Goal: Task Accomplishment & Management: Manage account settings

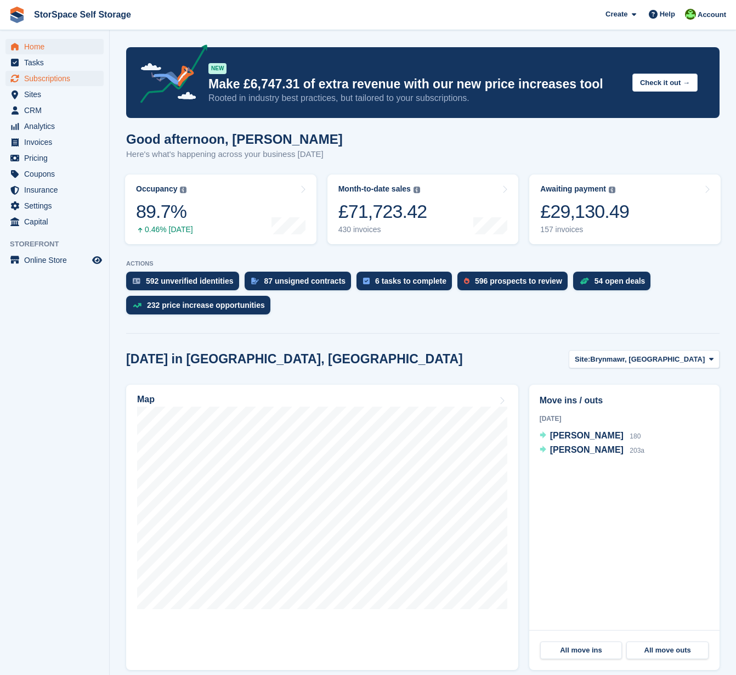
click at [70, 74] on span "Subscriptions" at bounding box center [57, 78] width 66 height 15
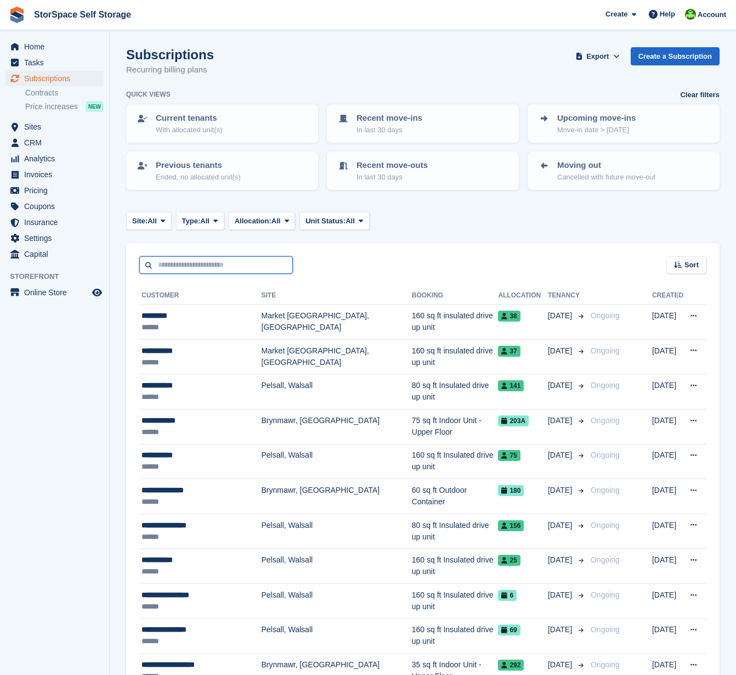
click at [216, 258] on input "text" at bounding box center [216, 265] width 154 height 18
type input "******"
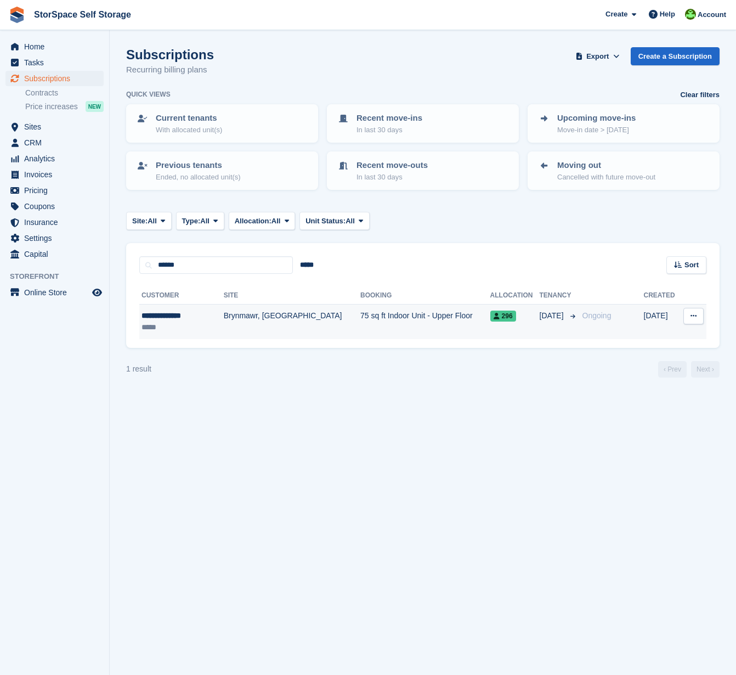
drag, startPoint x: 216, startPoint y: 258, endPoint x: 234, endPoint y: 314, distance: 59.5
click at [234, 319] on td "Brynmawr, [GEOGRAPHIC_DATA]" at bounding box center [292, 322] width 137 height 35
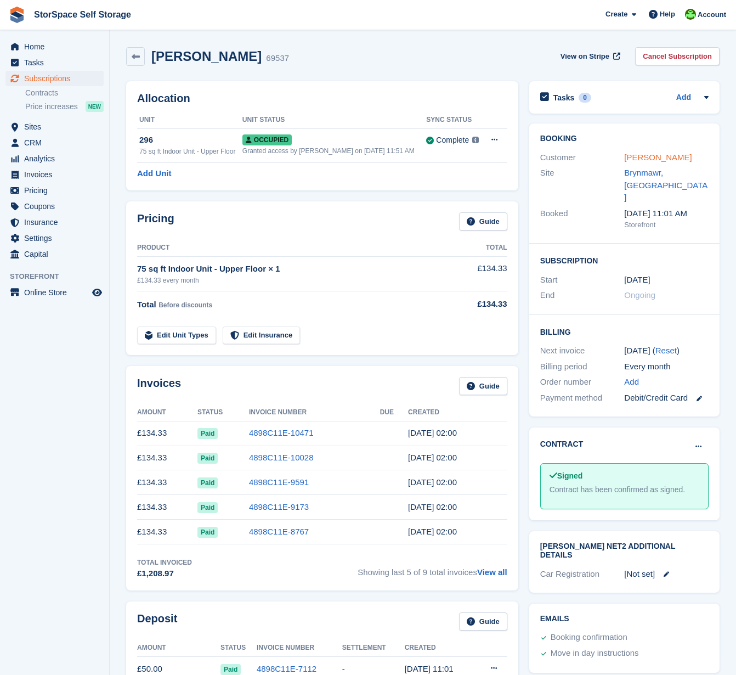
click at [666, 156] on link "[PERSON_NAME]" at bounding box center [657, 157] width 67 height 9
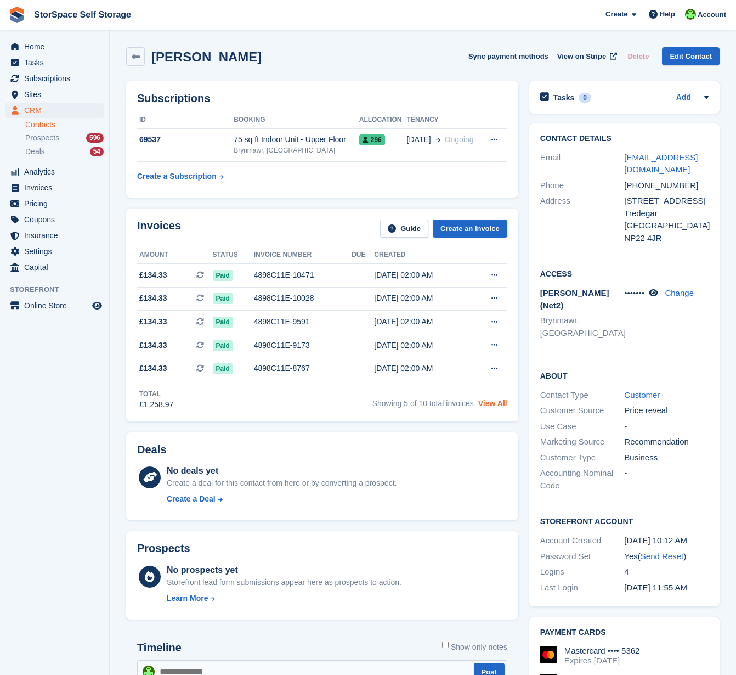
click at [497, 407] on link "View All" at bounding box center [492, 403] width 29 height 9
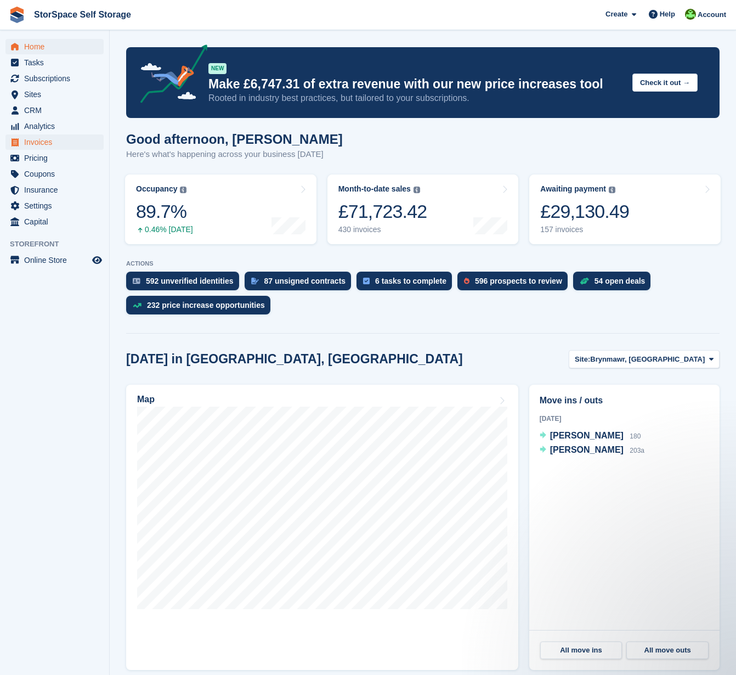
click at [64, 142] on span "Invoices" at bounding box center [57, 141] width 66 height 15
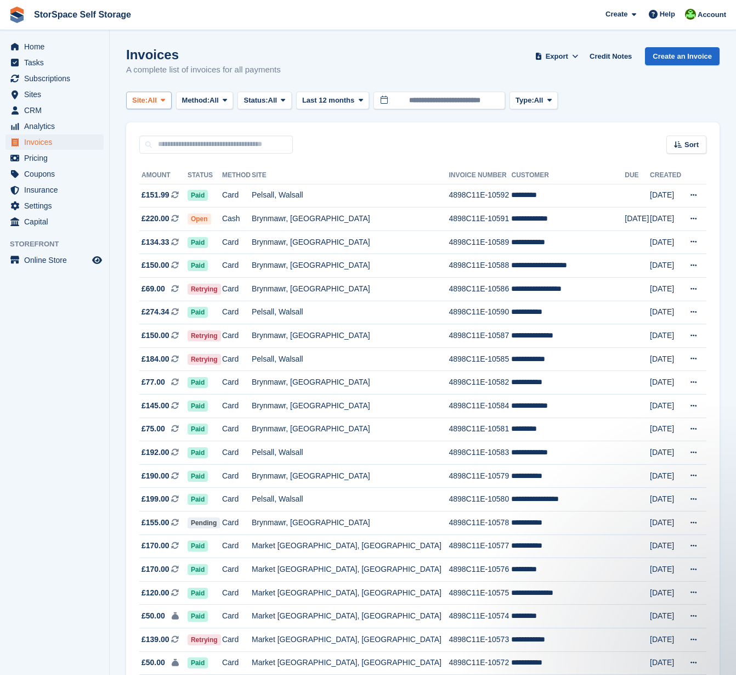
click at [155, 100] on span "All" at bounding box center [152, 100] width 9 height 11
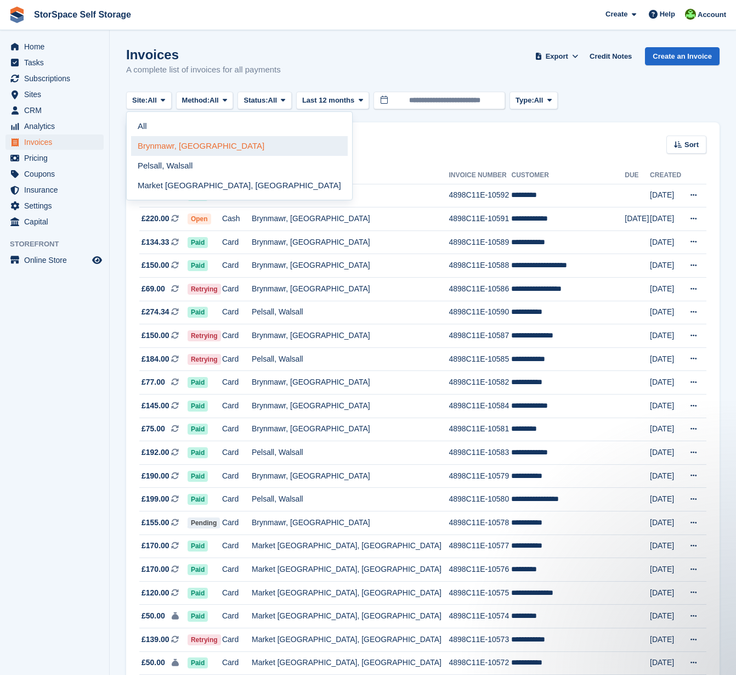
click at [178, 145] on link "Brynmawr, [GEOGRAPHIC_DATA]" at bounding box center [239, 146] width 217 height 20
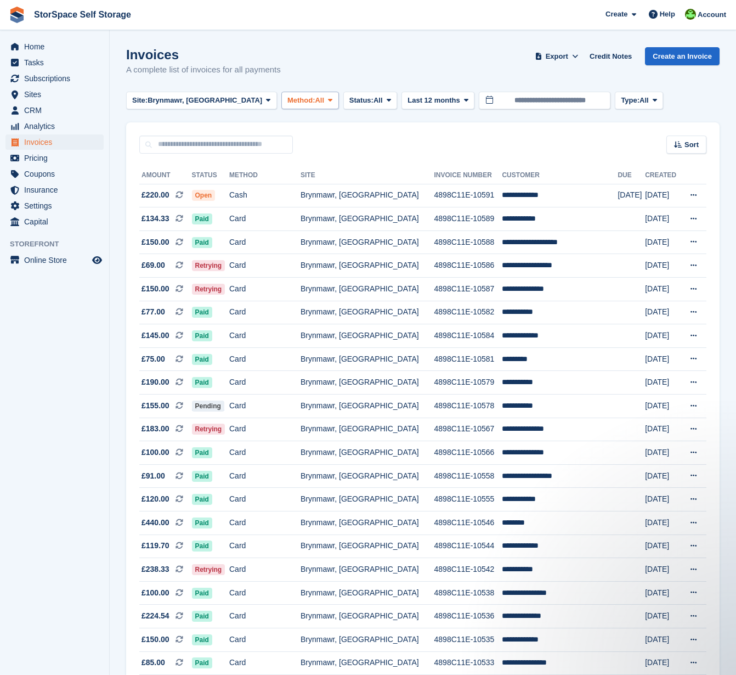
click at [301, 102] on button "Method: All" at bounding box center [310, 101] width 58 height 18
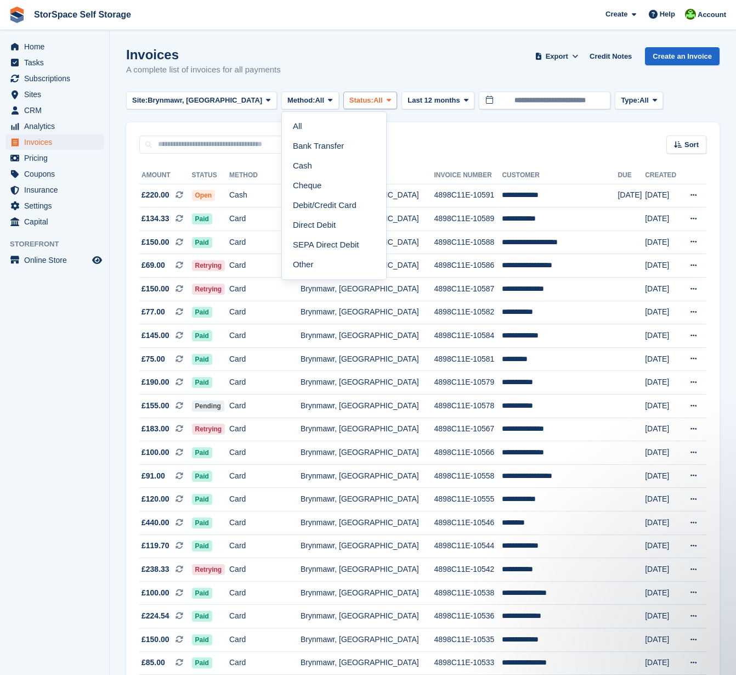
click at [350, 98] on span "Status:" at bounding box center [362, 100] width 24 height 11
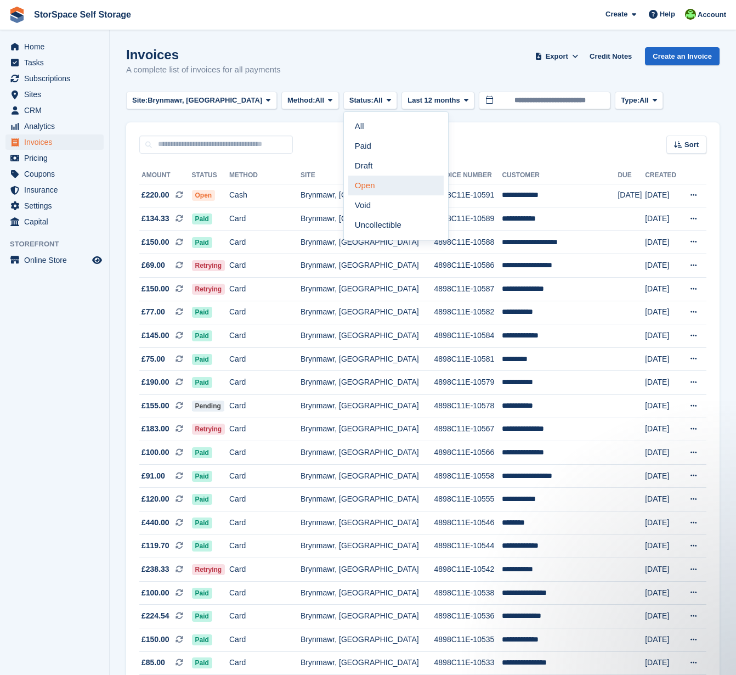
click at [354, 184] on link "Open" at bounding box center [395, 186] width 95 height 20
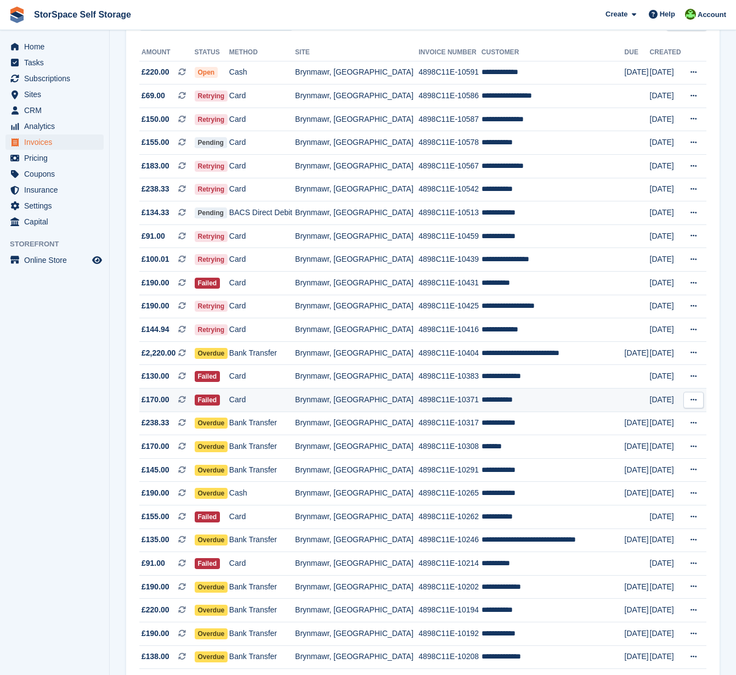
scroll to position [759, 0]
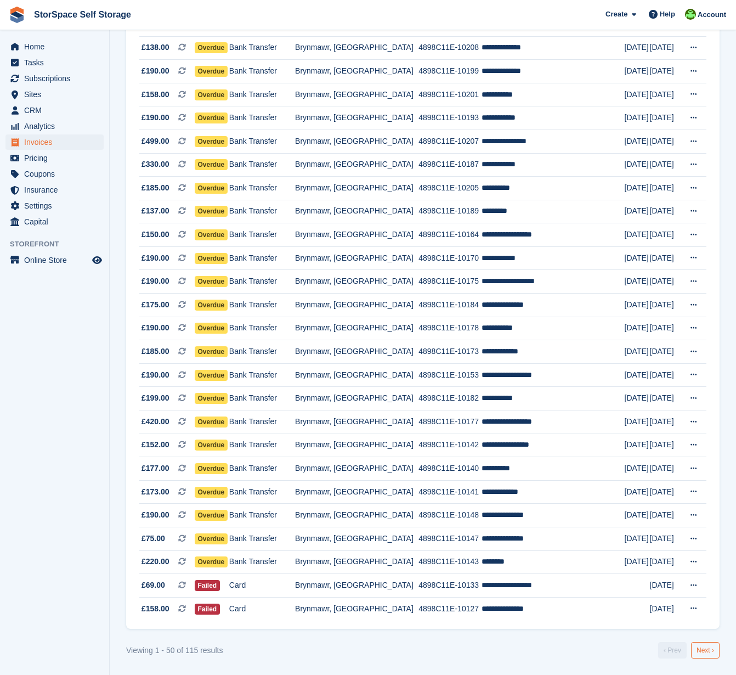
click at [711, 647] on link "Next ›" at bounding box center [705, 650] width 29 height 16
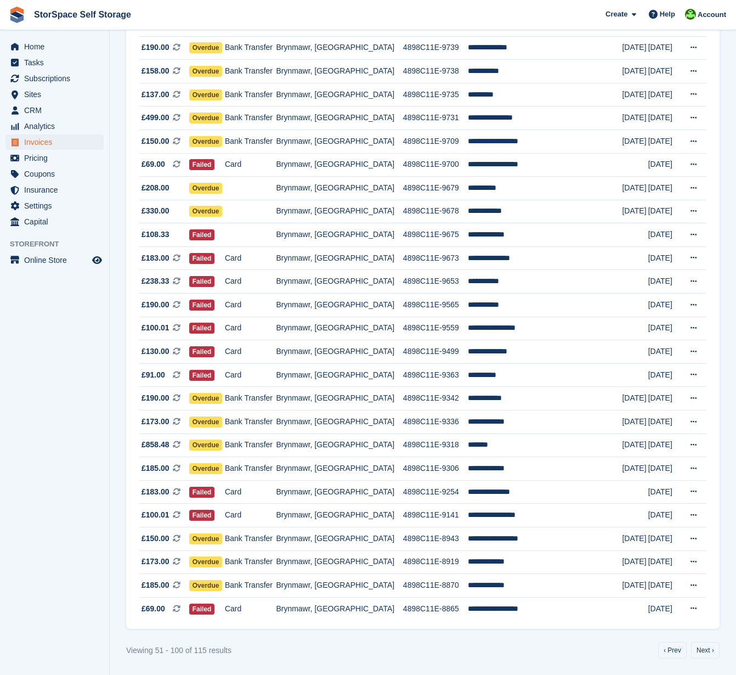
click at [711, 647] on link "Next ›" at bounding box center [705, 650] width 29 height 16
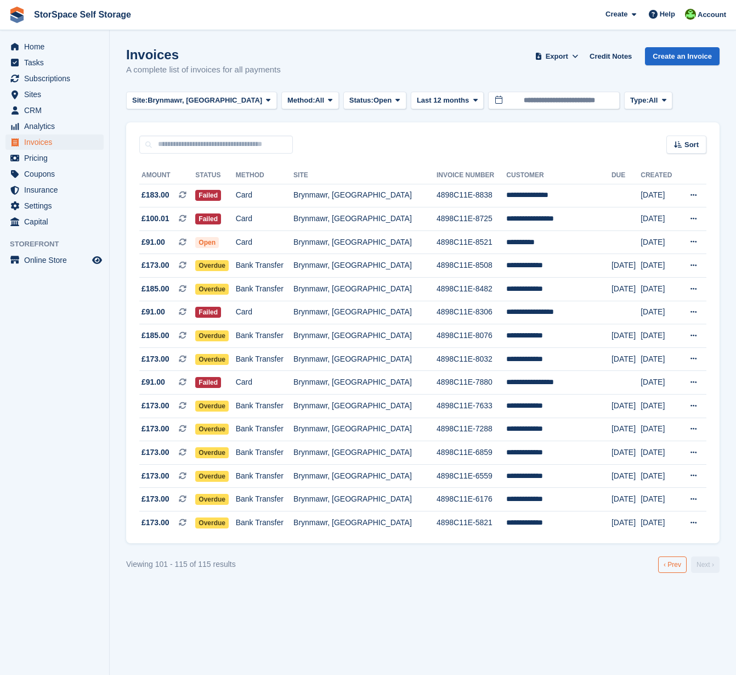
click at [676, 573] on link "‹ Prev" at bounding box center [672, 564] width 29 height 16
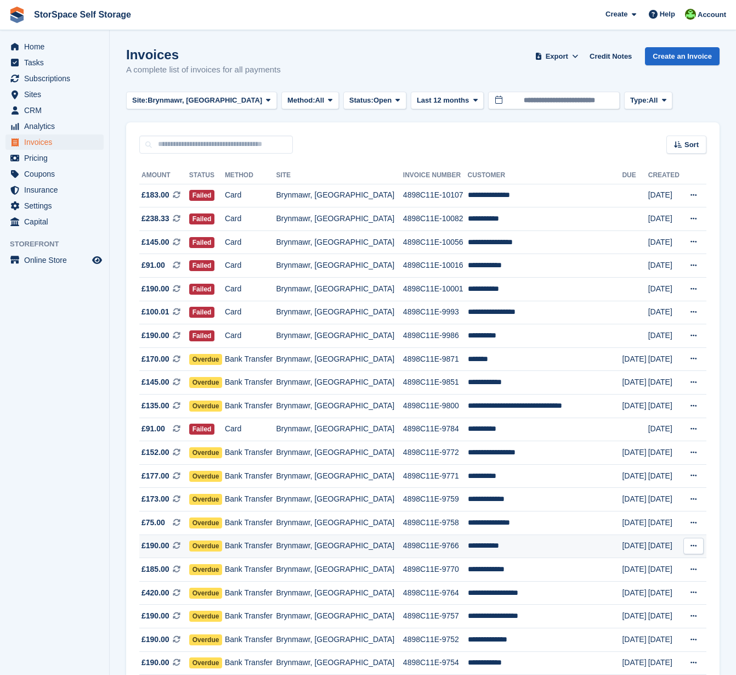
scroll to position [759, 0]
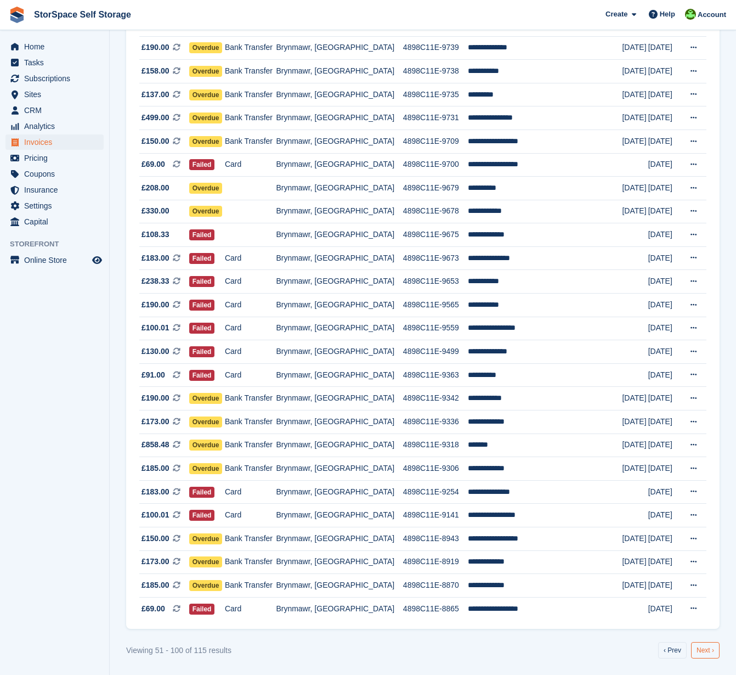
click at [696, 649] on link "Next ›" at bounding box center [705, 650] width 29 height 16
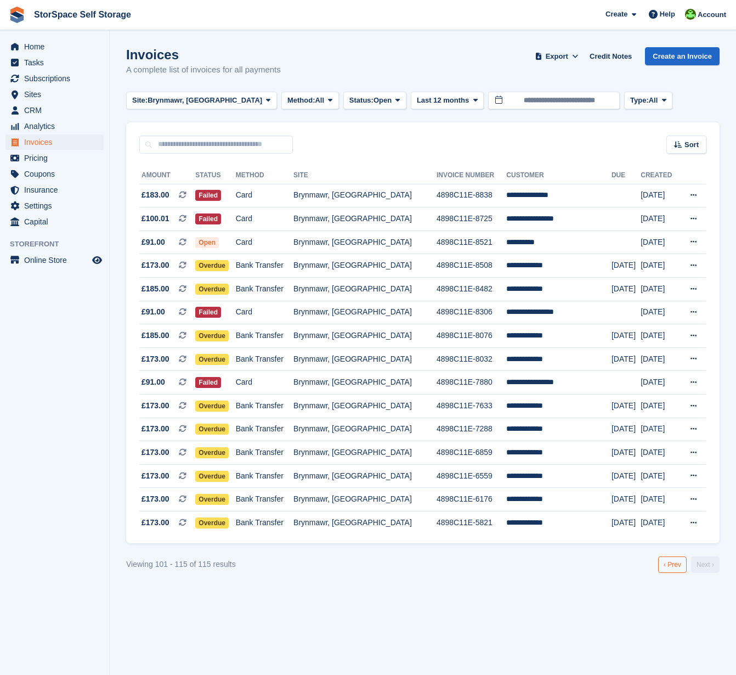
click at [666, 573] on link "‹ Prev" at bounding box center [672, 564] width 29 height 16
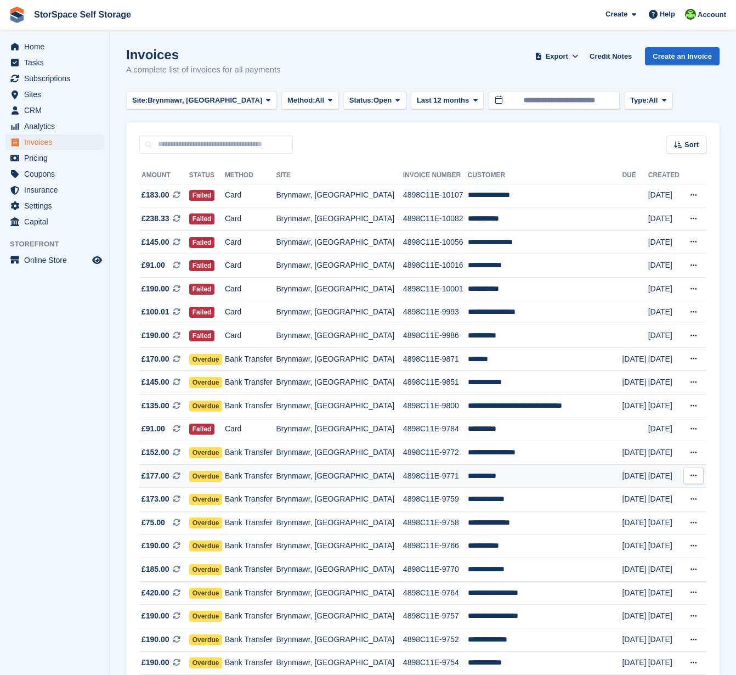
scroll to position [759, 0]
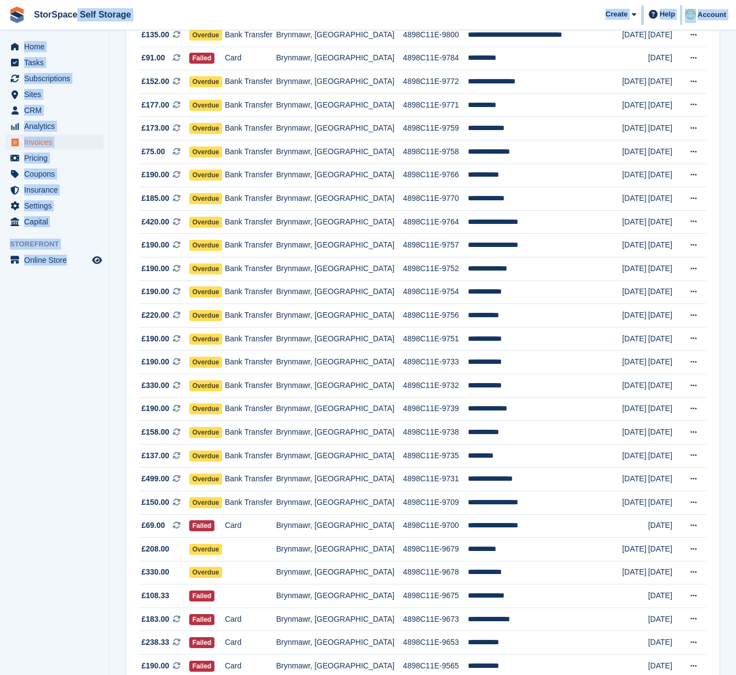
drag, startPoint x: 185, startPoint y: 0, endPoint x: 338, endPoint y: -21, distance: 154.0
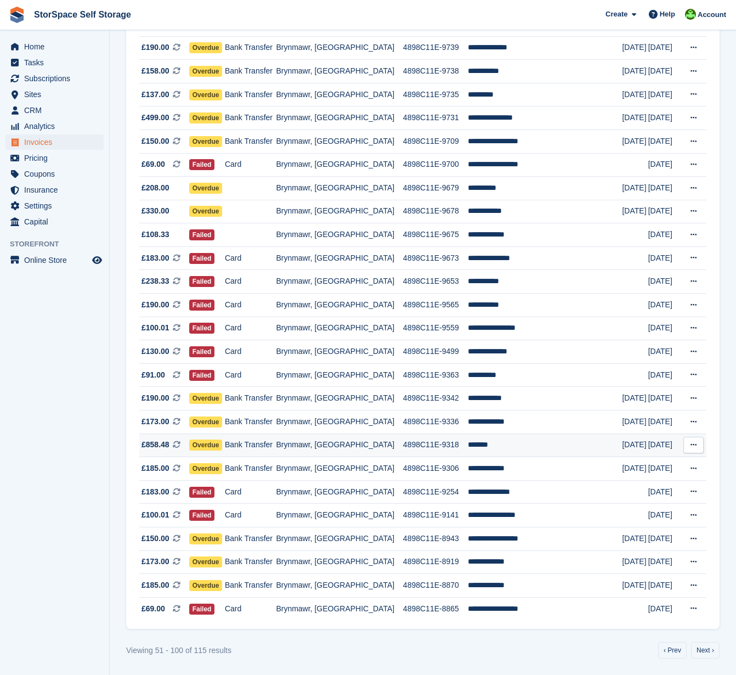
click at [223, 441] on span "Overdue" at bounding box center [205, 445] width 33 height 11
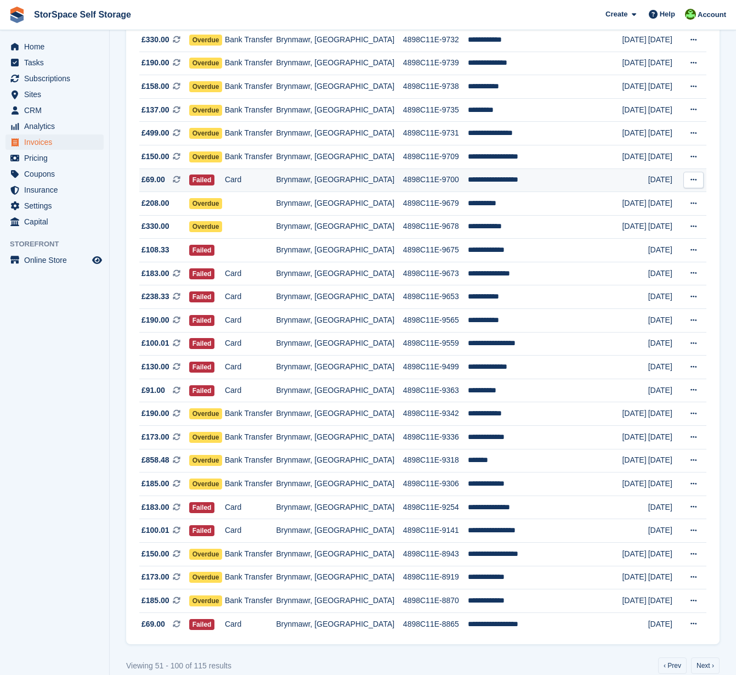
scroll to position [710, 0]
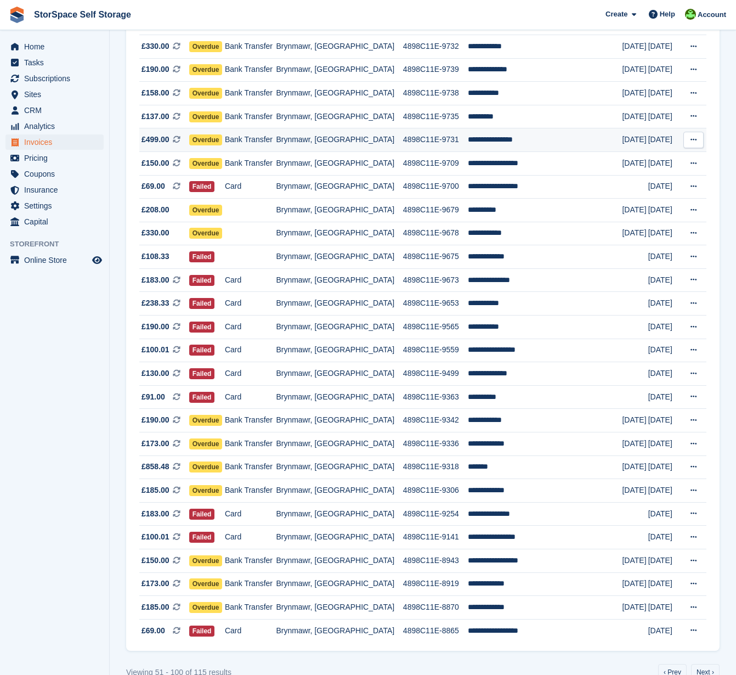
click at [223, 145] on span "Overdue" at bounding box center [205, 139] width 33 height 11
click at [223, 122] on span "Overdue" at bounding box center [205, 116] width 33 height 11
click at [223, 99] on span "Overdue" at bounding box center [205, 93] width 33 height 11
click at [223, 75] on span "Overdue" at bounding box center [205, 69] width 33 height 11
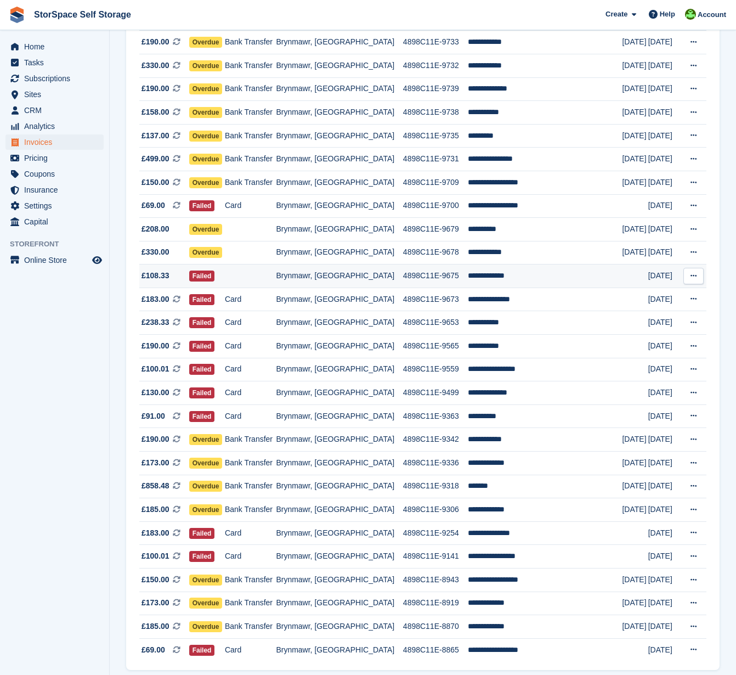
scroll to position [689, 0]
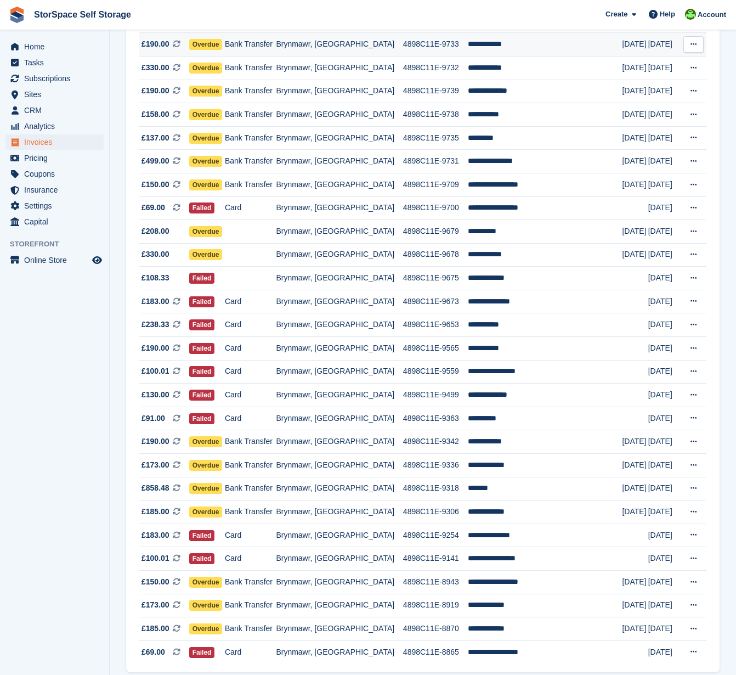
click at [223, 50] on span "Overdue" at bounding box center [205, 44] width 33 height 11
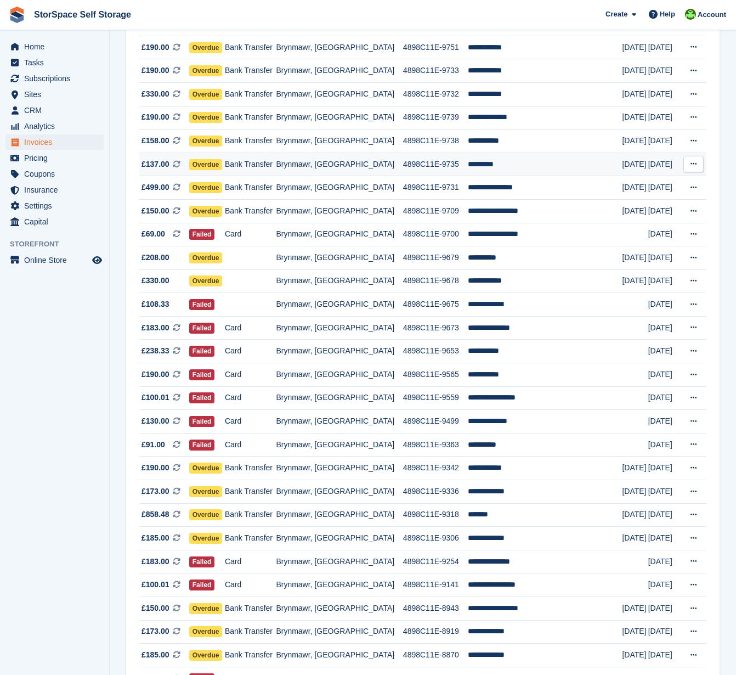
scroll to position [633, 0]
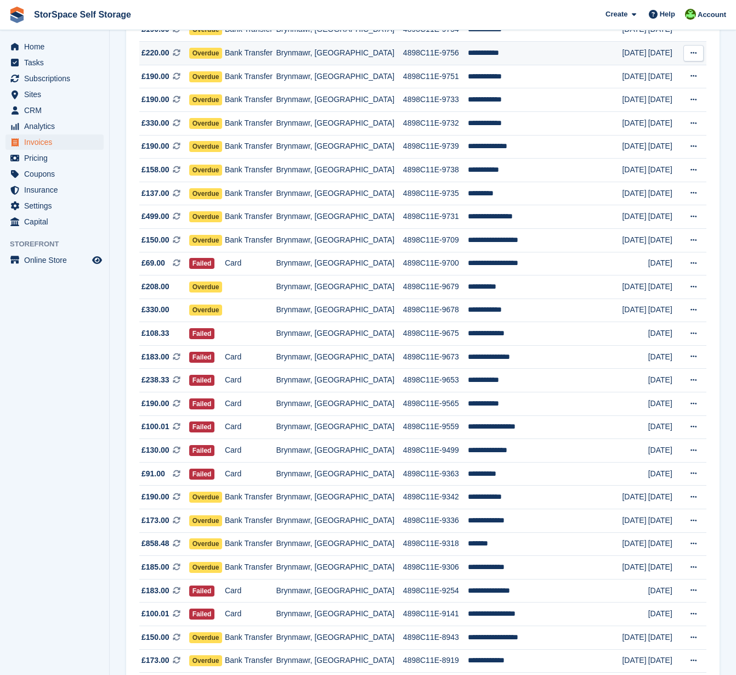
click at [223, 59] on span "Overdue" at bounding box center [205, 53] width 33 height 11
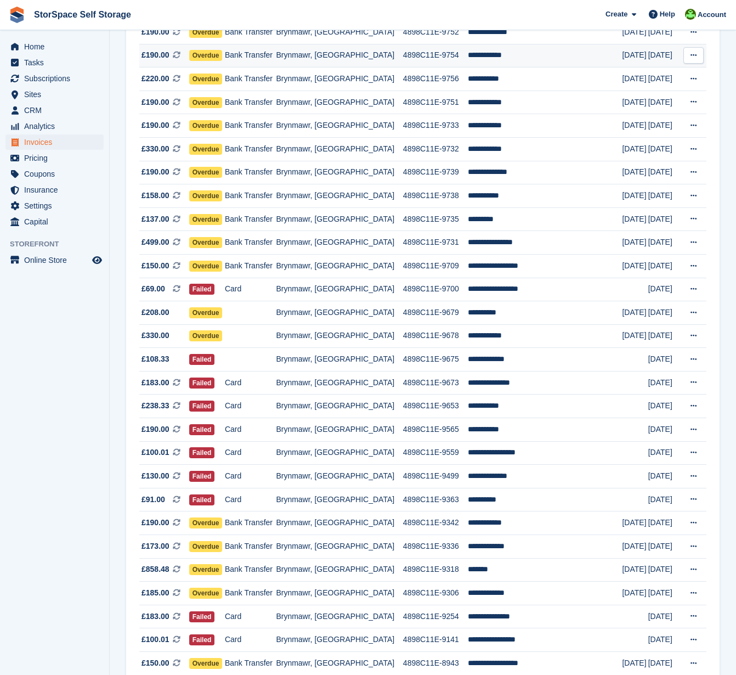
click at [218, 61] on span "Overdue" at bounding box center [205, 55] width 33 height 11
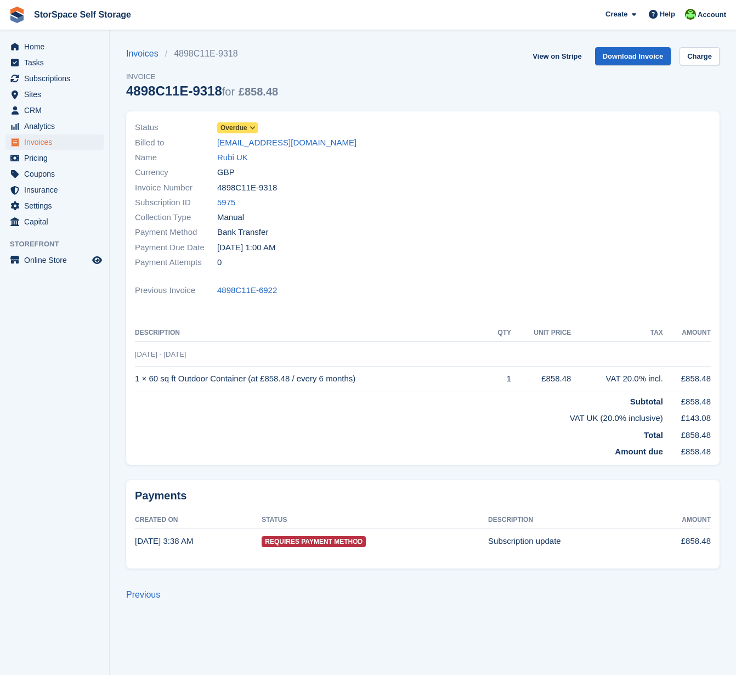
click at [255, 129] on icon at bounding box center [253, 128] width 6 height 7
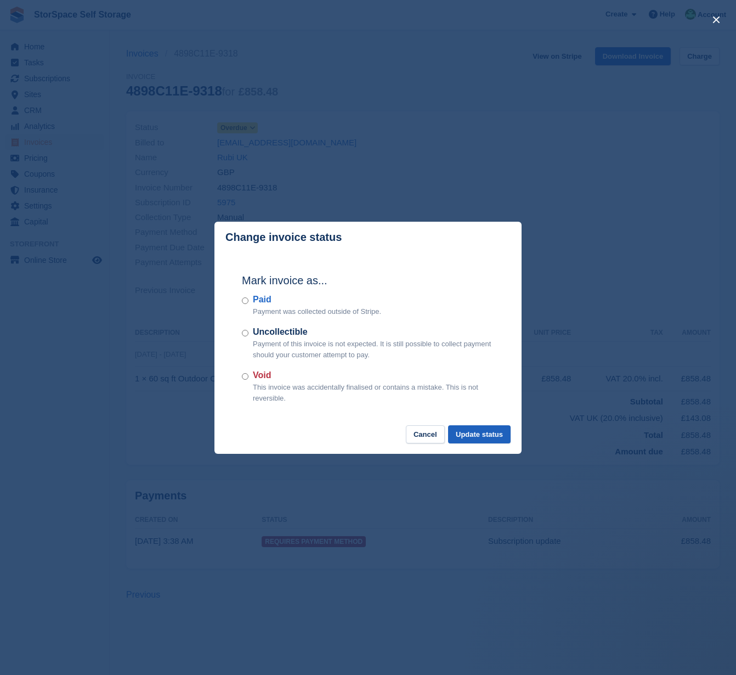
click at [495, 435] on button "Update status" at bounding box center [479, 434] width 63 height 18
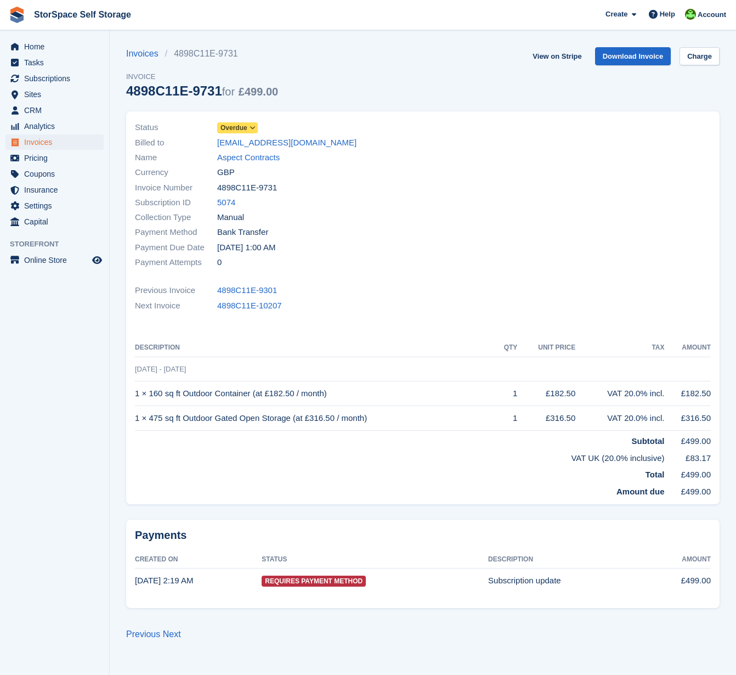
click at [252, 129] on icon at bounding box center [253, 128] width 6 height 7
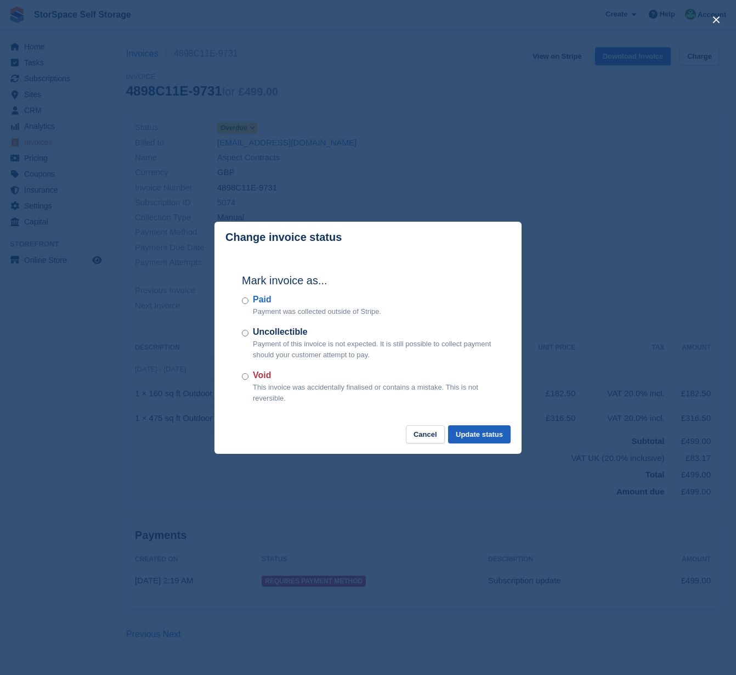
click at [490, 436] on button "Update status" at bounding box center [479, 434] width 63 height 18
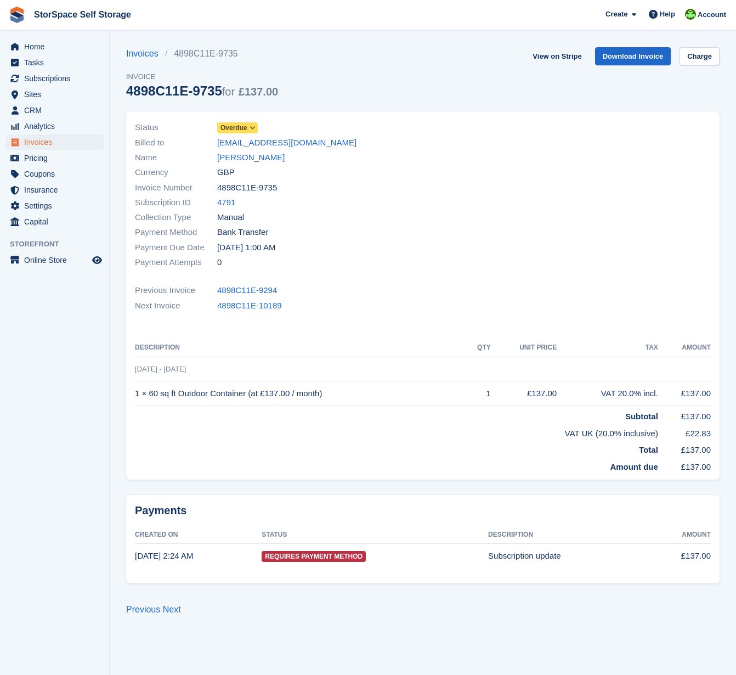
click at [249, 127] on span "Overdue" at bounding box center [237, 127] width 41 height 11
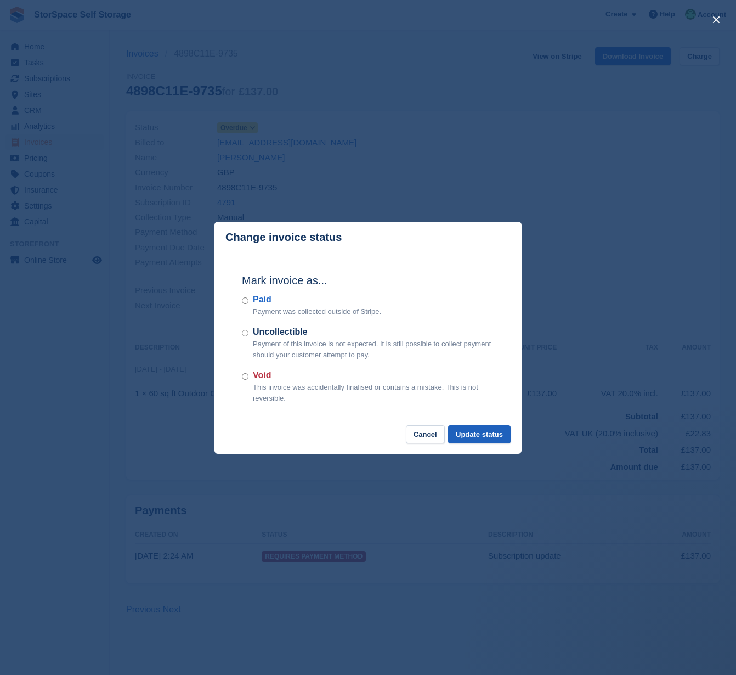
click at [492, 435] on button "Update status" at bounding box center [479, 434] width 63 height 18
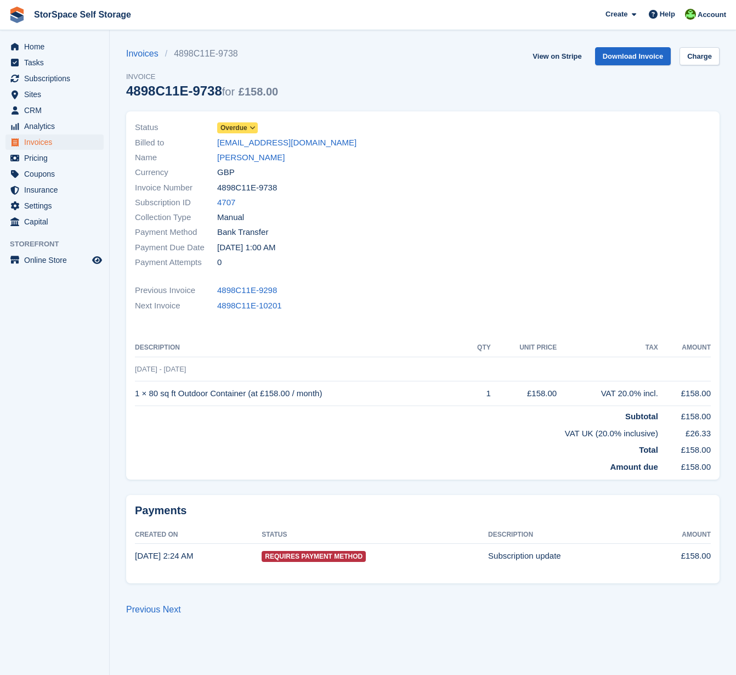
click at [253, 130] on icon at bounding box center [253, 128] width 6 height 7
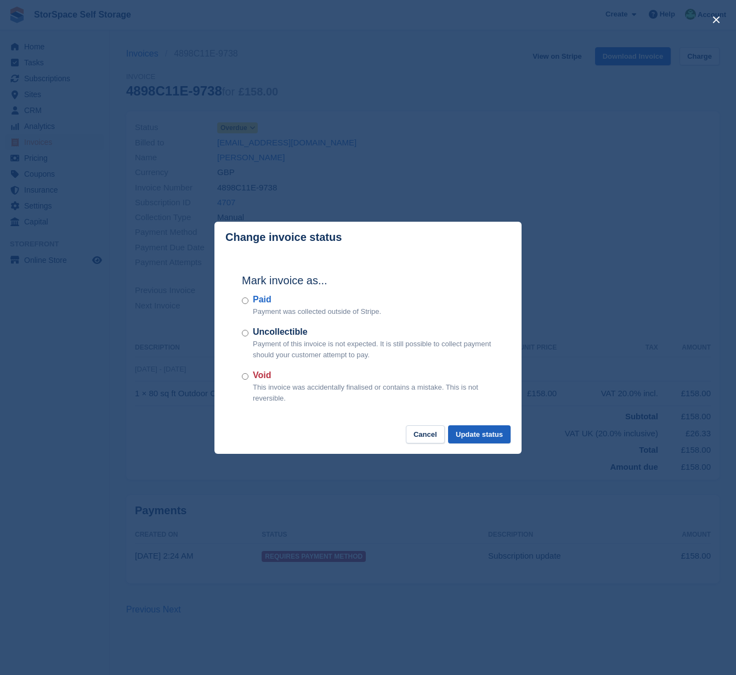
click at [462, 434] on button "Update status" at bounding box center [479, 434] width 63 height 18
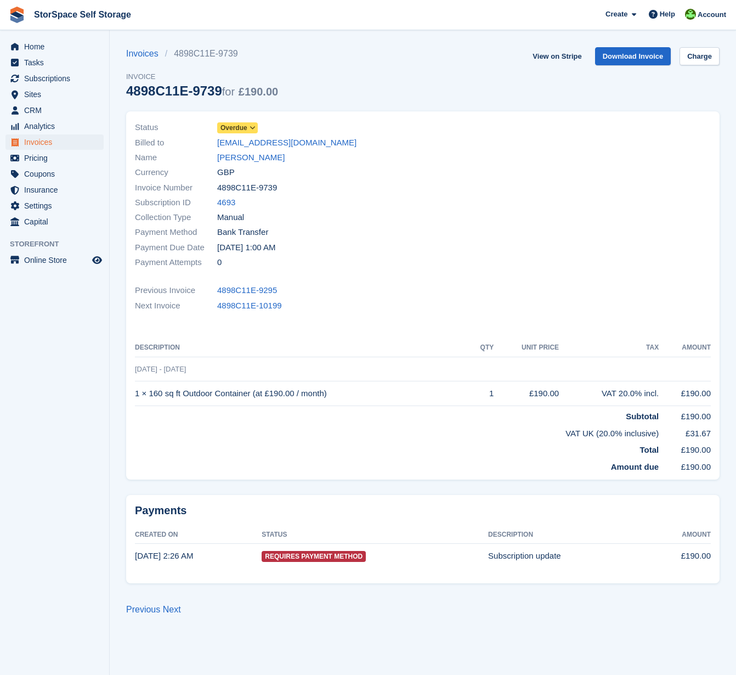
click at [254, 130] on icon at bounding box center [253, 128] width 6 height 7
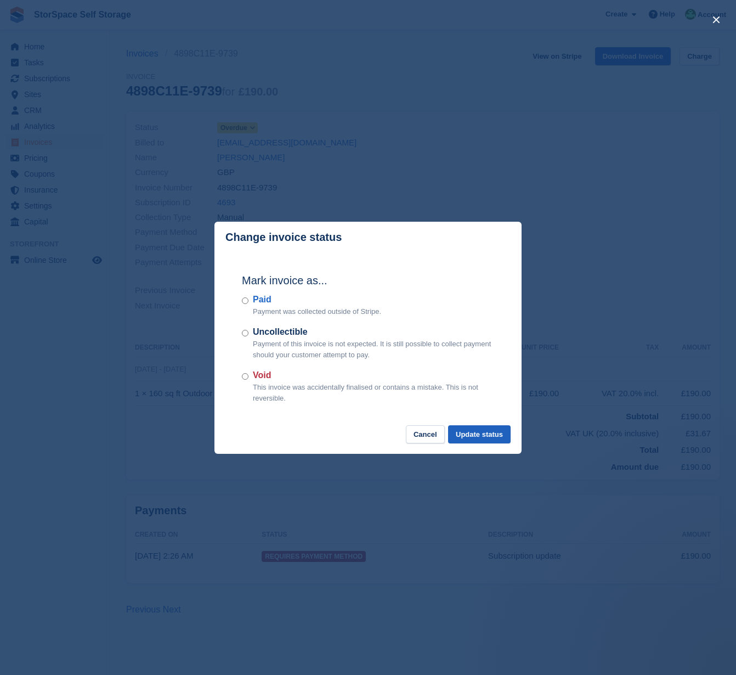
click at [488, 431] on button "Update status" at bounding box center [479, 434] width 63 height 18
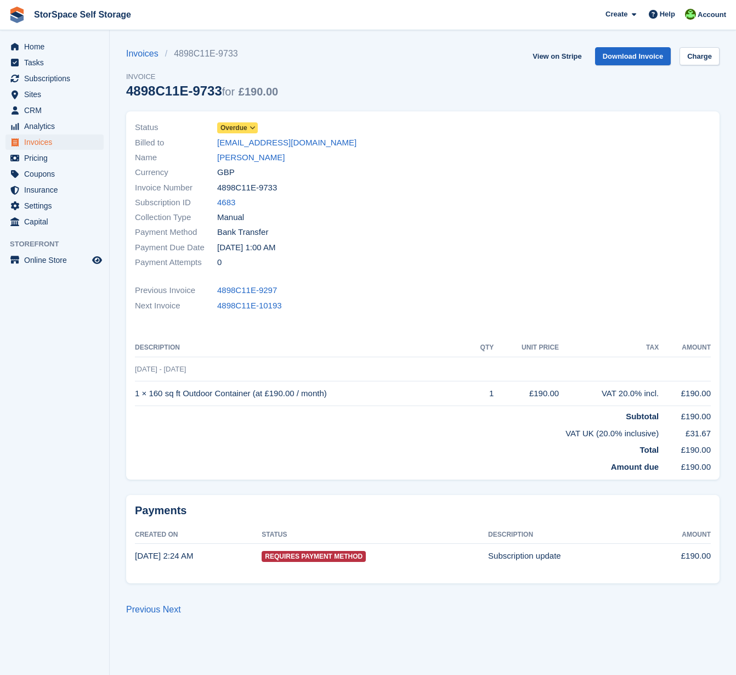
click at [247, 129] on span "Overdue" at bounding box center [234, 128] width 27 height 10
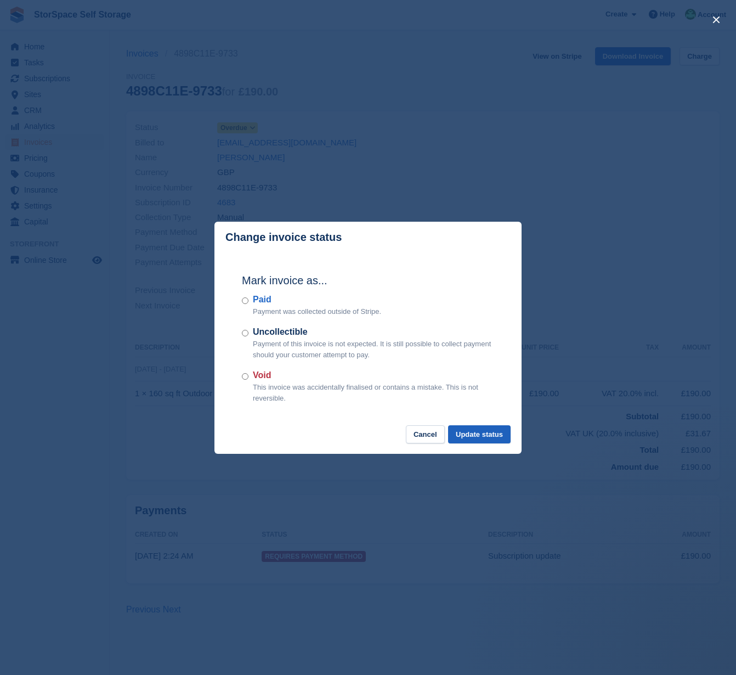
click at [459, 432] on button "Update status" at bounding box center [479, 434] width 63 height 18
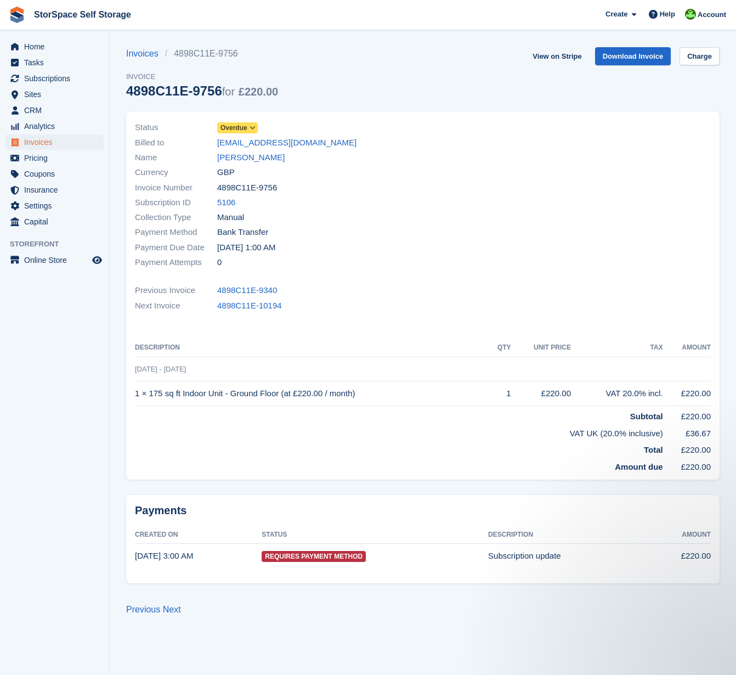
click at [255, 126] on icon at bounding box center [253, 128] width 6 height 7
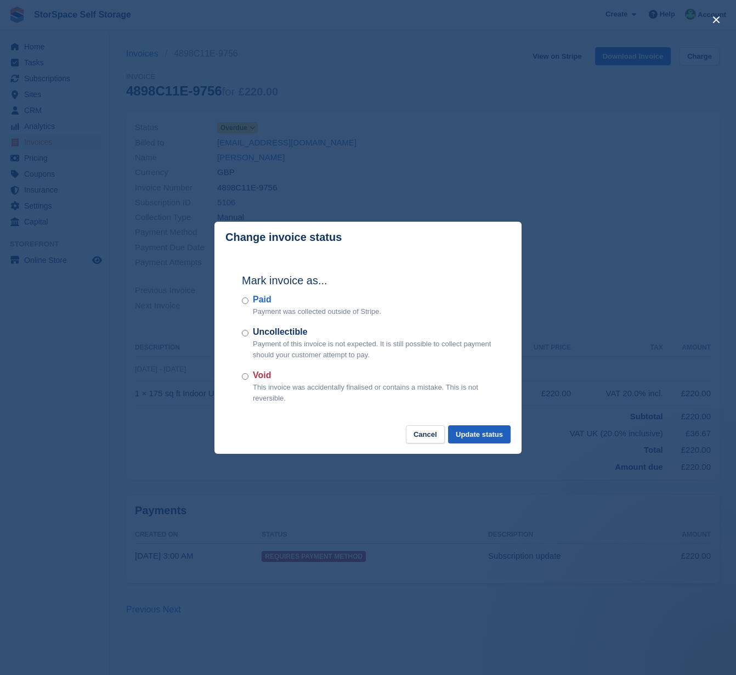
click at [460, 434] on button "Update status" at bounding box center [479, 434] width 63 height 18
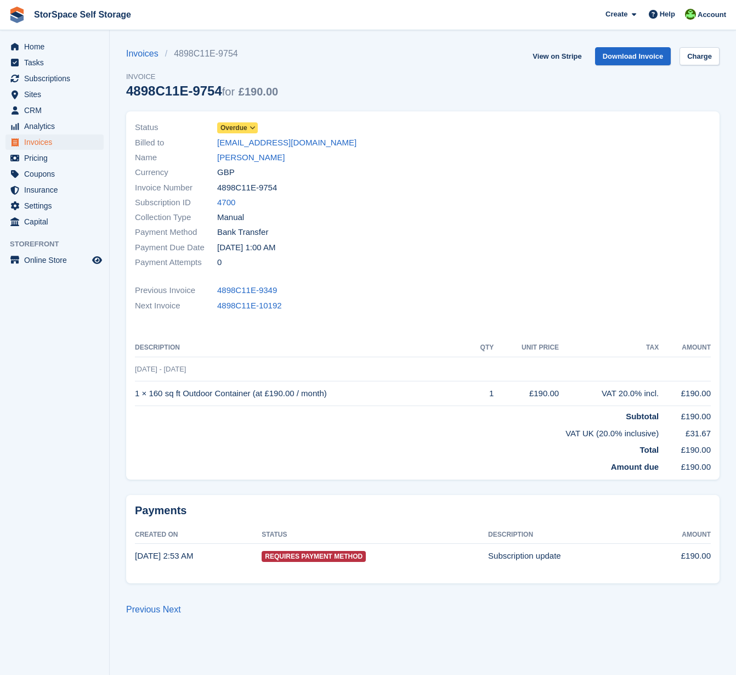
click at [252, 128] on icon at bounding box center [253, 128] width 6 height 7
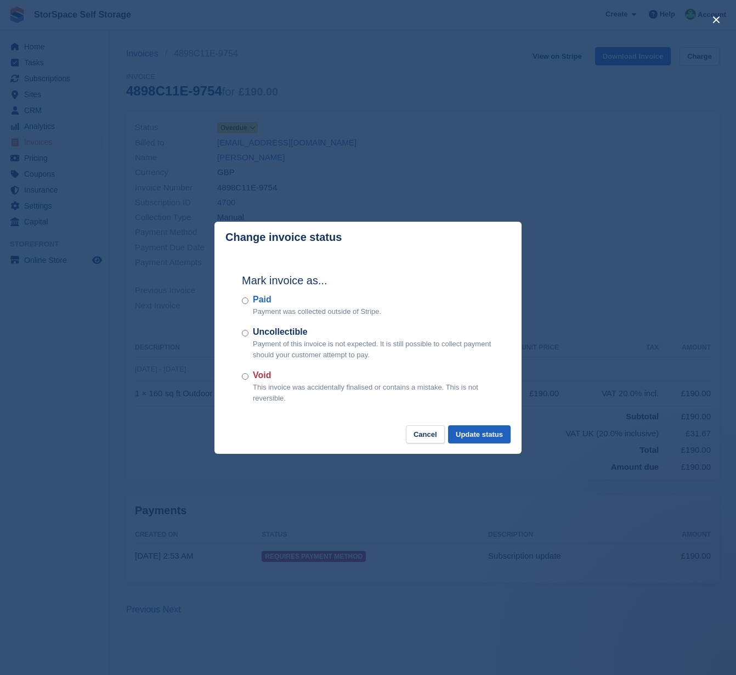
click at [461, 434] on button "Update status" at bounding box center [479, 434] width 63 height 18
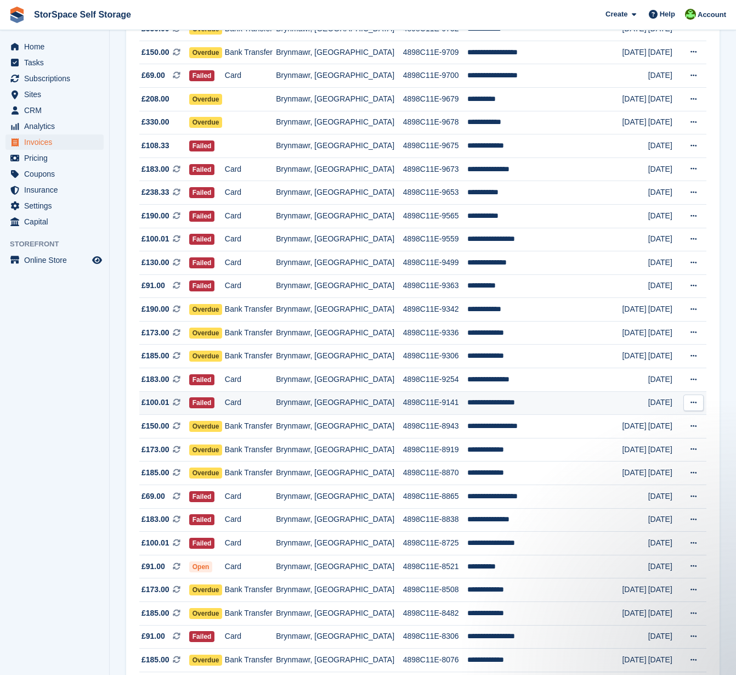
scroll to position [759, 0]
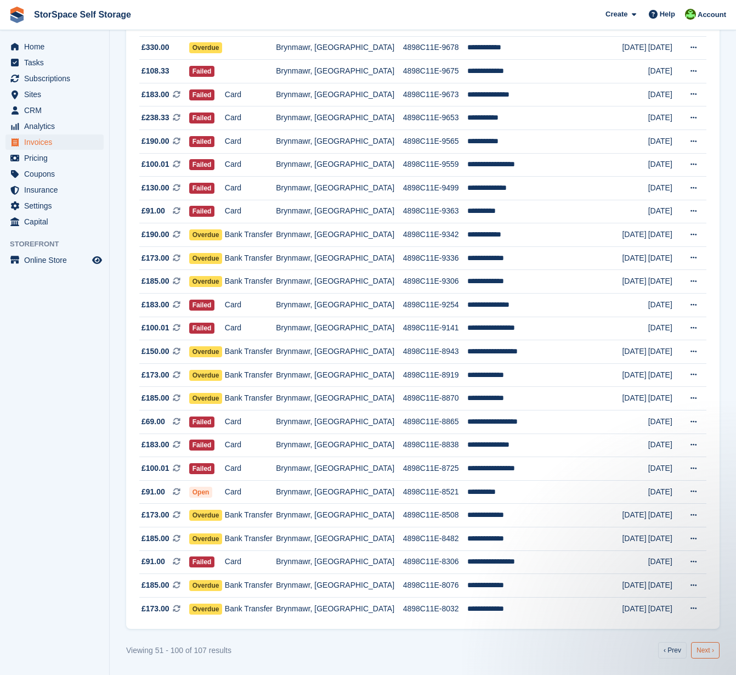
click at [700, 650] on link "Next ›" at bounding box center [705, 650] width 29 height 16
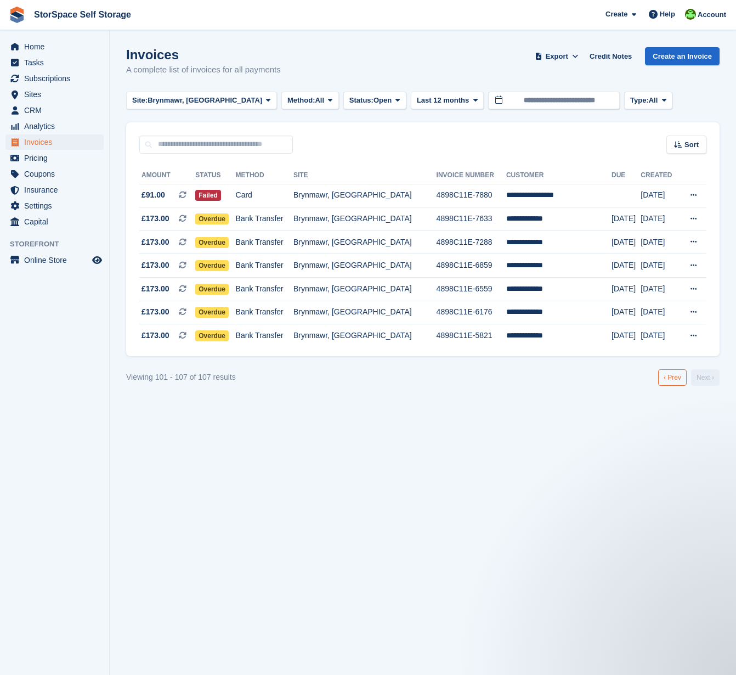
click at [667, 383] on link "‹ Prev" at bounding box center [672, 377] width 29 height 16
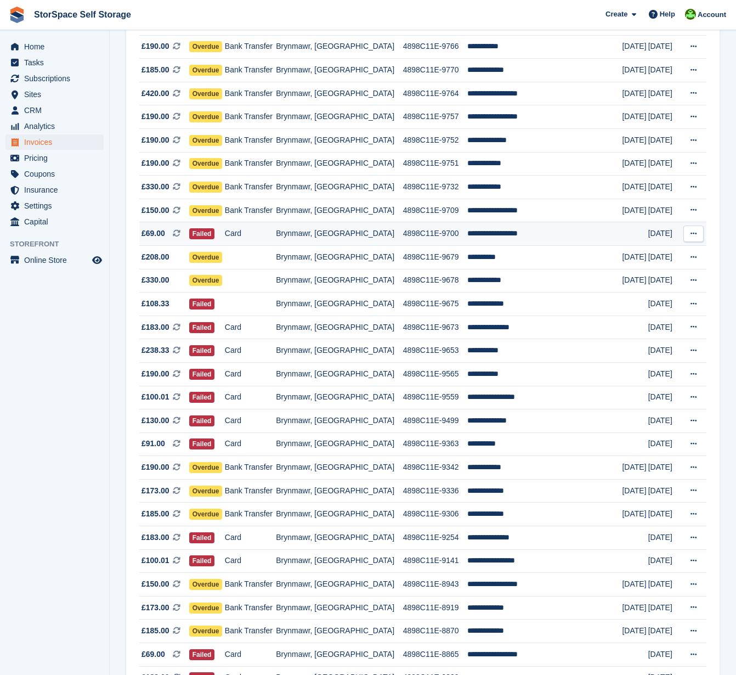
scroll to position [474, 0]
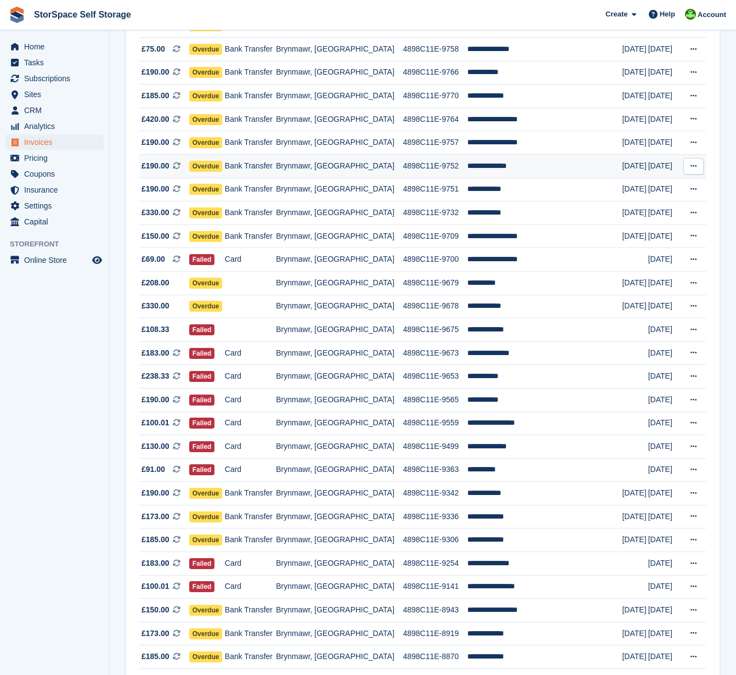
click at [210, 172] on span "Overdue" at bounding box center [205, 166] width 33 height 11
click at [223, 125] on span "Overdue" at bounding box center [205, 119] width 33 height 11
click at [214, 77] on span "Overdue" at bounding box center [205, 72] width 33 height 11
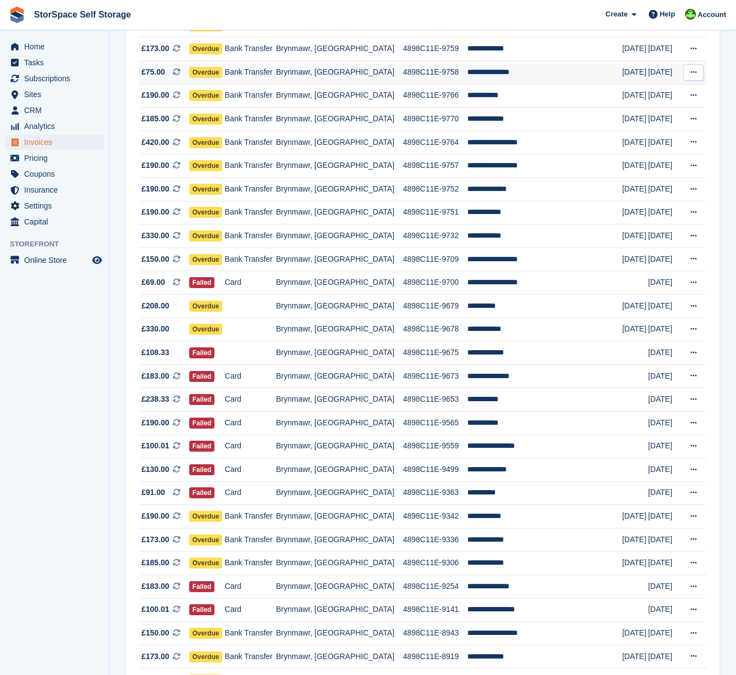
click at [223, 78] on span "Overdue" at bounding box center [205, 72] width 33 height 11
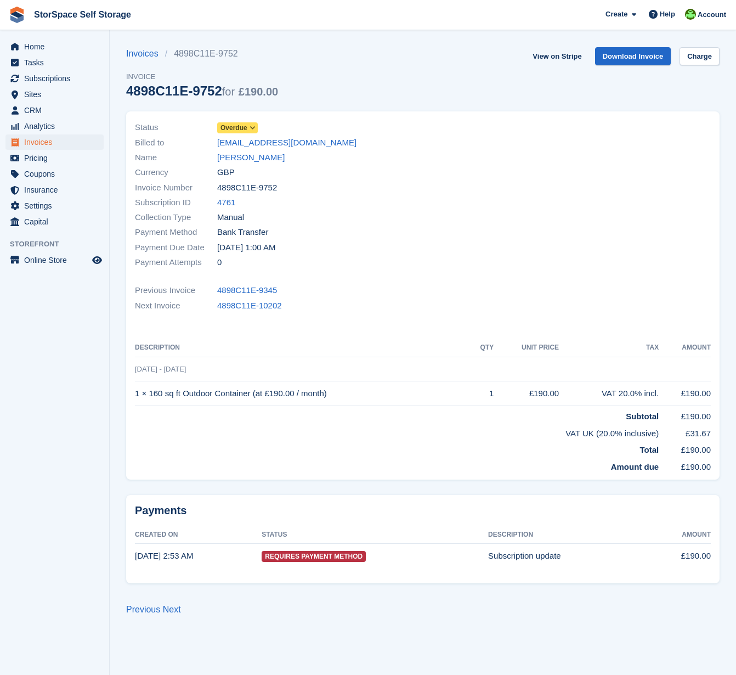
click at [251, 128] on span at bounding box center [253, 127] width 9 height 9
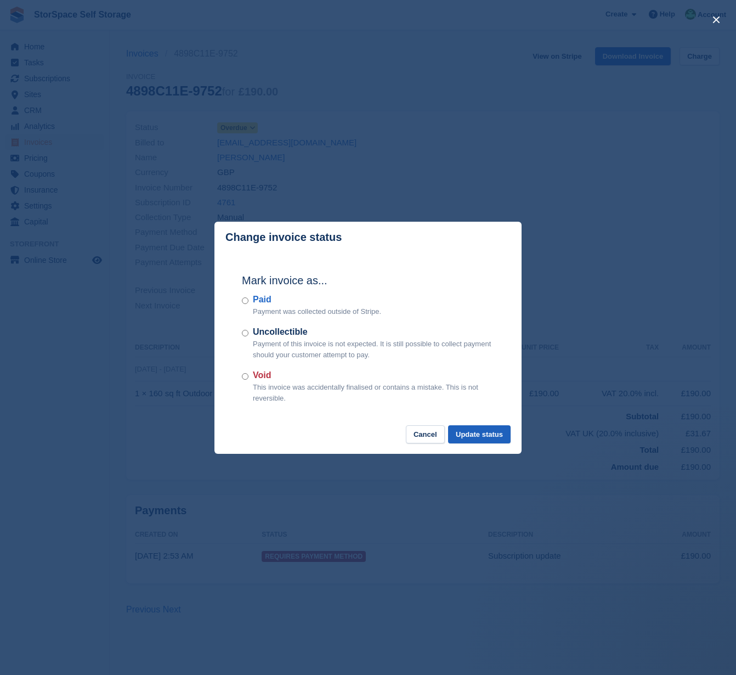
click at [473, 431] on button "Update status" at bounding box center [479, 434] width 63 height 18
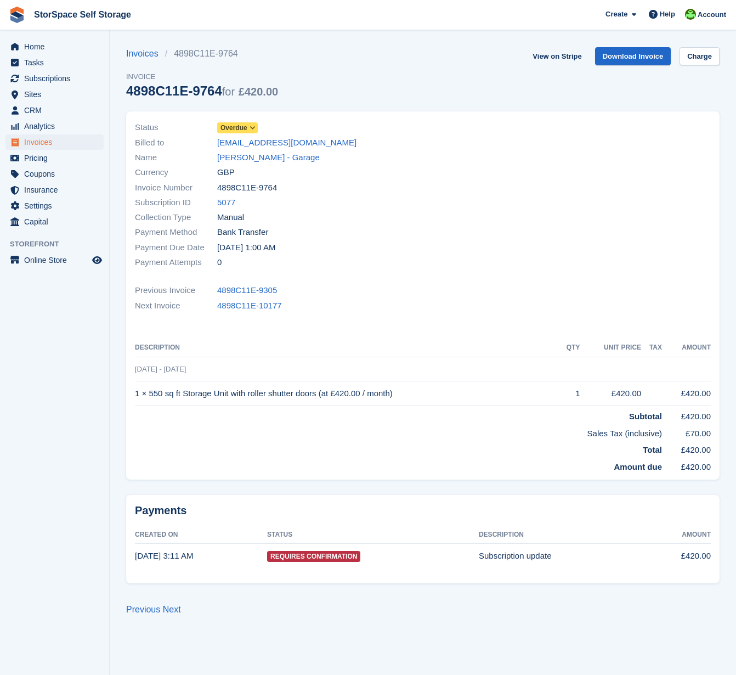
click at [249, 129] on span "Overdue" at bounding box center [237, 127] width 41 height 11
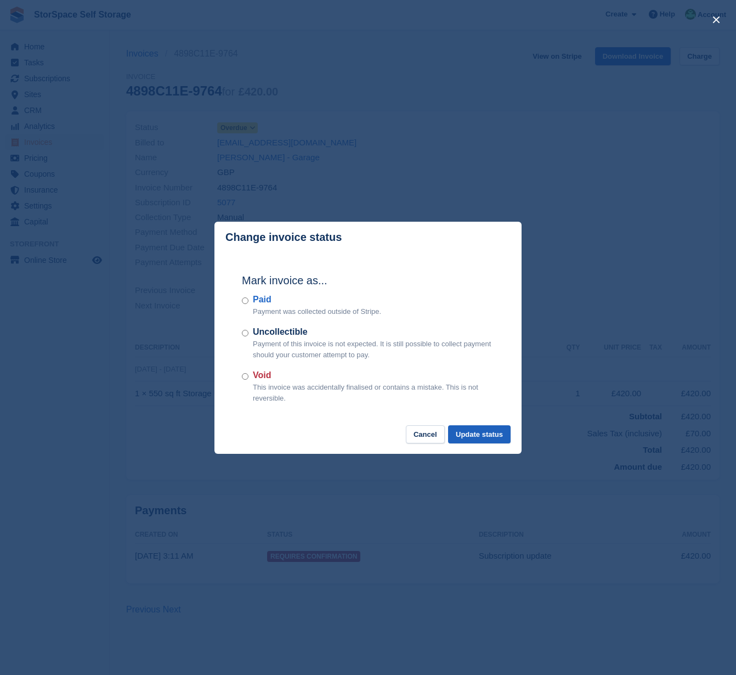
click at [465, 433] on button "Update status" at bounding box center [479, 434] width 63 height 18
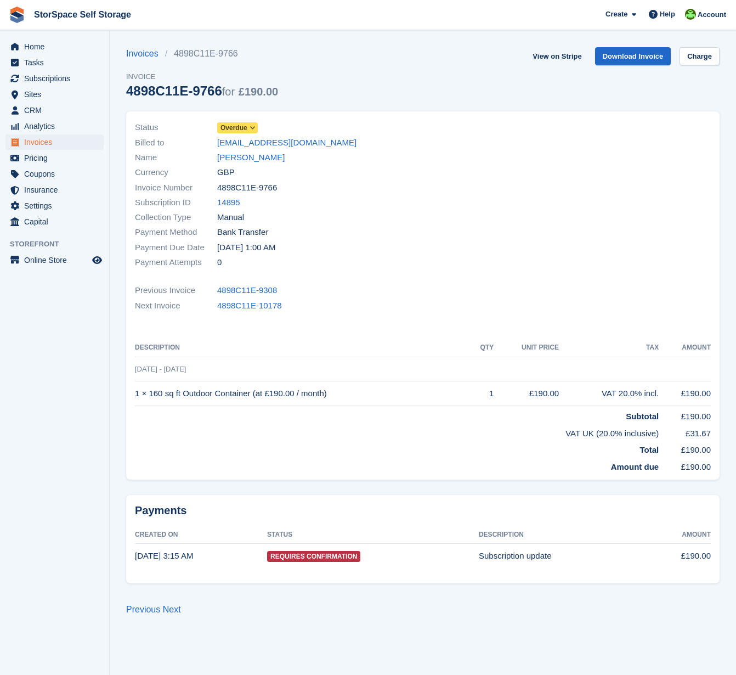
click at [247, 128] on span "Overdue" at bounding box center [234, 128] width 27 height 10
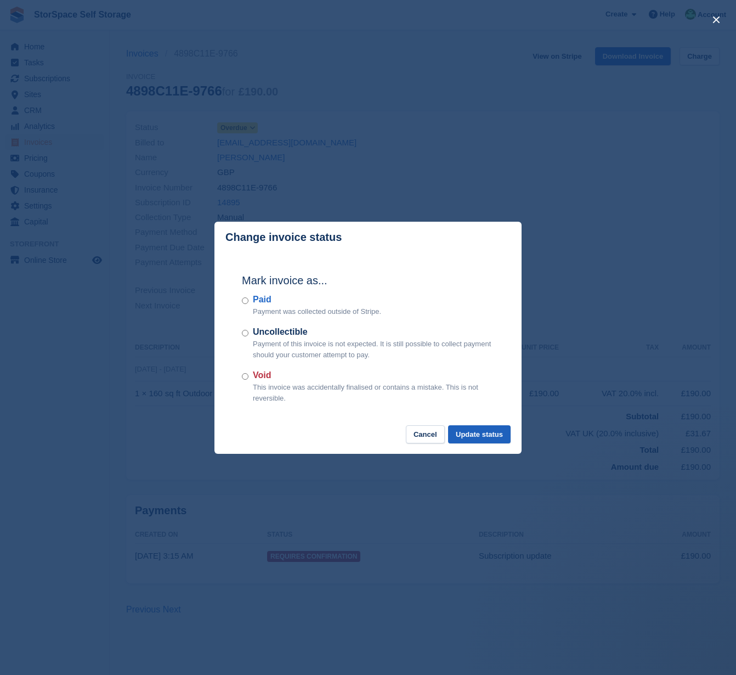
click at [474, 431] on button "Update status" at bounding box center [479, 434] width 63 height 18
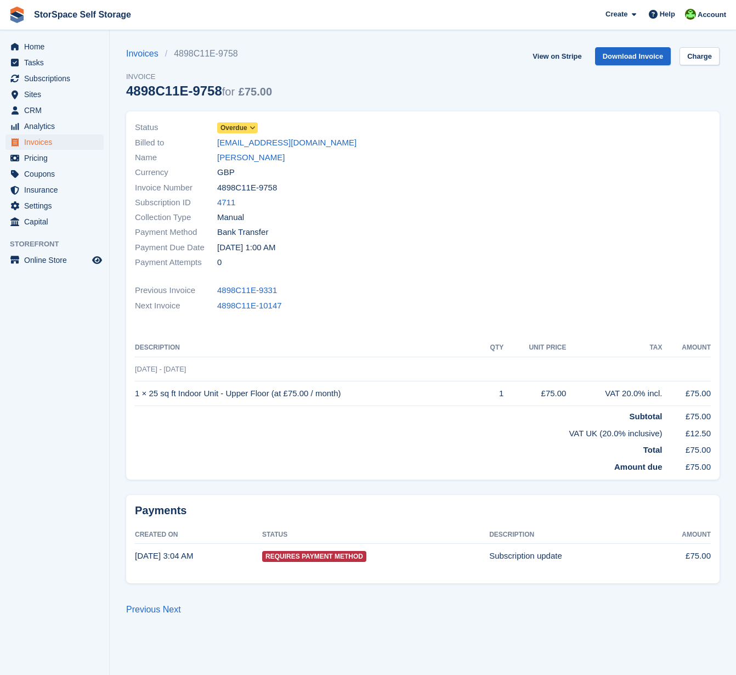
click at [254, 128] on icon at bounding box center [253, 128] width 6 height 7
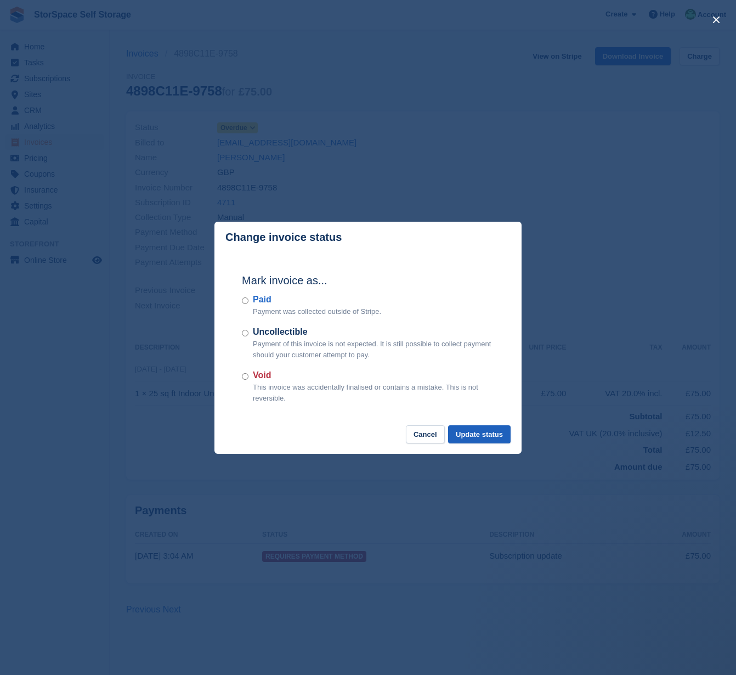
click at [478, 434] on button "Update status" at bounding box center [479, 434] width 63 height 18
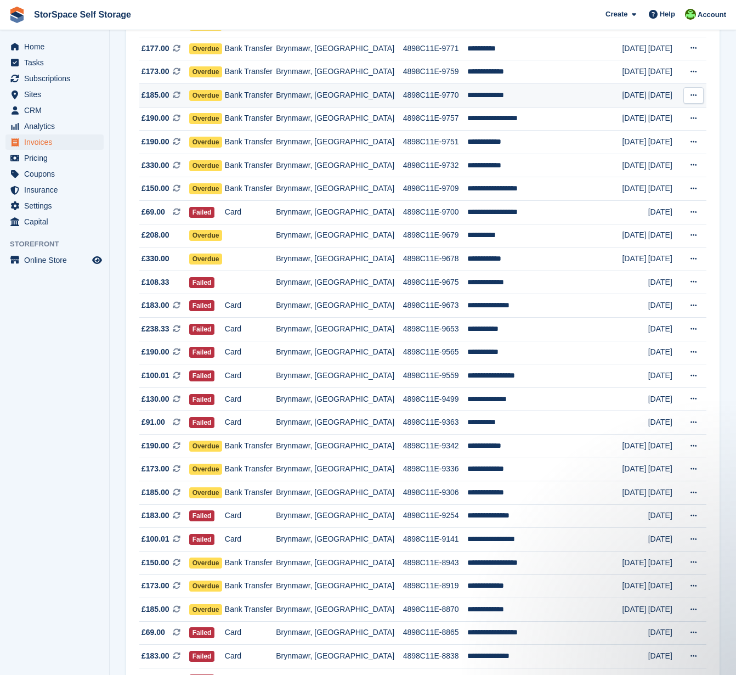
scroll to position [422, 0]
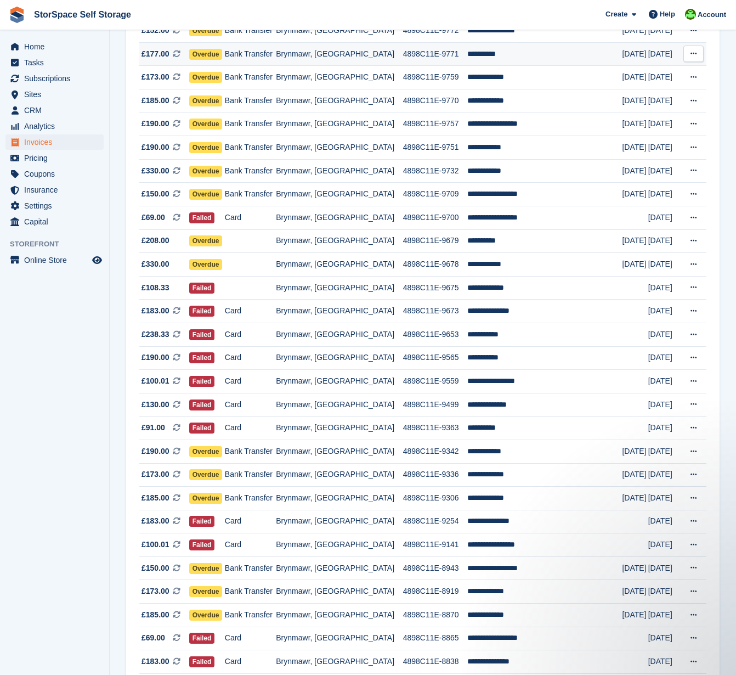
click at [223, 59] on span "Overdue" at bounding box center [205, 54] width 33 height 11
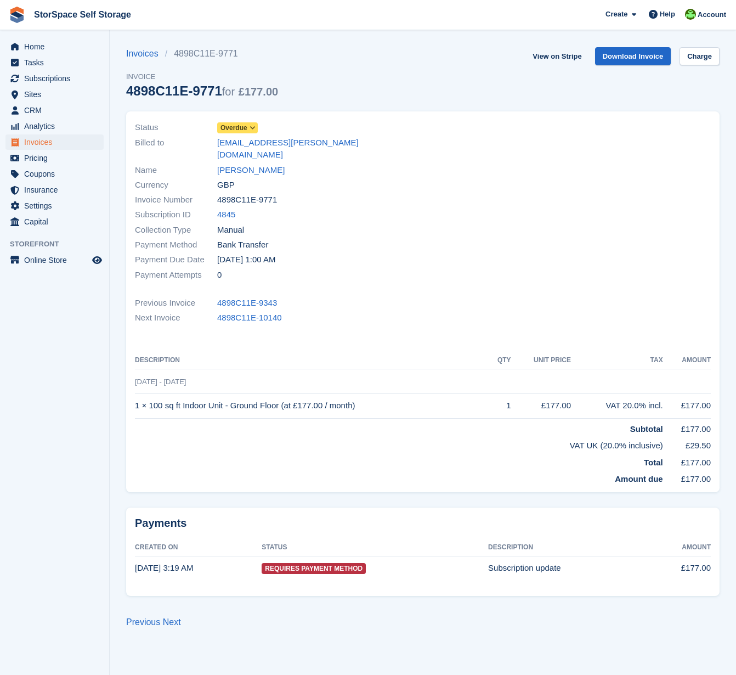
click at [251, 126] on span at bounding box center [253, 127] width 9 height 9
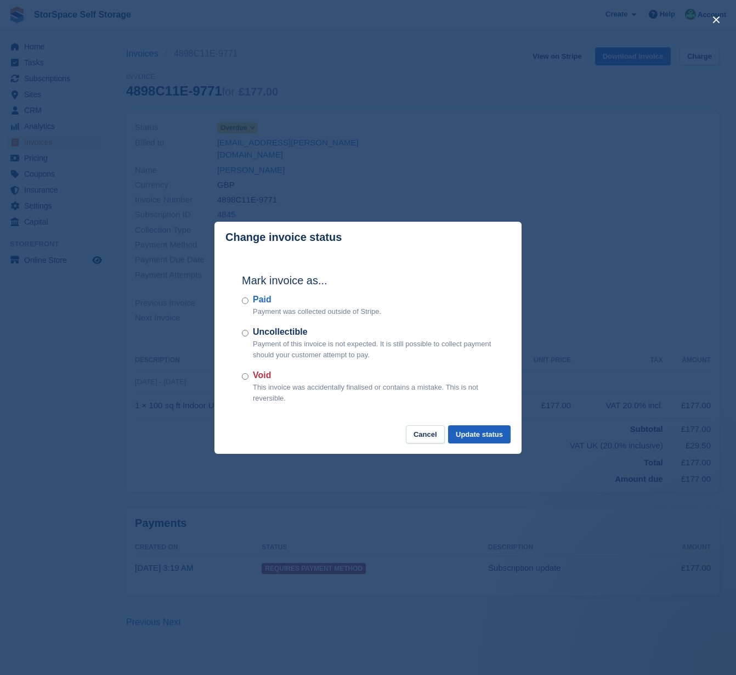
click at [460, 434] on button "Update status" at bounding box center [479, 434] width 63 height 18
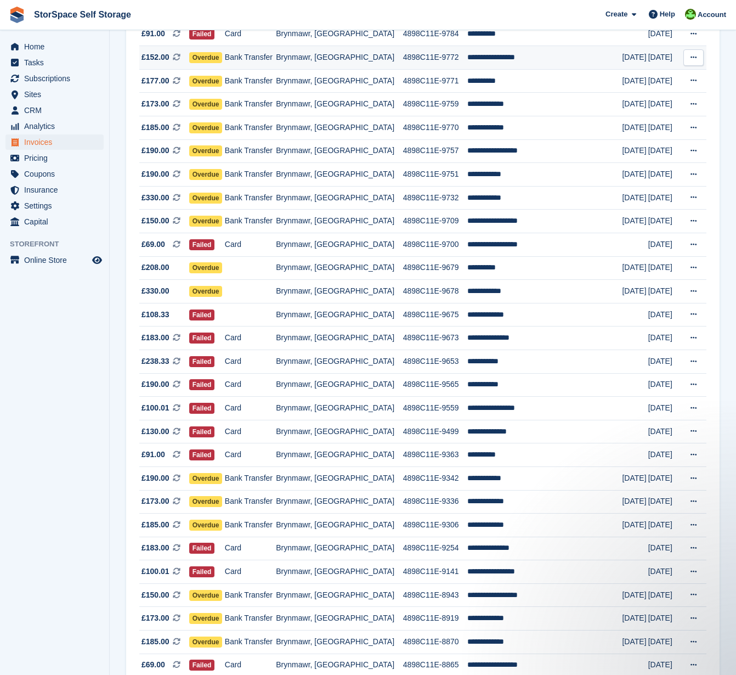
click at [223, 63] on span "Overdue" at bounding box center [205, 57] width 33 height 11
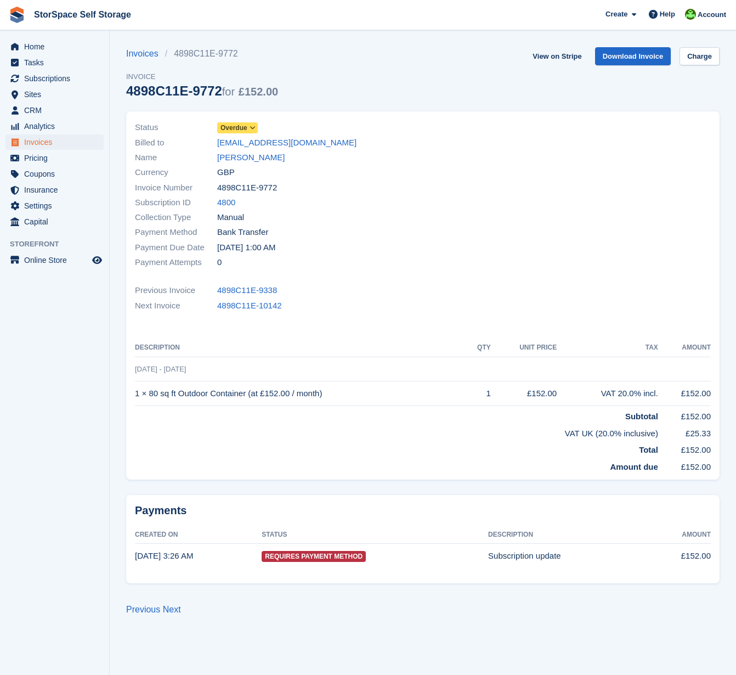
click at [255, 129] on icon at bounding box center [253, 128] width 6 height 7
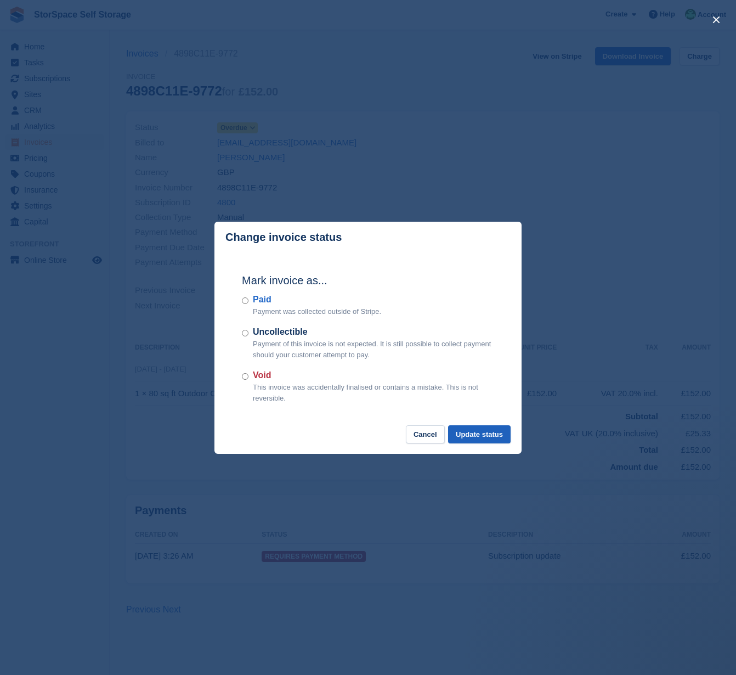
click at [485, 437] on button "Update status" at bounding box center [479, 434] width 63 height 18
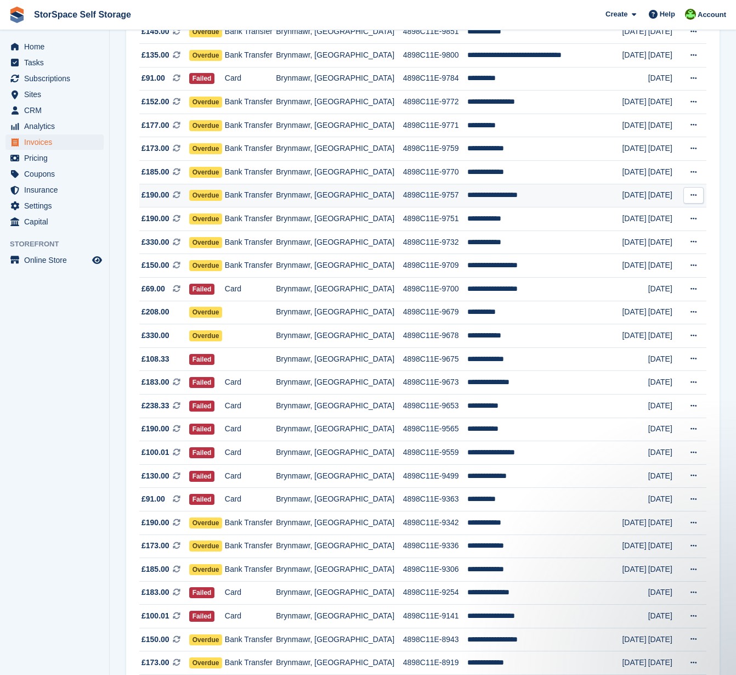
scroll to position [295, 0]
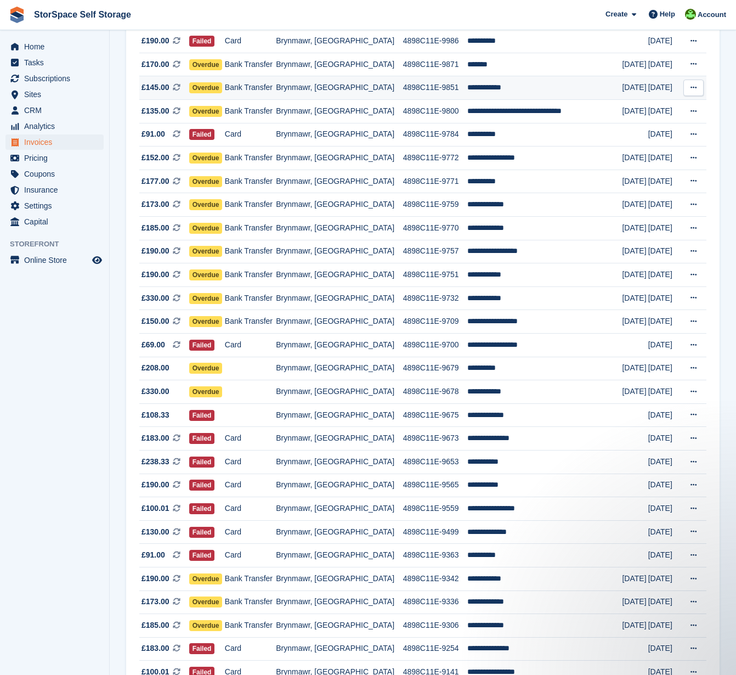
click at [223, 91] on span "Overdue" at bounding box center [205, 87] width 33 height 11
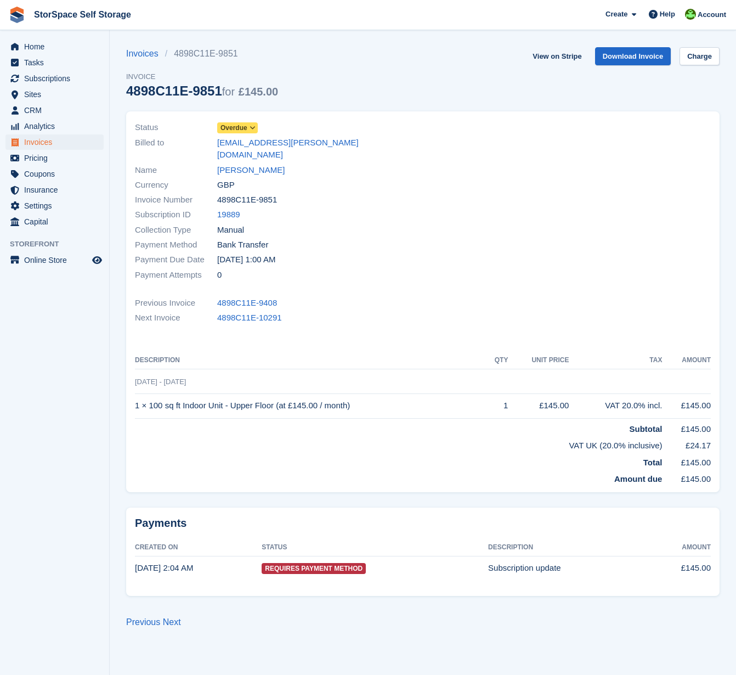
click at [254, 126] on icon at bounding box center [253, 128] width 6 height 7
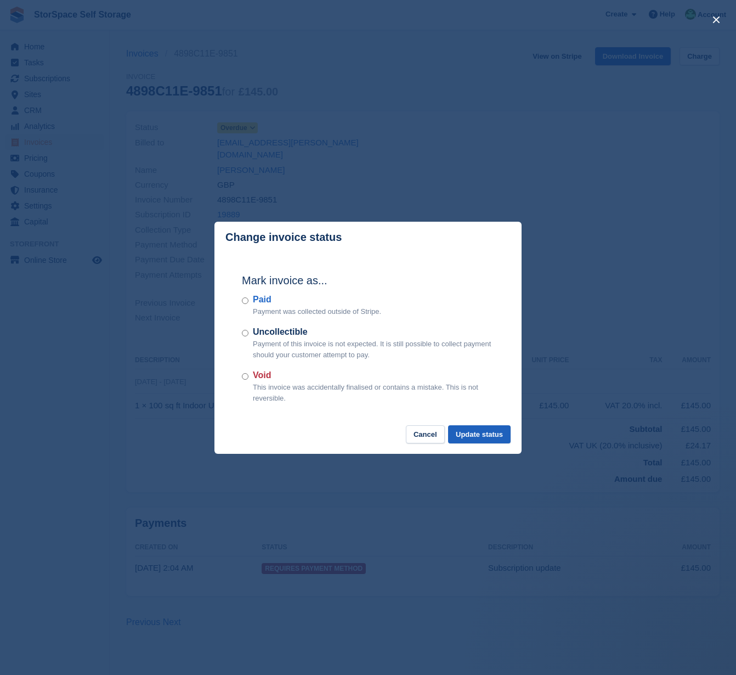
click at [493, 435] on button "Update status" at bounding box center [479, 434] width 63 height 18
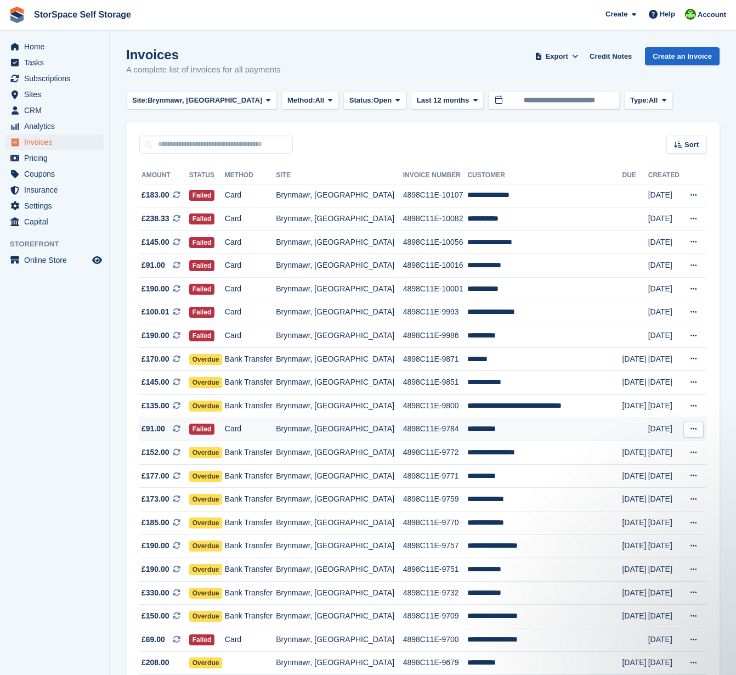
scroll to position [759, 0]
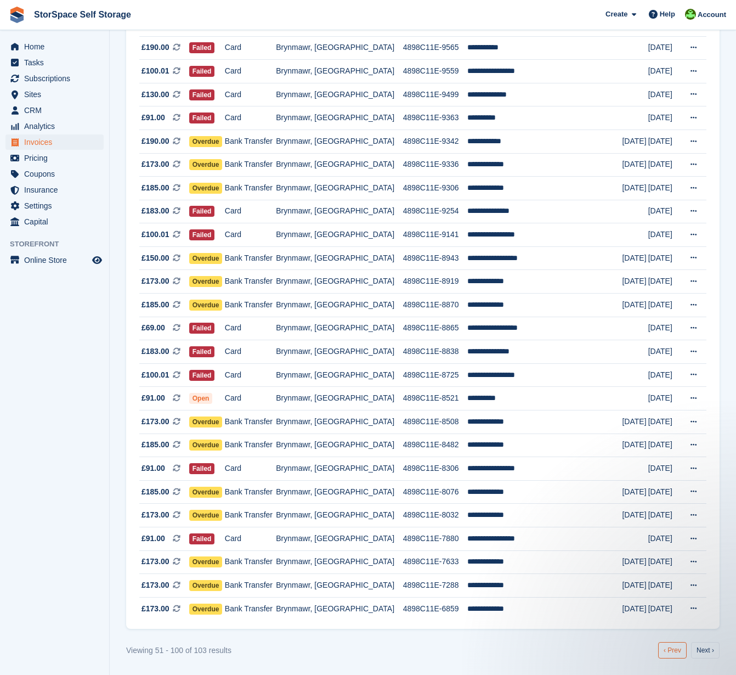
click at [666, 647] on link "‹ Prev" at bounding box center [672, 650] width 29 height 16
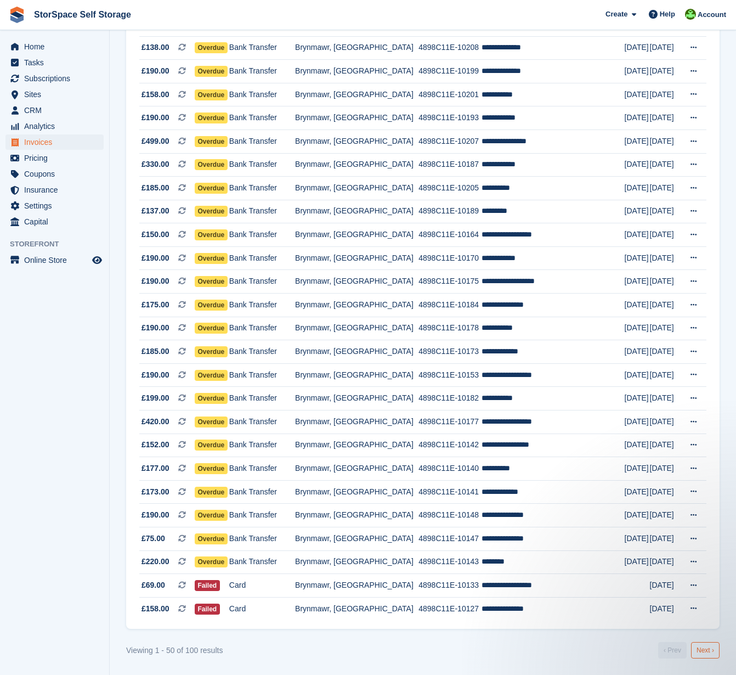
click at [711, 647] on link "Next ›" at bounding box center [705, 650] width 29 height 16
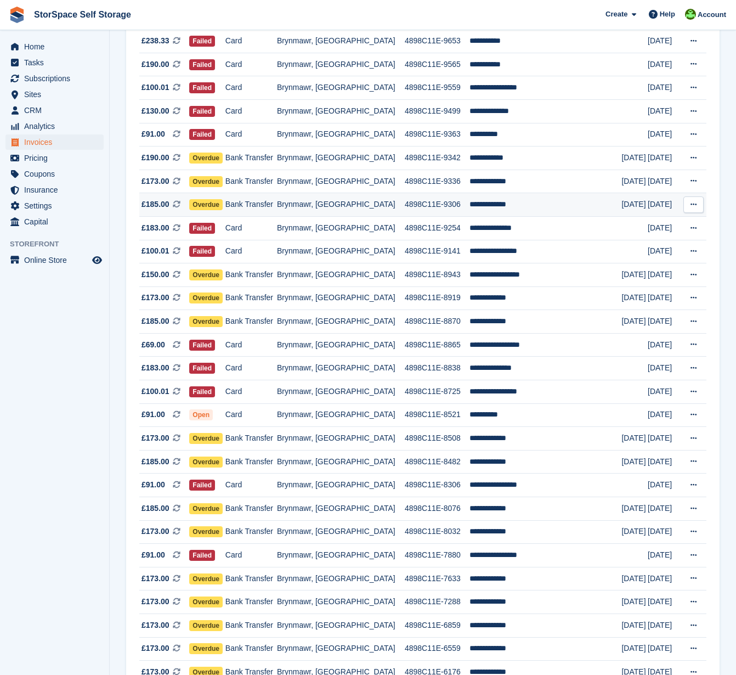
scroll to position [109, 0]
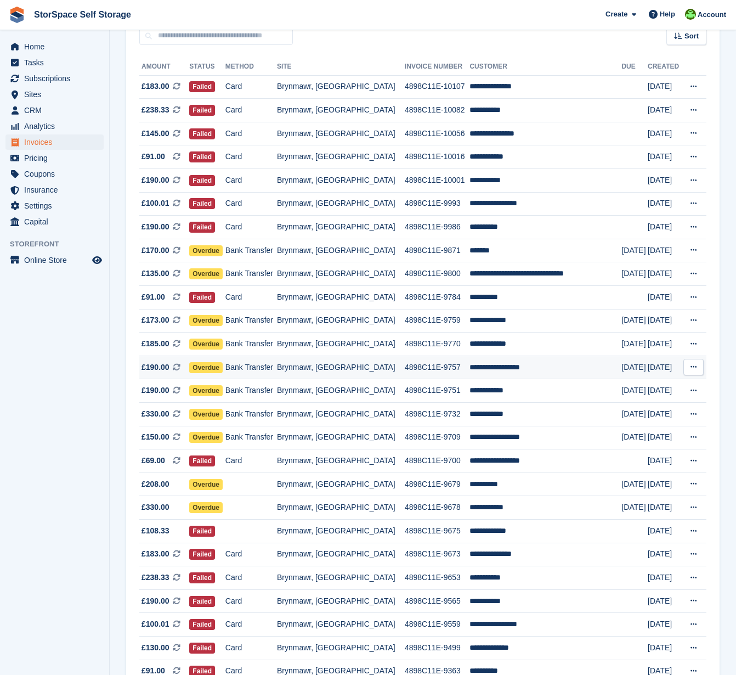
click at [215, 373] on span "Overdue" at bounding box center [205, 367] width 33 height 11
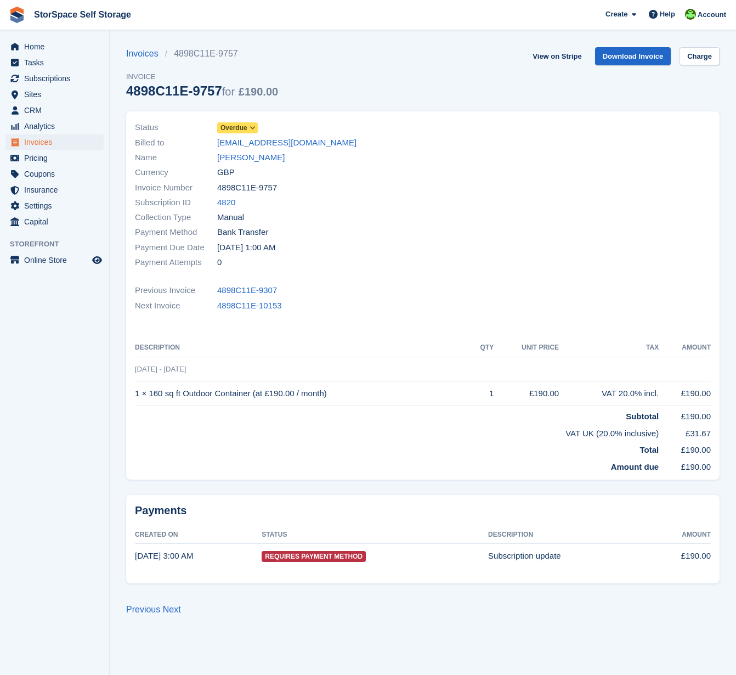
click at [253, 128] on icon at bounding box center [253, 128] width 6 height 7
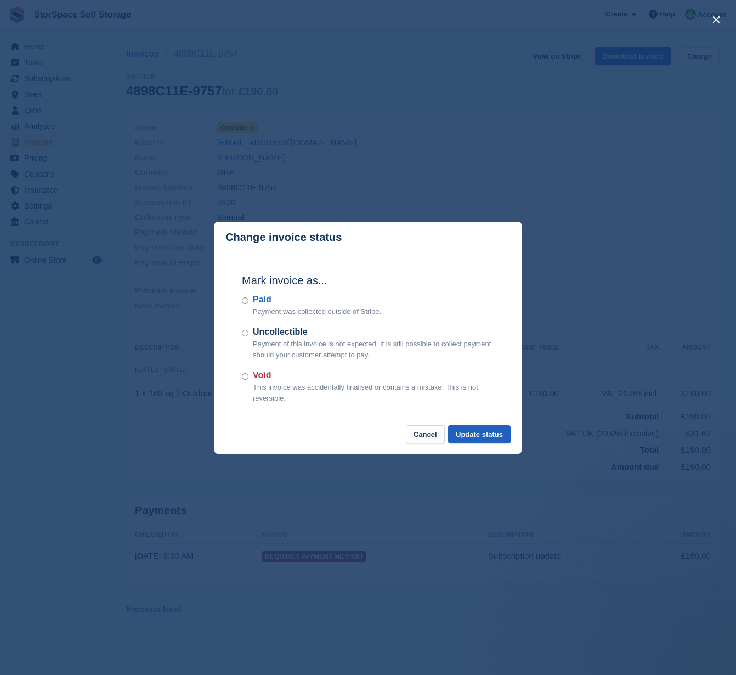
click at [489, 431] on button "Update status" at bounding box center [479, 434] width 63 height 18
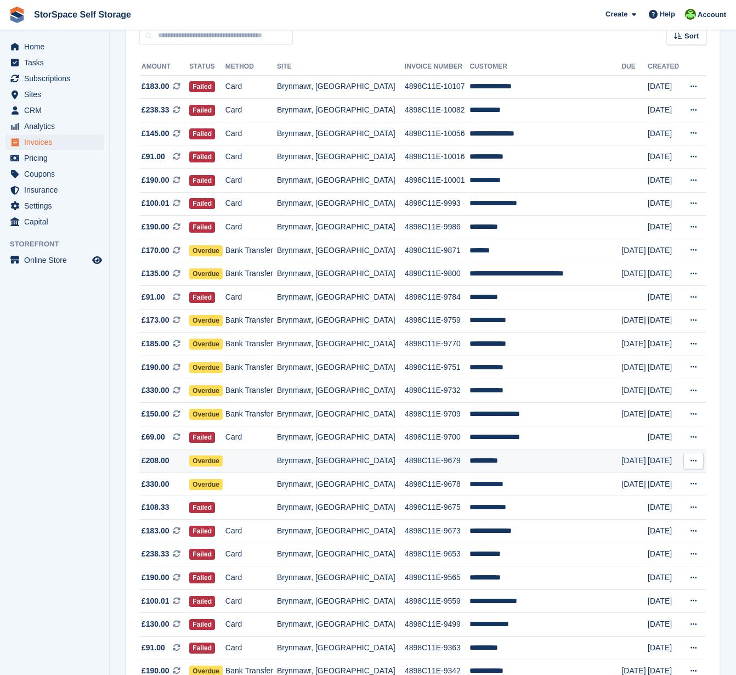
scroll to position [735, 0]
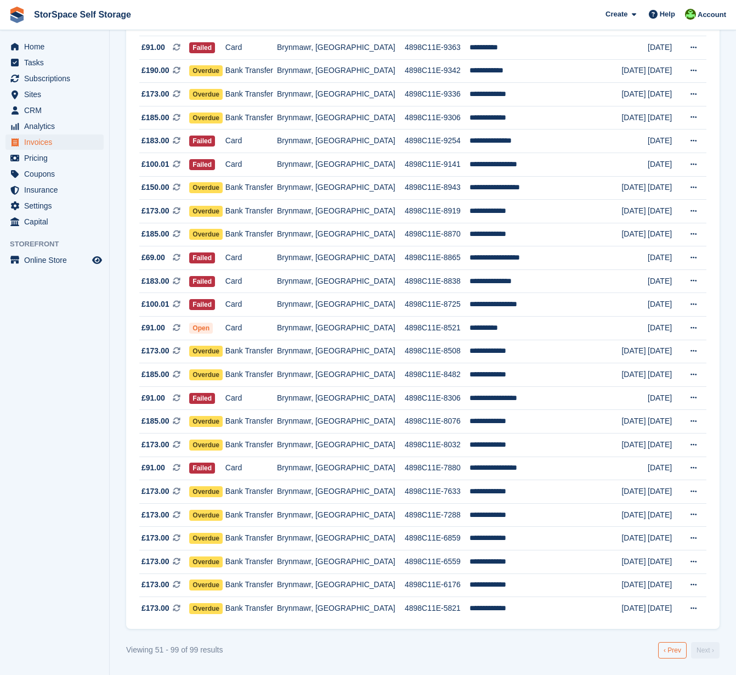
click at [664, 648] on link "‹ Prev" at bounding box center [672, 650] width 29 height 16
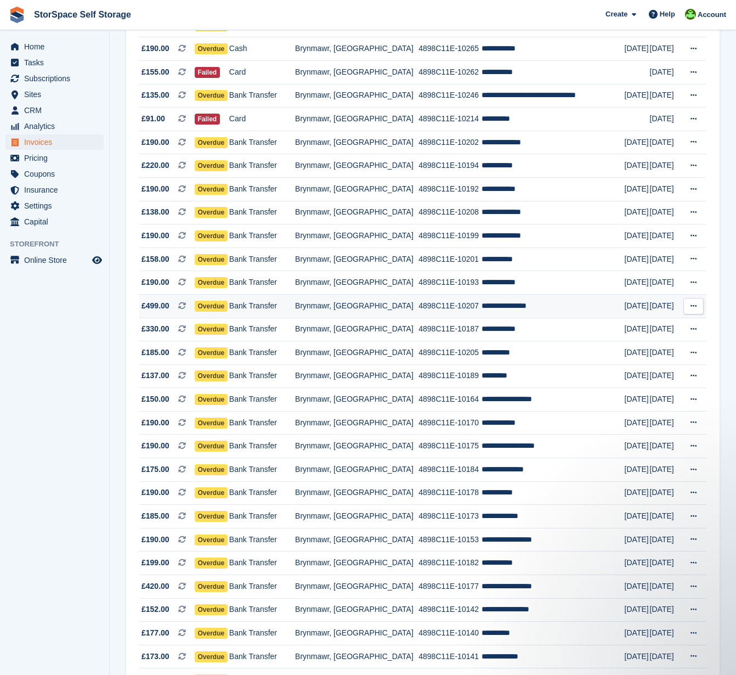
scroll to position [502, 0]
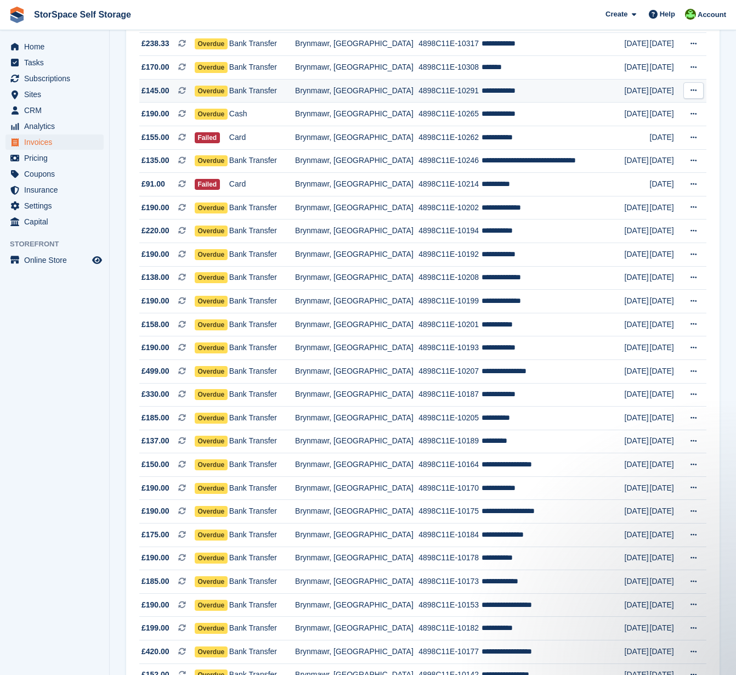
click at [224, 97] on span "Overdue" at bounding box center [211, 91] width 33 height 11
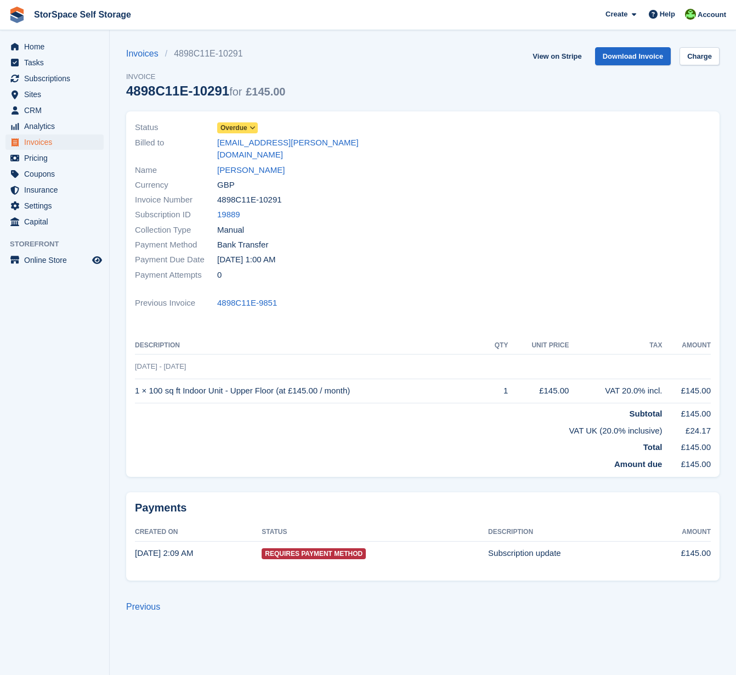
click at [254, 127] on icon at bounding box center [253, 128] width 6 height 7
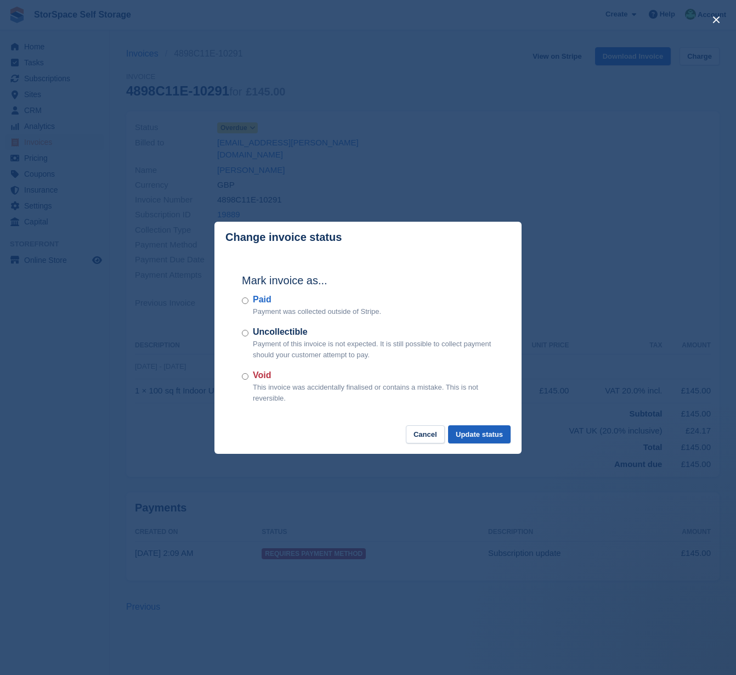
click at [463, 433] on button "Update status" at bounding box center [479, 434] width 63 height 18
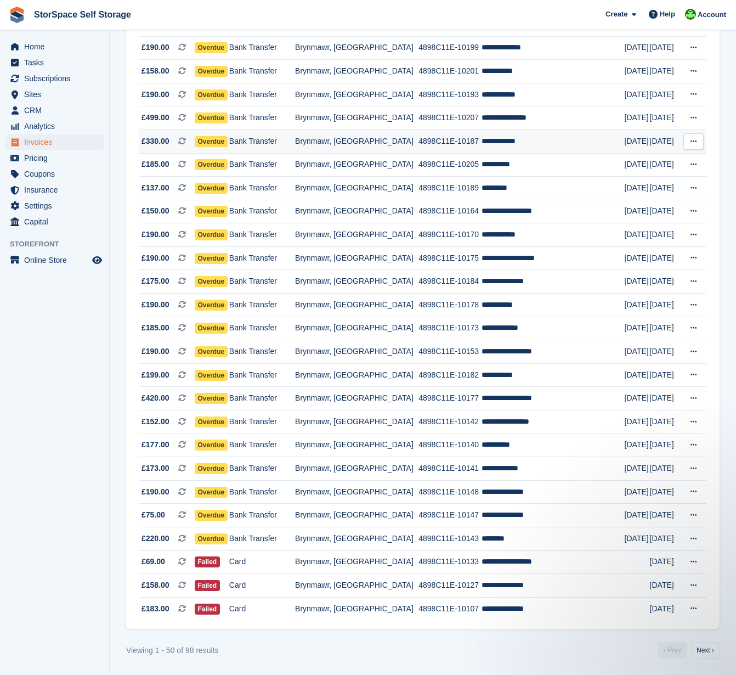
scroll to position [742, 0]
click at [225, 311] on span "Overdue" at bounding box center [211, 305] width 33 height 11
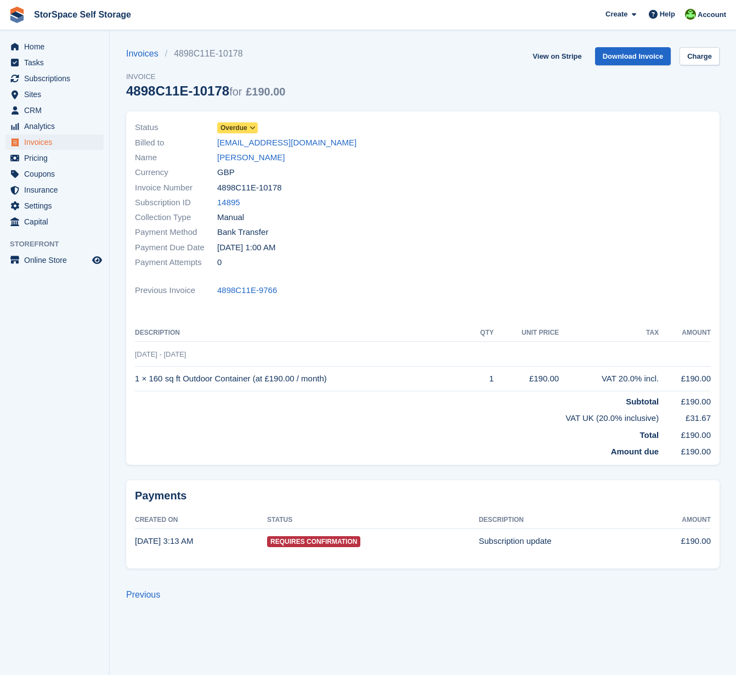
click at [254, 129] on icon at bounding box center [253, 128] width 6 height 7
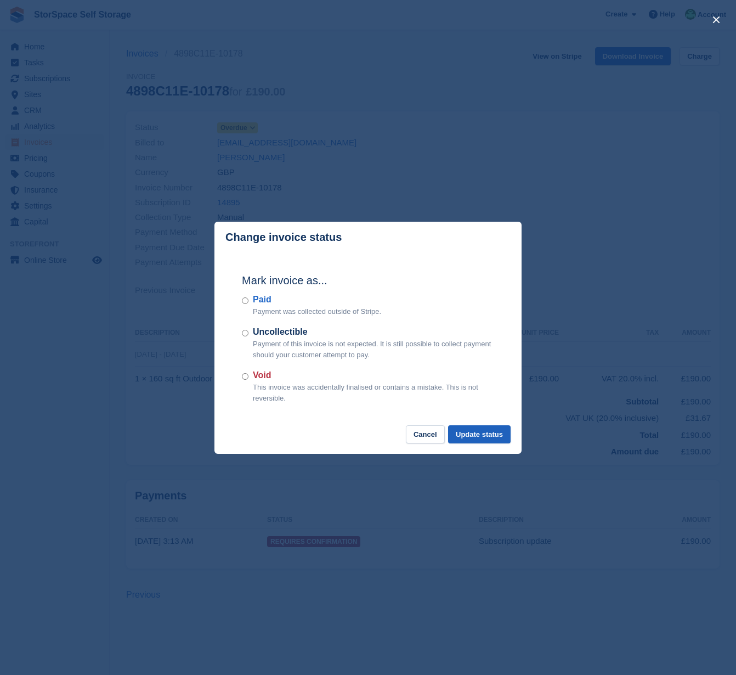
click at [477, 437] on button "Update status" at bounding box center [479, 434] width 63 height 18
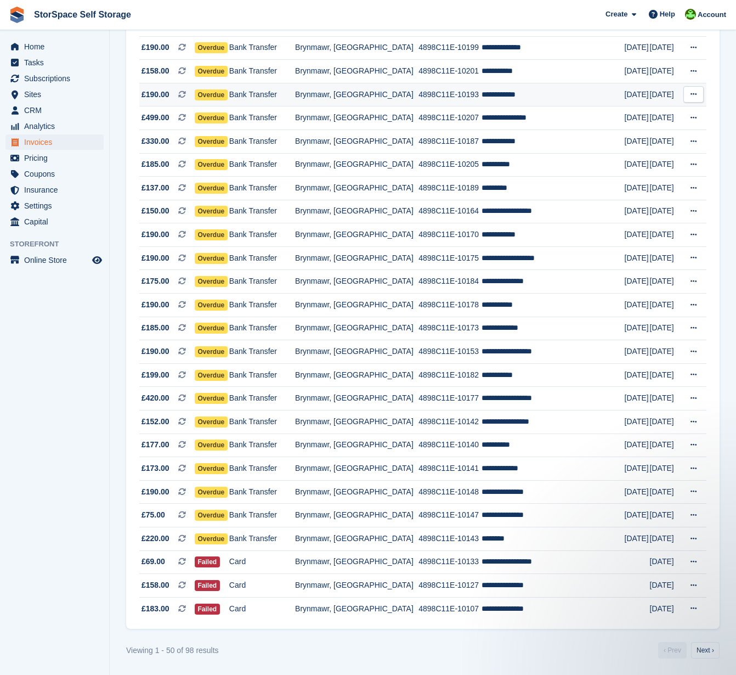
click at [228, 96] on span "Overdue" at bounding box center [211, 94] width 33 height 11
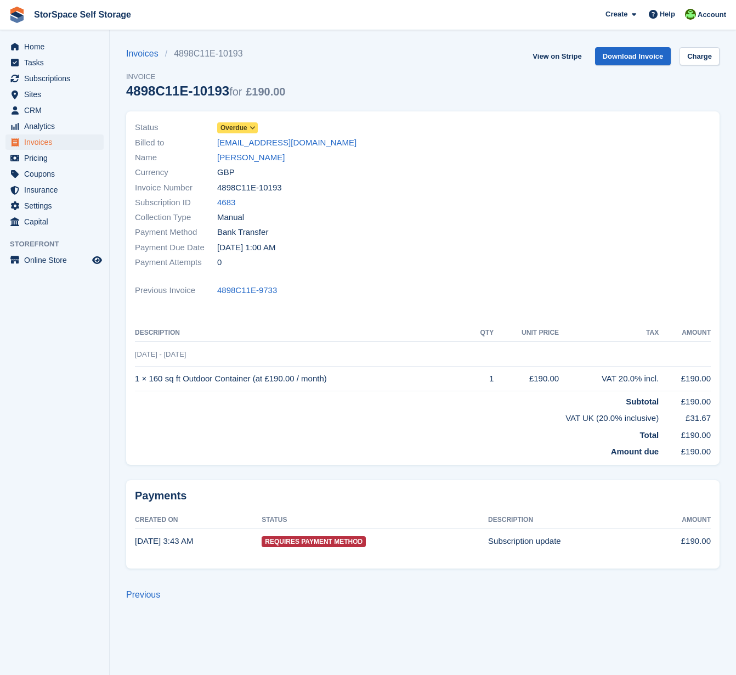
click at [251, 125] on span at bounding box center [253, 127] width 9 height 9
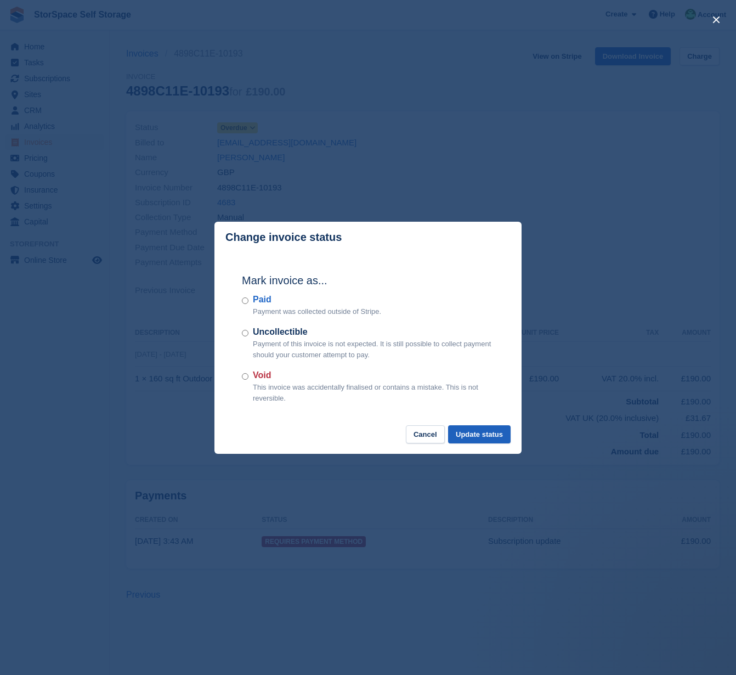
click at [458, 432] on button "Update status" at bounding box center [479, 434] width 63 height 18
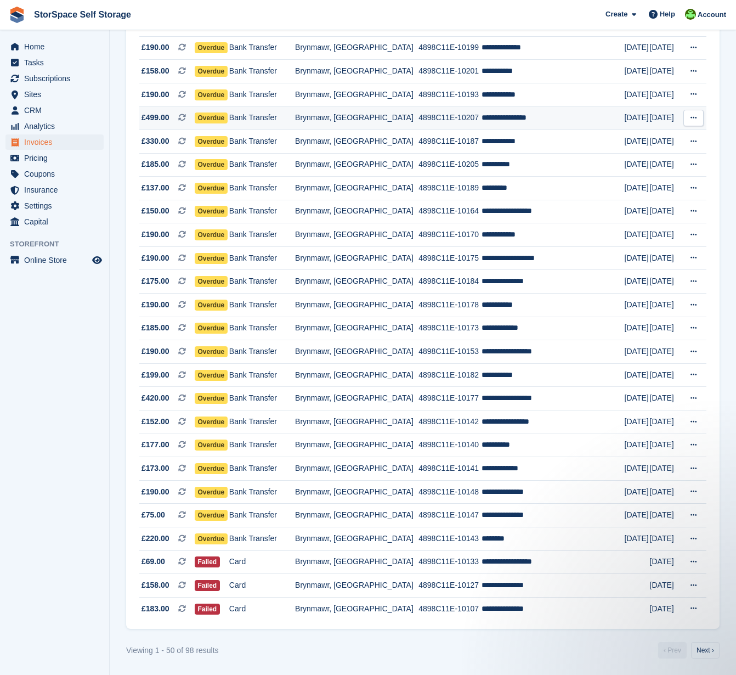
click at [219, 121] on span "Overdue" at bounding box center [211, 117] width 33 height 11
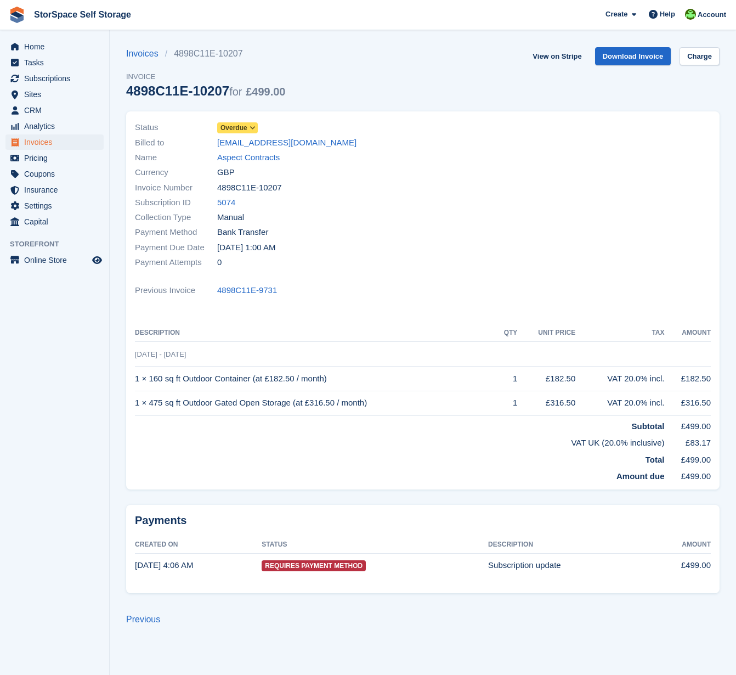
click at [254, 128] on icon at bounding box center [253, 128] width 6 height 7
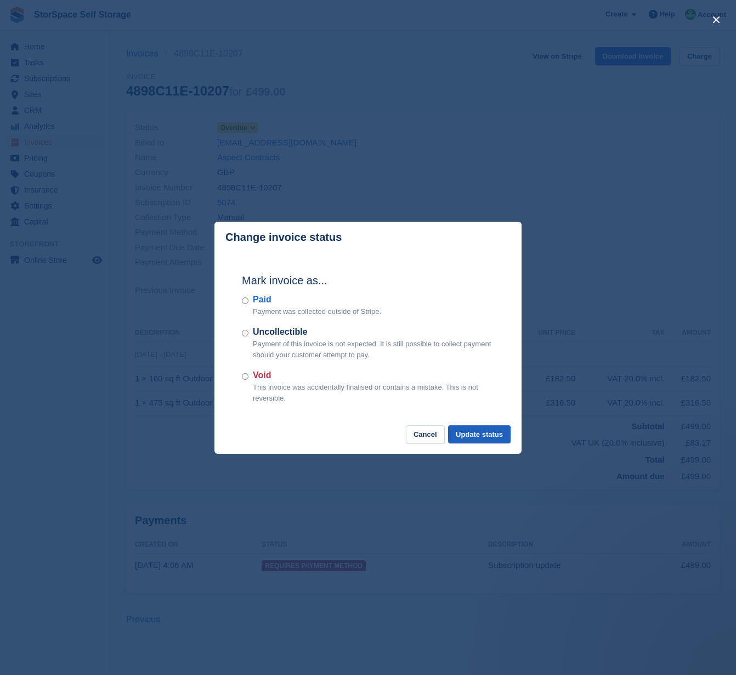
click at [473, 431] on button "Update status" at bounding box center [479, 434] width 63 height 18
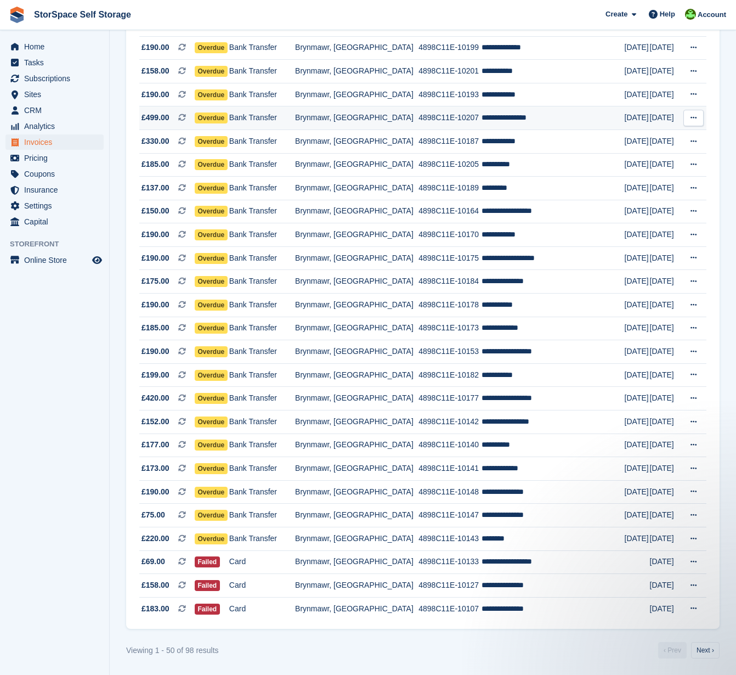
click at [228, 123] on span "Overdue" at bounding box center [211, 117] width 33 height 11
click at [216, 357] on span "Overdue" at bounding box center [211, 351] width 33 height 11
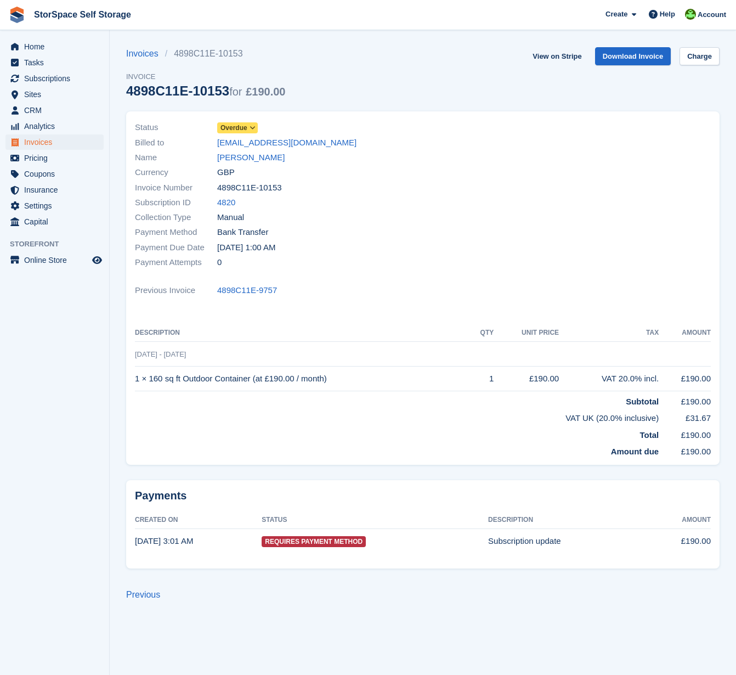
click at [257, 127] on span at bounding box center [253, 127] width 9 height 9
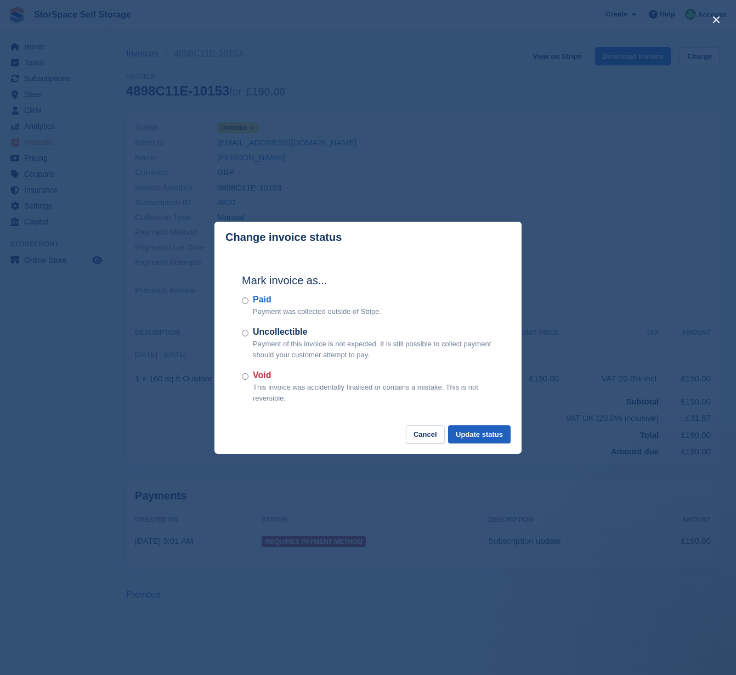
click at [463, 430] on button "Update status" at bounding box center [479, 434] width 63 height 18
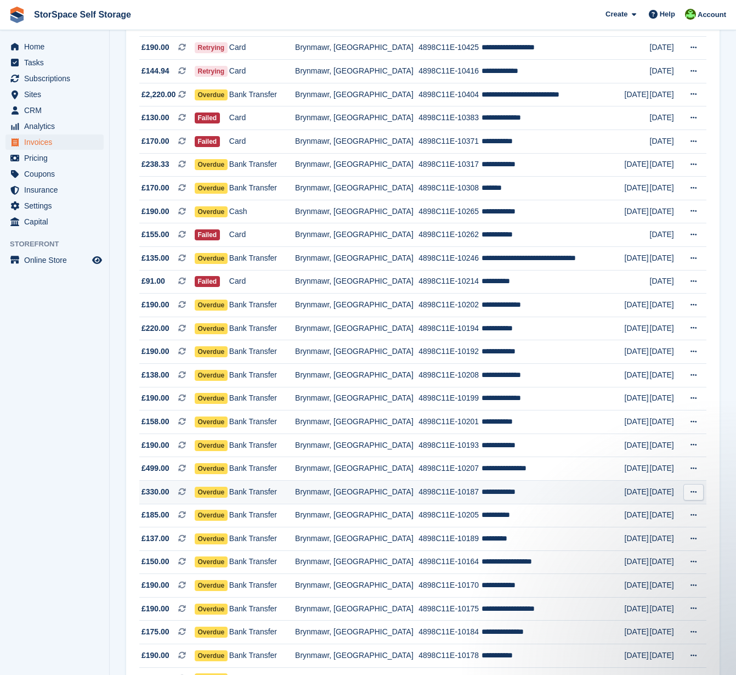
scroll to position [384, 0]
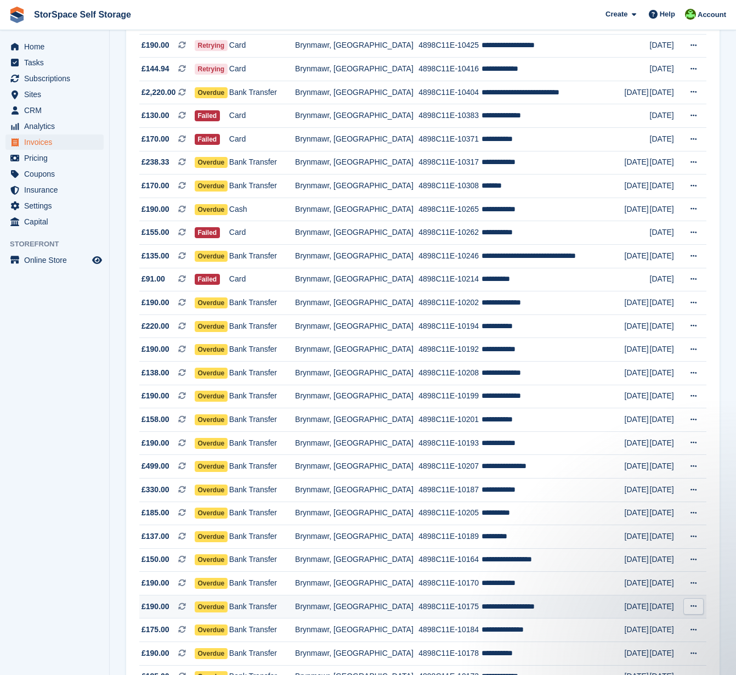
click at [221, 612] on span "Overdue" at bounding box center [211, 606] width 33 height 11
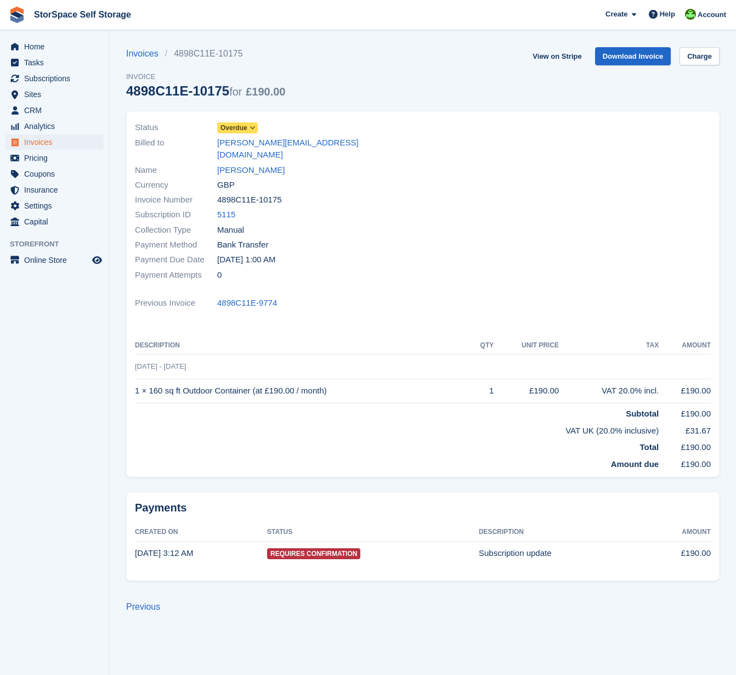
click at [254, 132] on span at bounding box center [253, 127] width 9 height 9
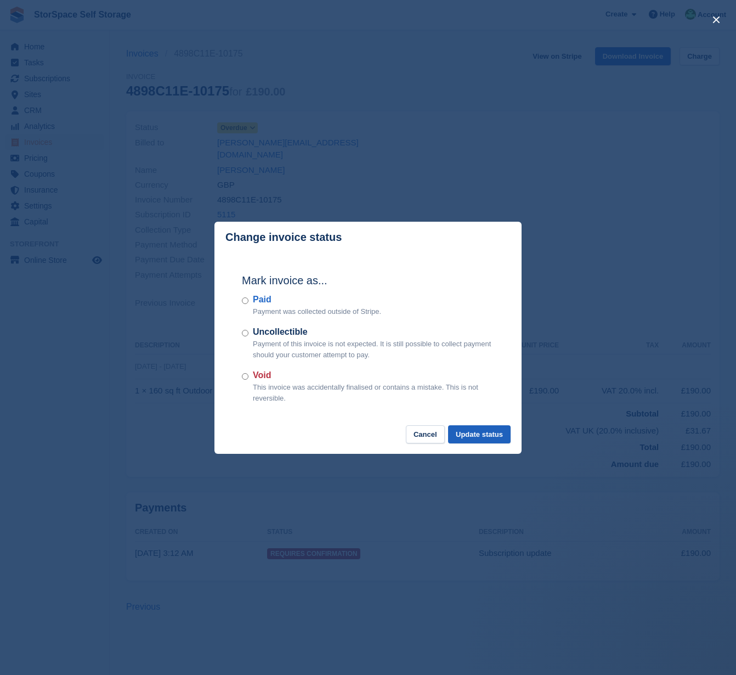
click at [469, 430] on button "Update status" at bounding box center [479, 434] width 63 height 18
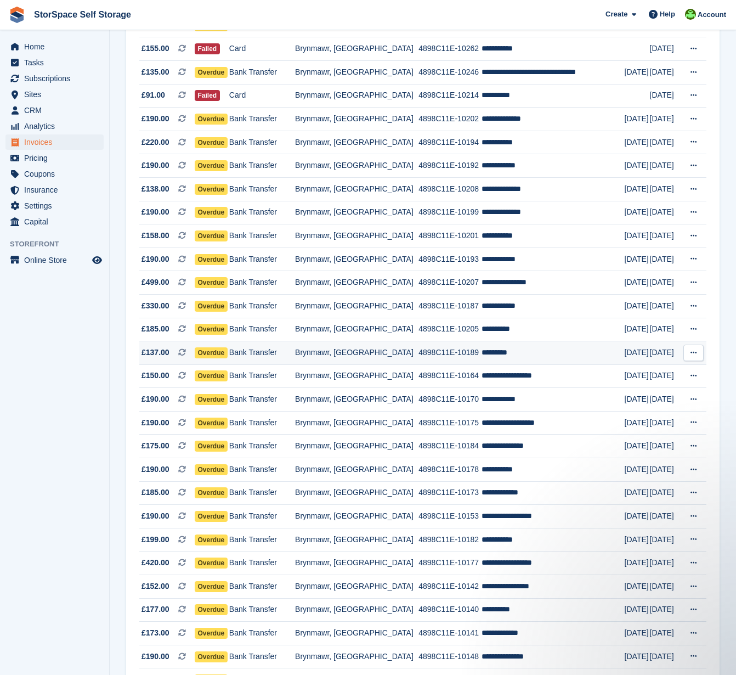
scroll to position [622, 0]
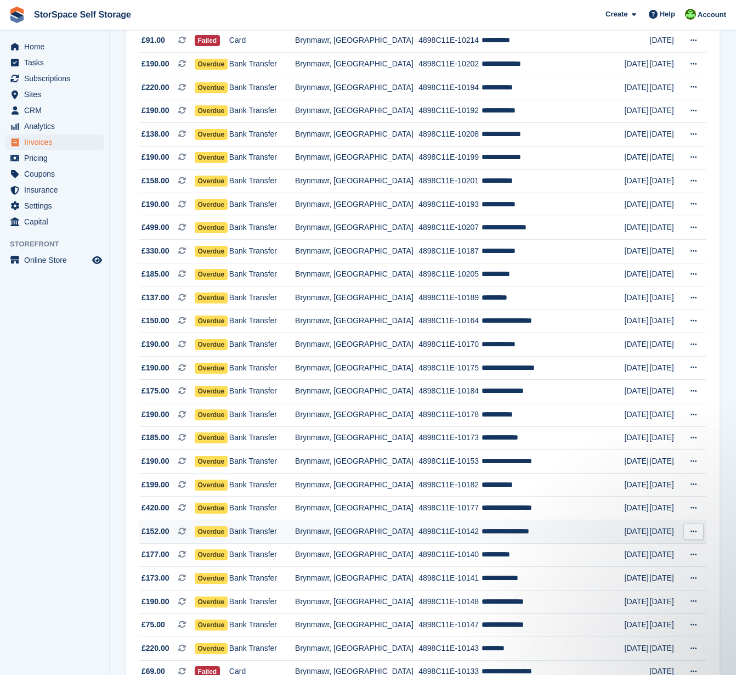
click at [228, 537] on span "Overdue" at bounding box center [211, 531] width 33 height 11
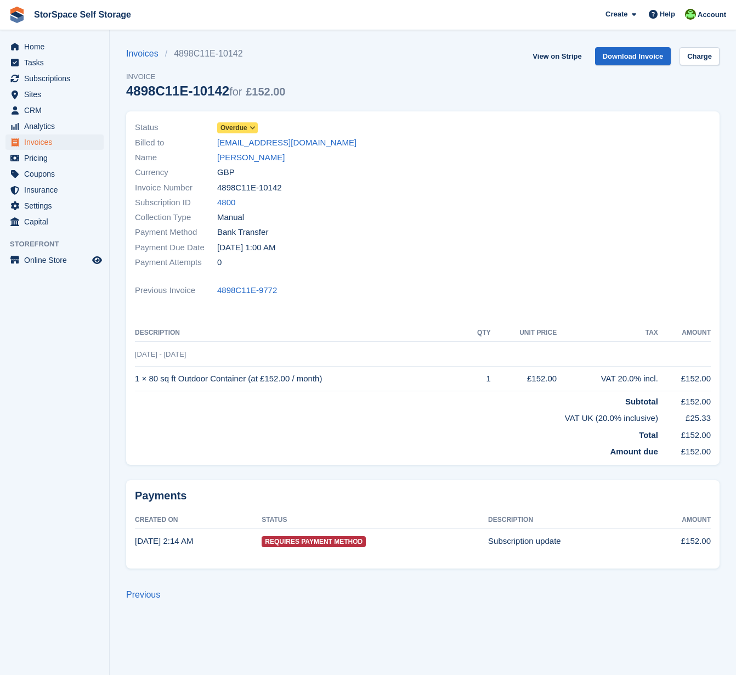
click at [254, 128] on icon at bounding box center [253, 128] width 6 height 7
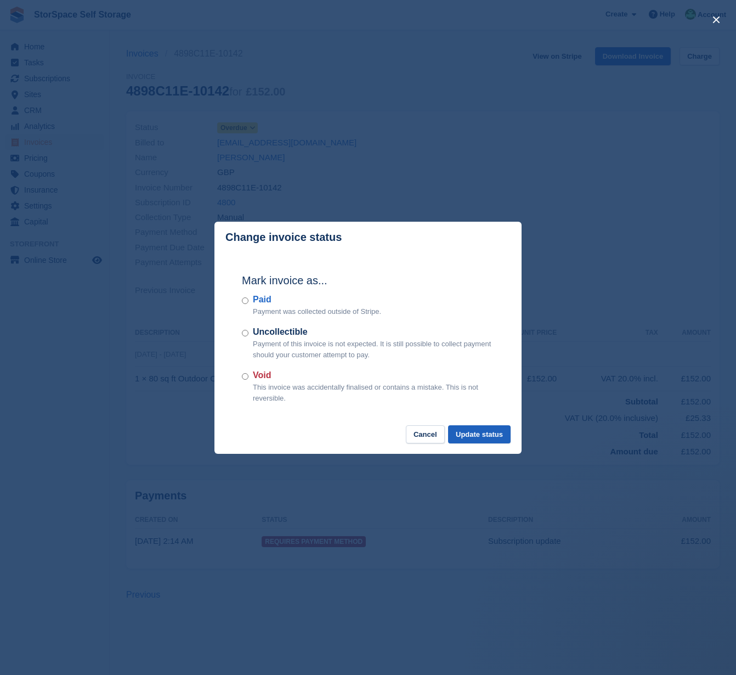
click at [466, 433] on button "Update status" at bounding box center [479, 434] width 63 height 18
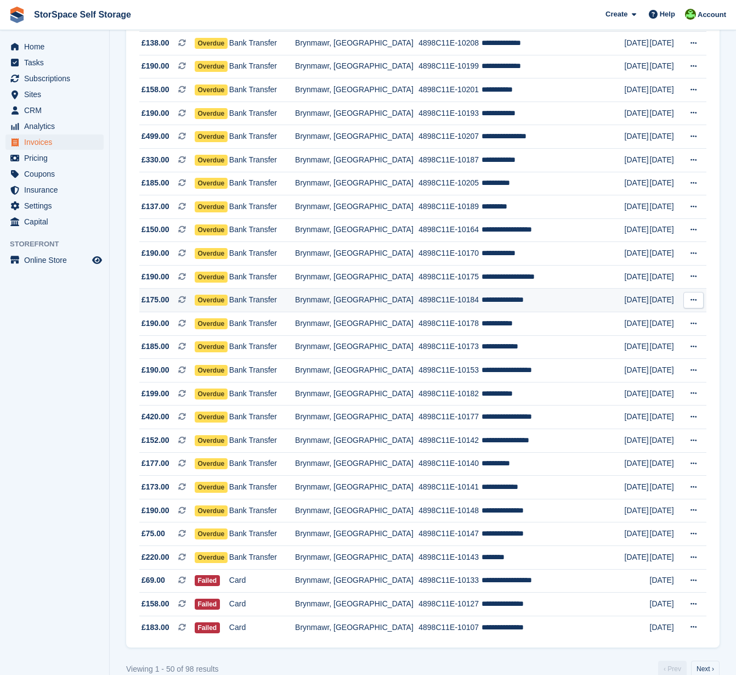
scroll to position [759, 0]
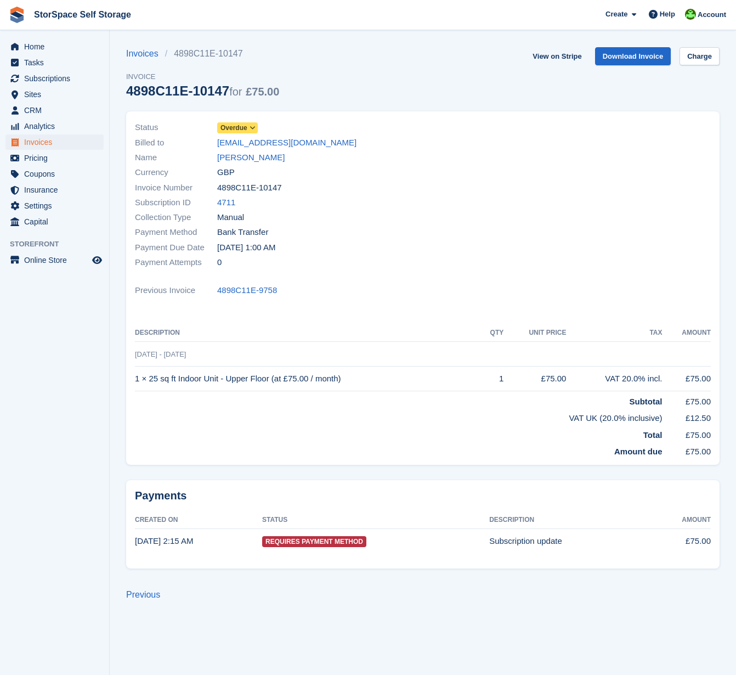
click at [247, 129] on span "Overdue" at bounding box center [234, 128] width 27 height 10
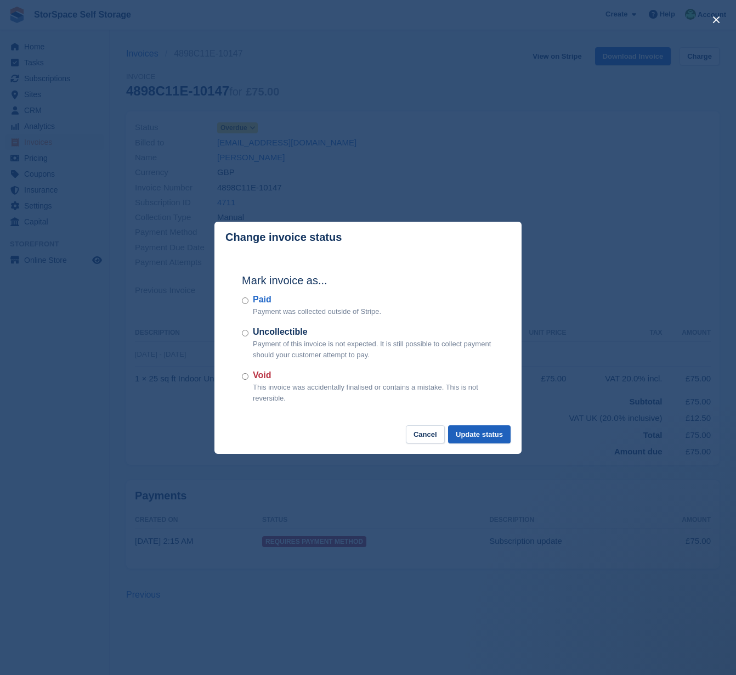
click at [456, 432] on button "Update status" at bounding box center [479, 434] width 63 height 18
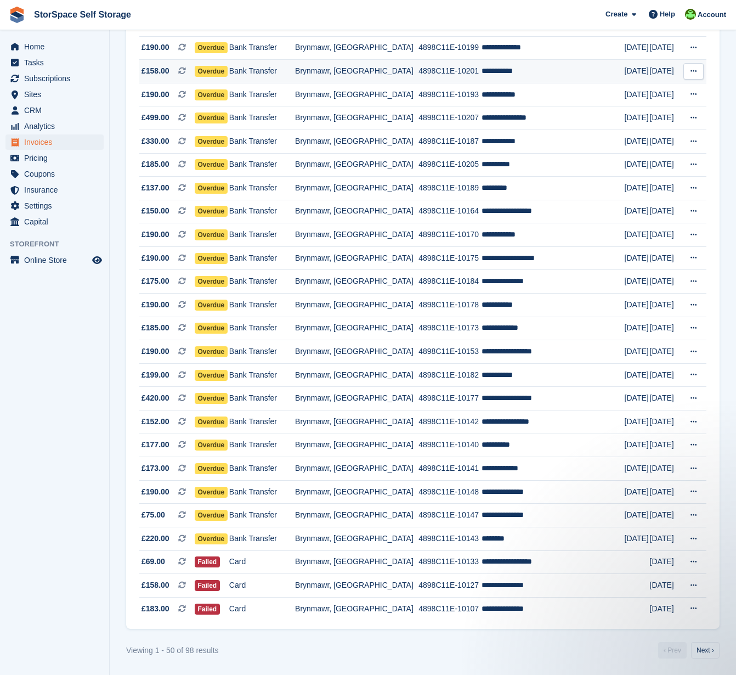
click at [228, 66] on span "Overdue" at bounding box center [211, 71] width 33 height 11
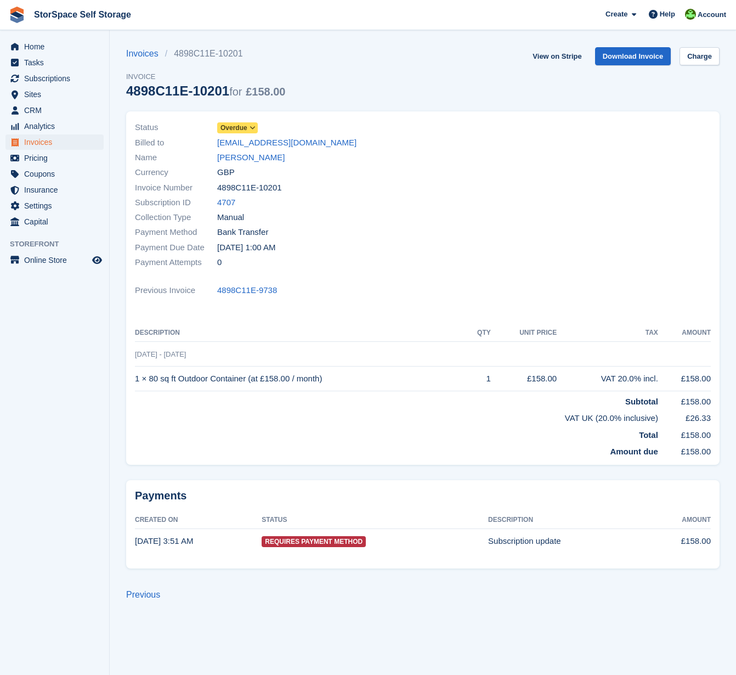
click at [253, 129] on icon at bounding box center [253, 128] width 6 height 7
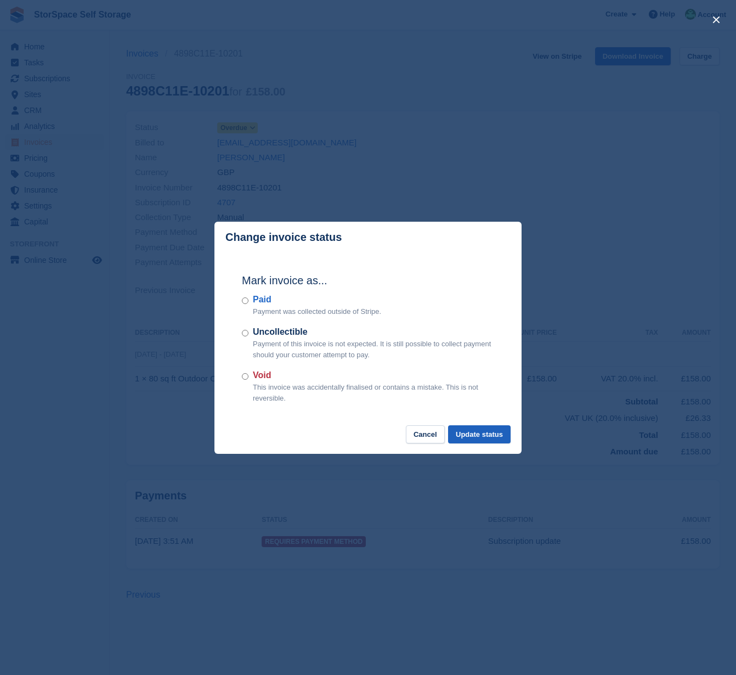
click at [464, 432] on button "Update status" at bounding box center [479, 434] width 63 height 18
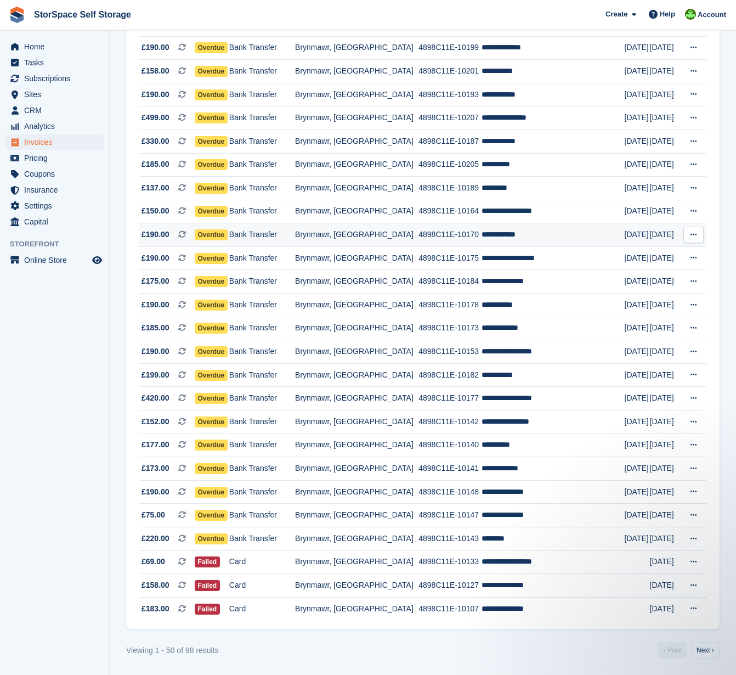
scroll to position [741, 0]
click at [228, 50] on span "Overdue" at bounding box center [211, 47] width 33 height 11
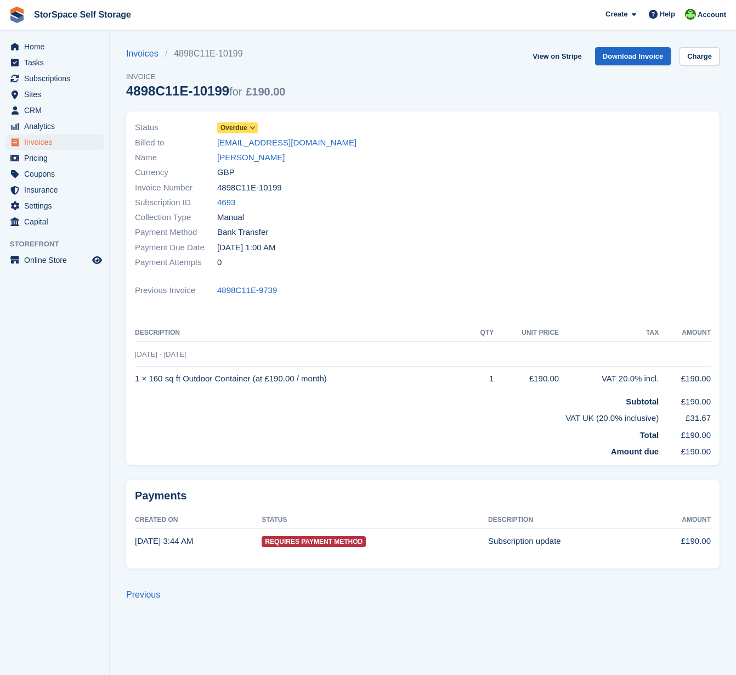
click at [254, 128] on icon at bounding box center [253, 128] width 6 height 7
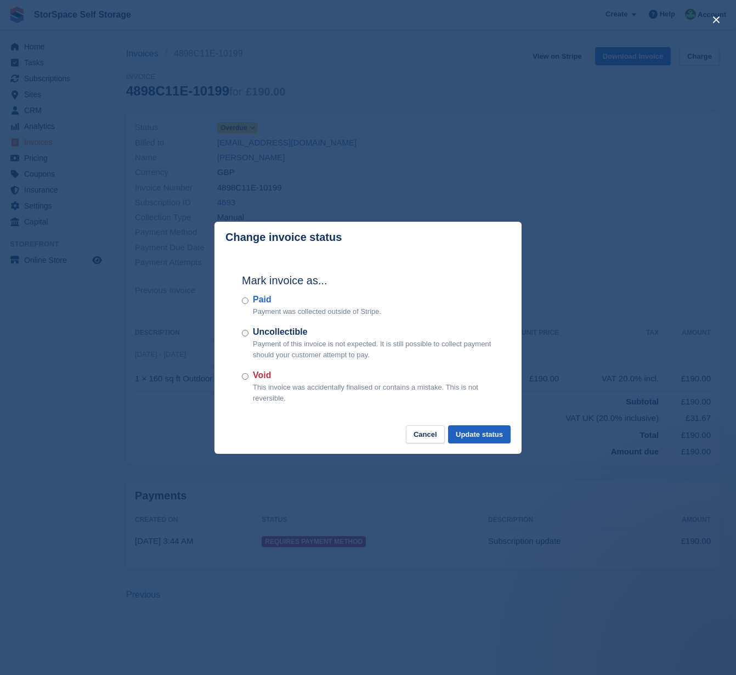
click at [460, 431] on button "Update status" at bounding box center [479, 434] width 63 height 18
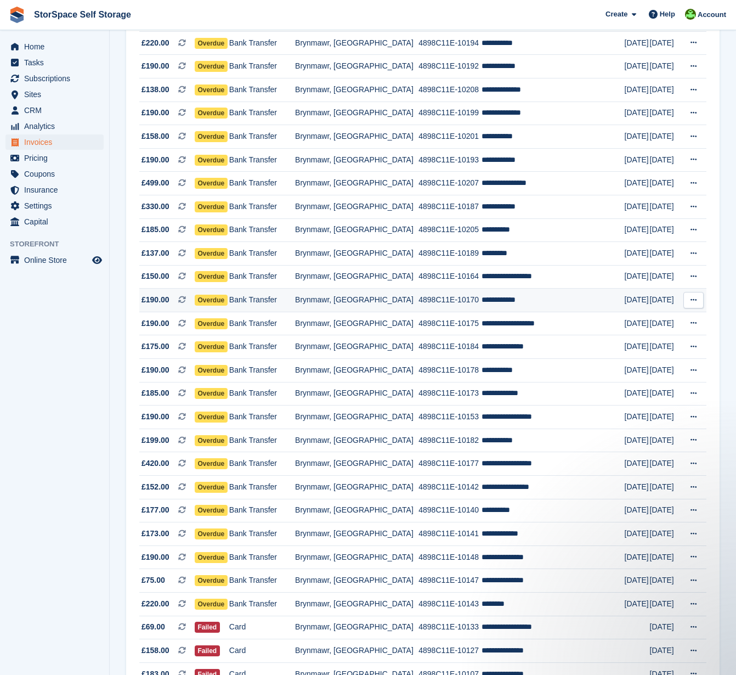
scroll to position [628, 0]
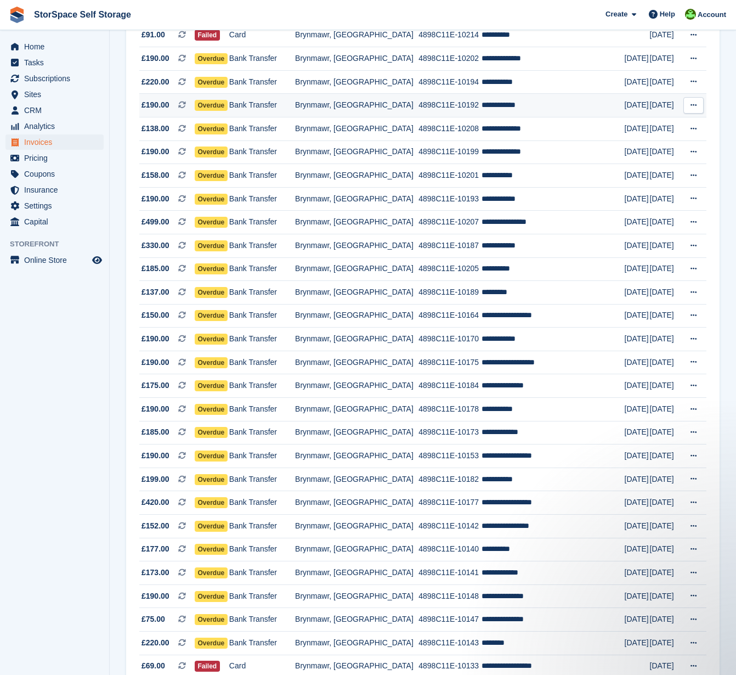
click at [228, 111] on span "Overdue" at bounding box center [211, 105] width 33 height 11
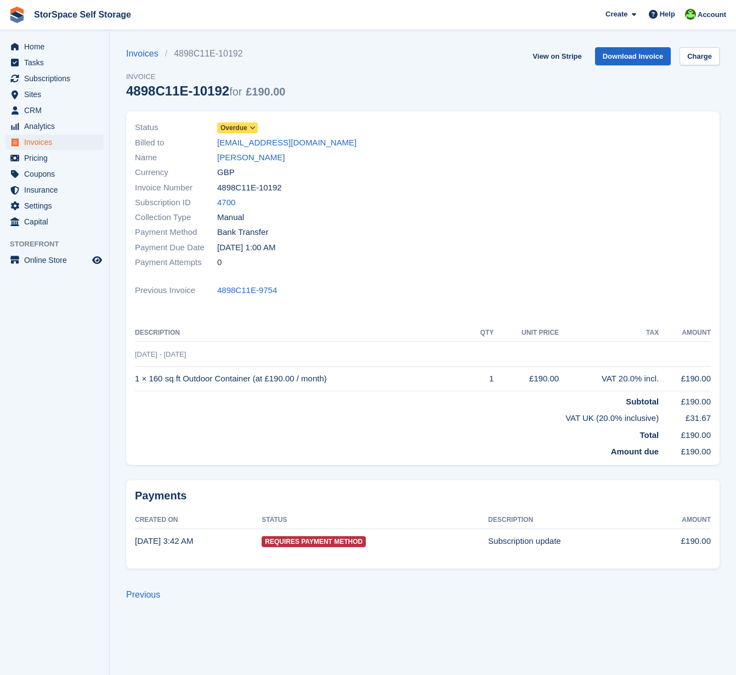
click at [250, 127] on span at bounding box center [253, 127] width 9 height 9
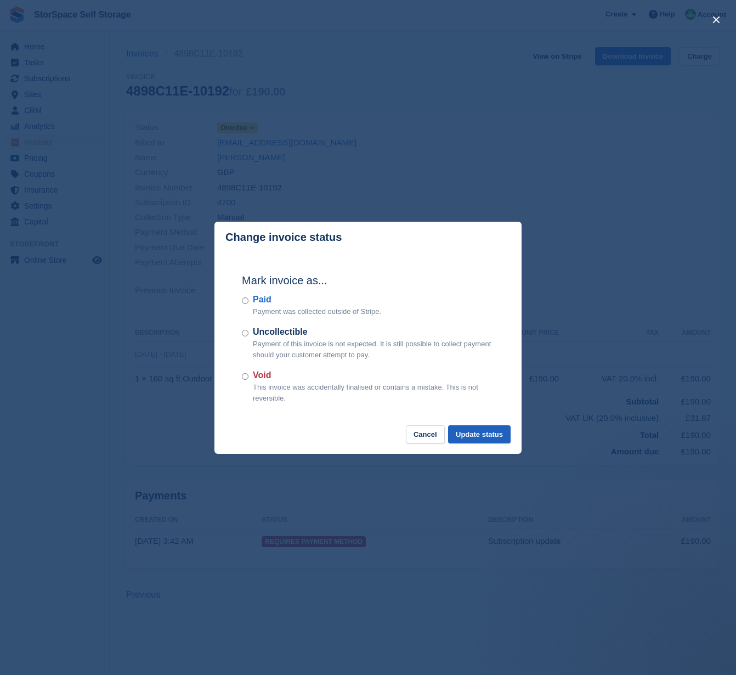
click at [463, 432] on button "Update status" at bounding box center [479, 434] width 63 height 18
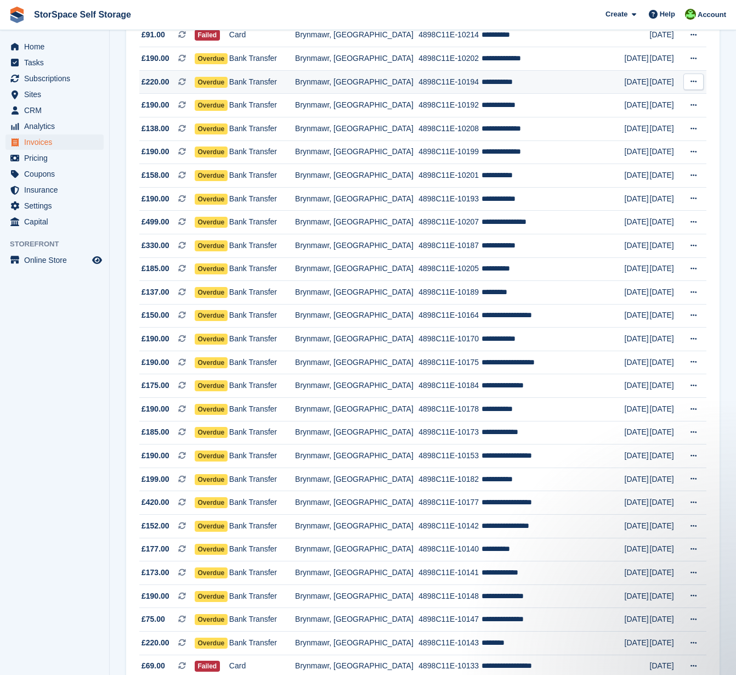
click at [228, 88] on span "Overdue" at bounding box center [211, 82] width 33 height 11
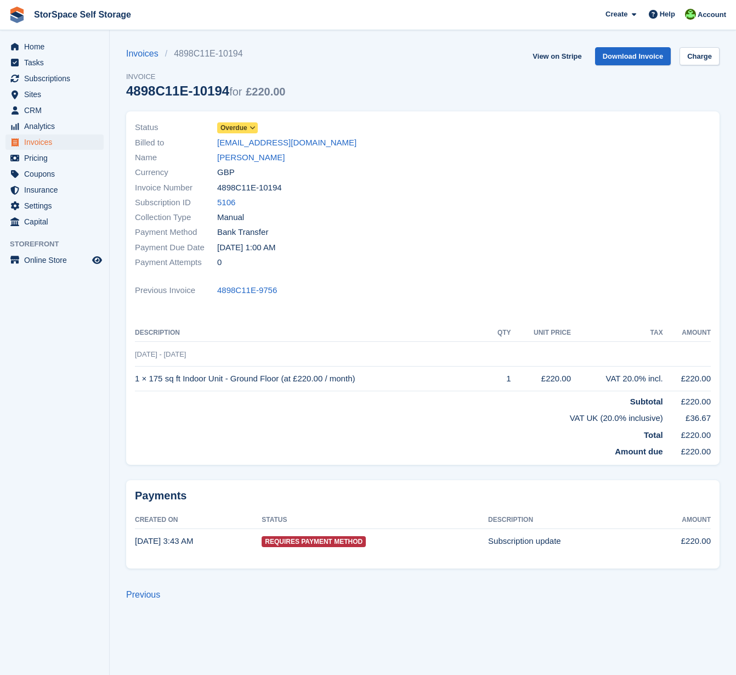
click at [252, 127] on icon at bounding box center [253, 128] width 6 height 7
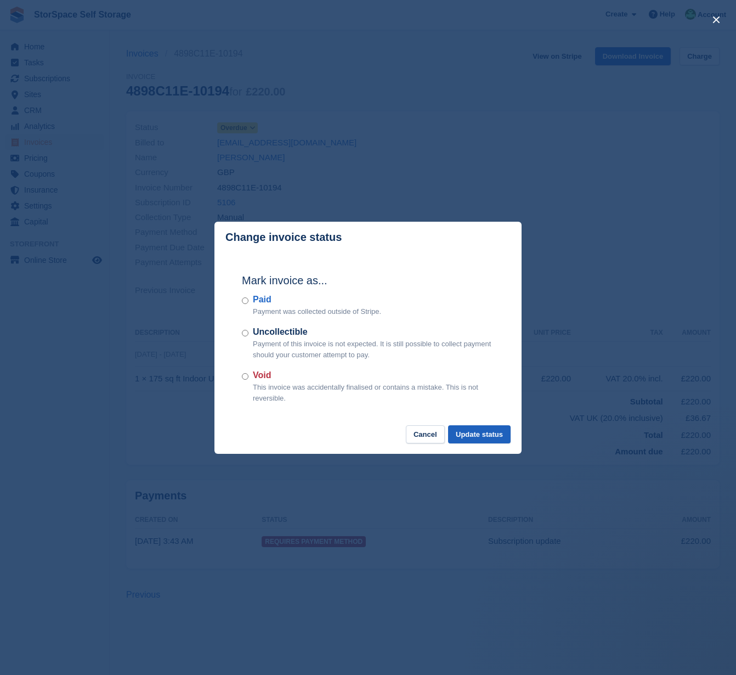
click at [459, 431] on button "Update status" at bounding box center [479, 434] width 63 height 18
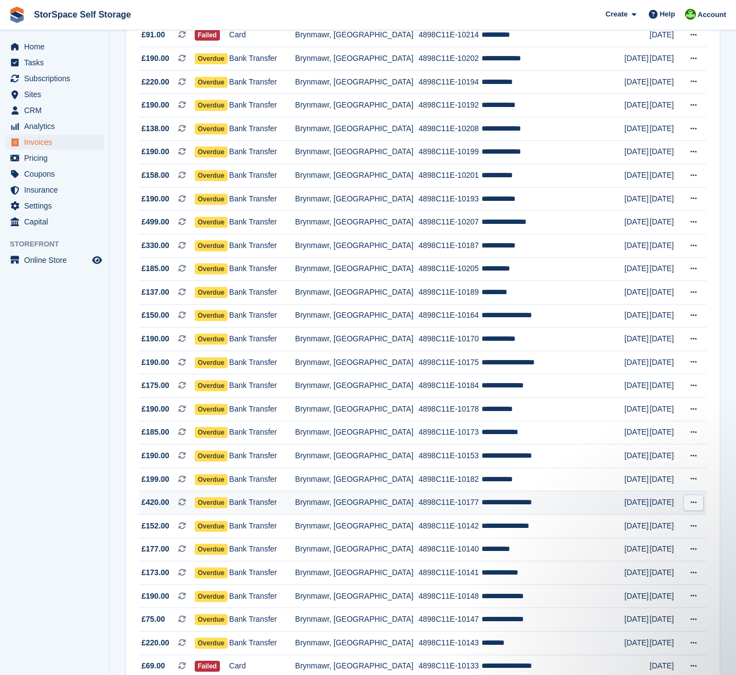
click at [223, 508] on span "Overdue" at bounding box center [211, 502] width 33 height 11
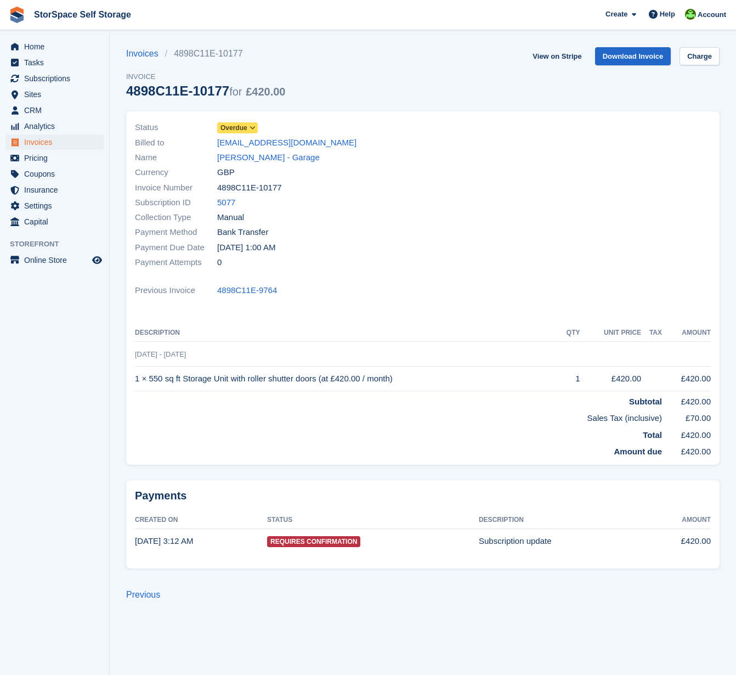
click at [252, 129] on icon at bounding box center [253, 128] width 6 height 7
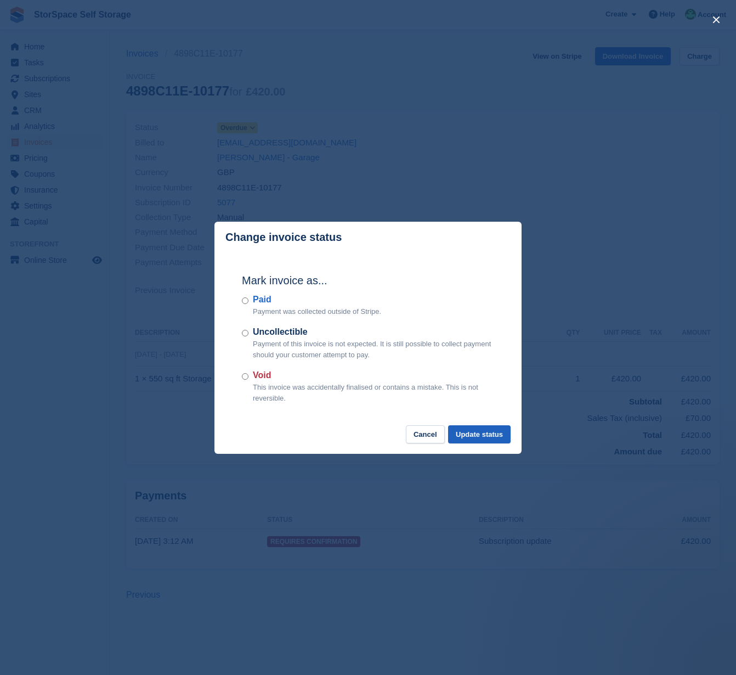
click at [460, 433] on button "Update status" at bounding box center [479, 434] width 63 height 18
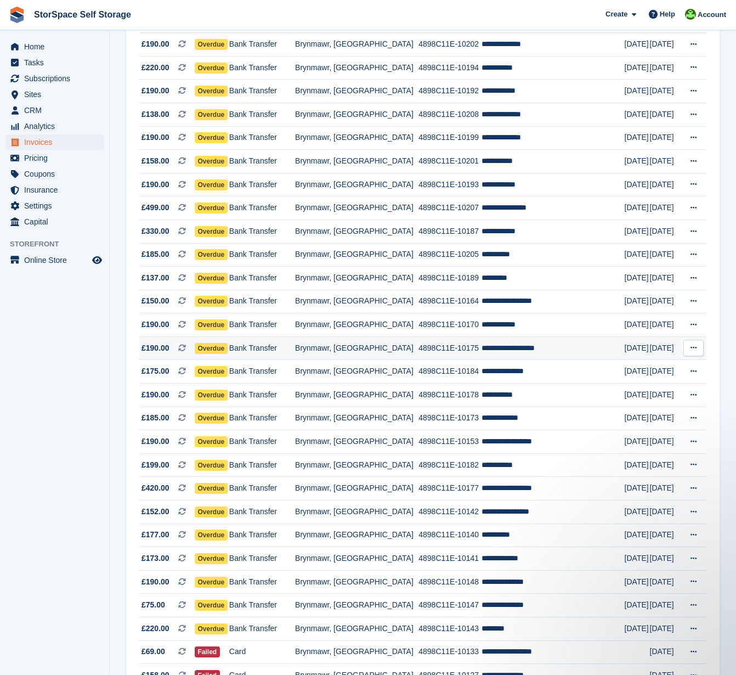
scroll to position [677, 0]
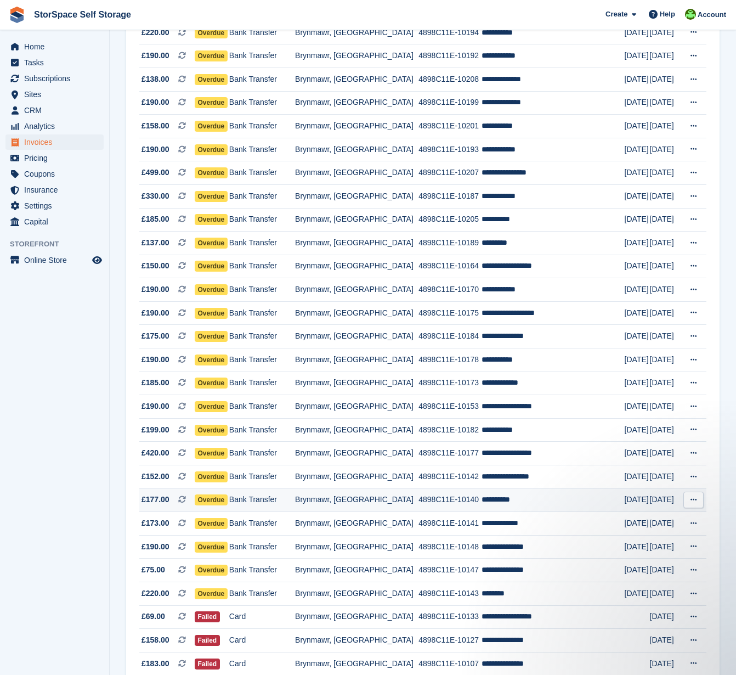
click at [227, 505] on span "Overdue" at bounding box center [211, 499] width 33 height 11
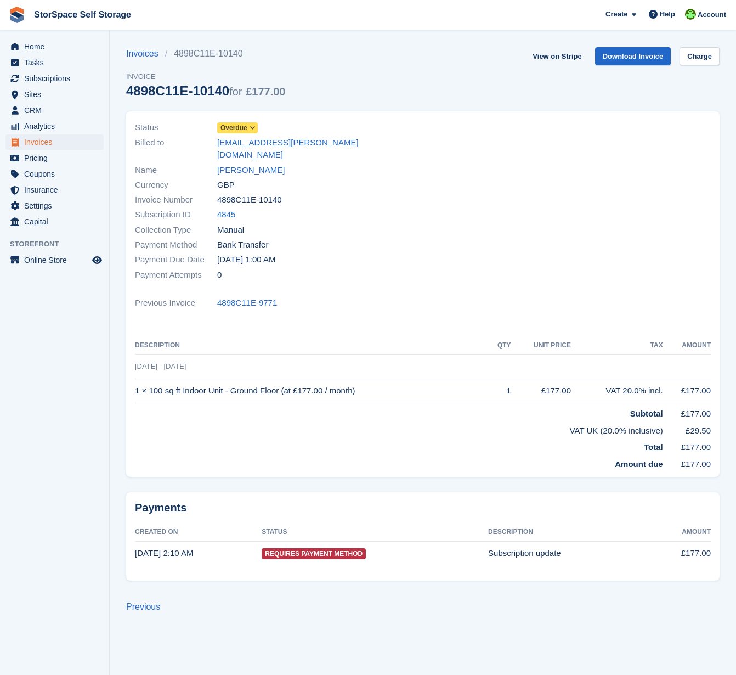
click at [251, 129] on span at bounding box center [253, 127] width 9 height 9
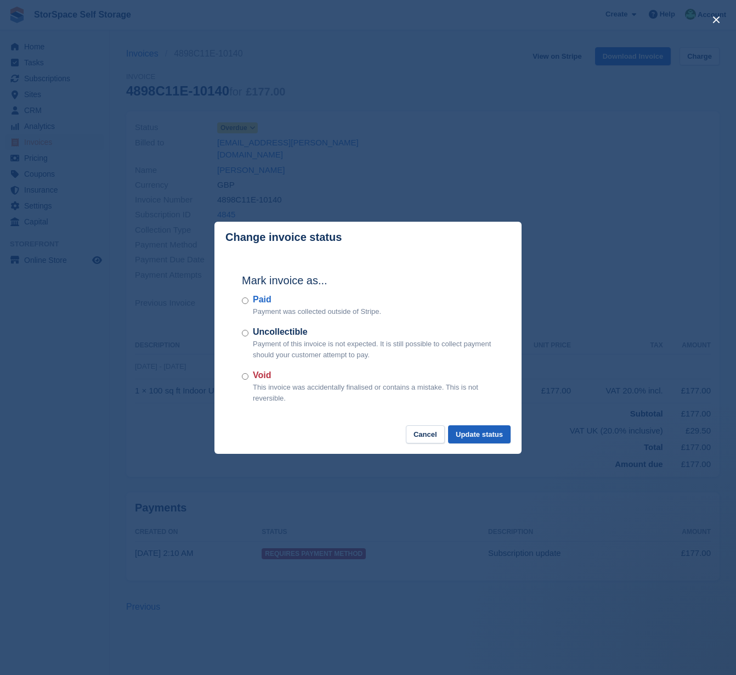
click at [478, 434] on button "Update status" at bounding box center [479, 434] width 63 height 18
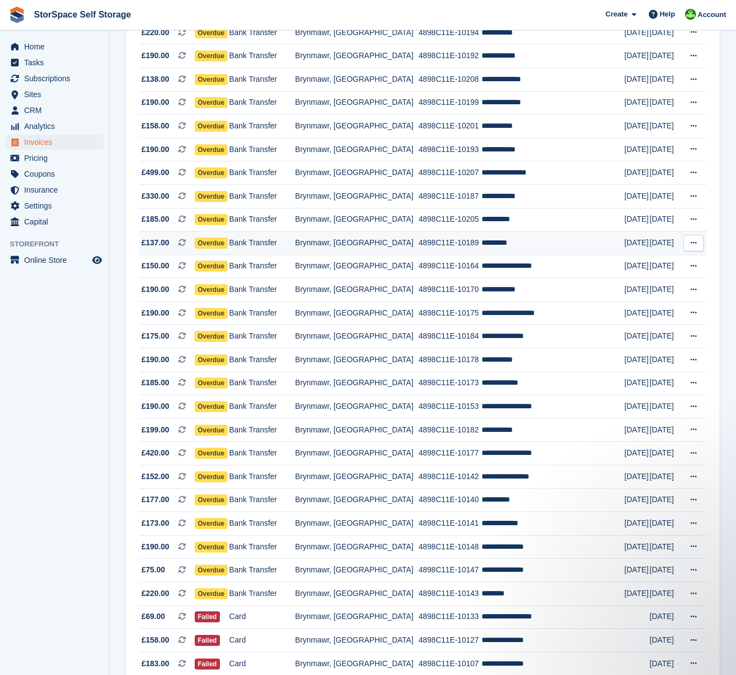
click at [224, 249] on span "Overdue" at bounding box center [211, 243] width 33 height 11
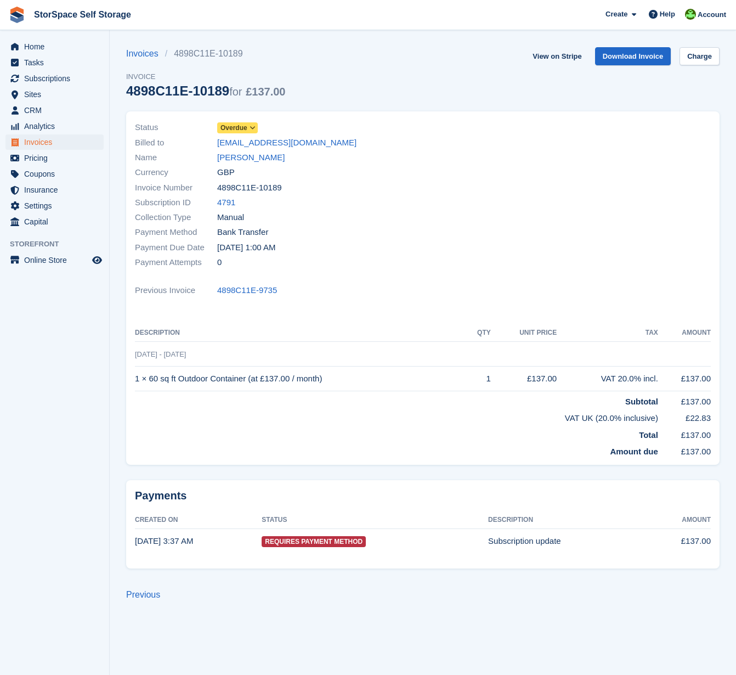
click at [252, 126] on icon at bounding box center [253, 128] width 6 height 7
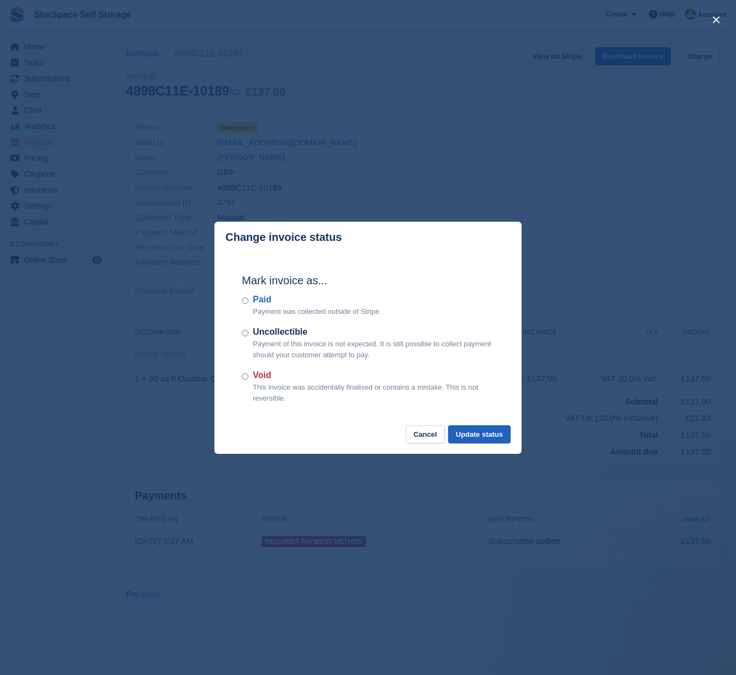
click at [486, 433] on button "Update status" at bounding box center [479, 434] width 63 height 18
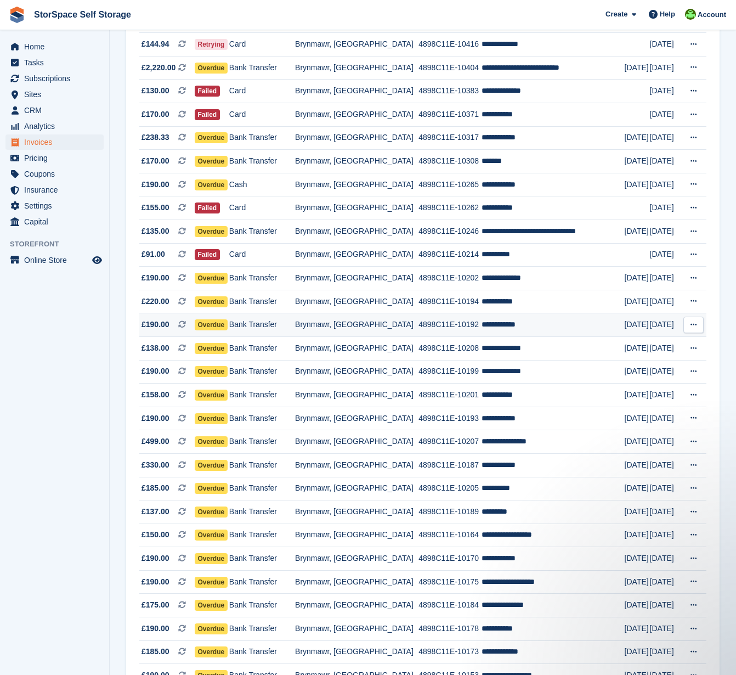
scroll to position [361, 0]
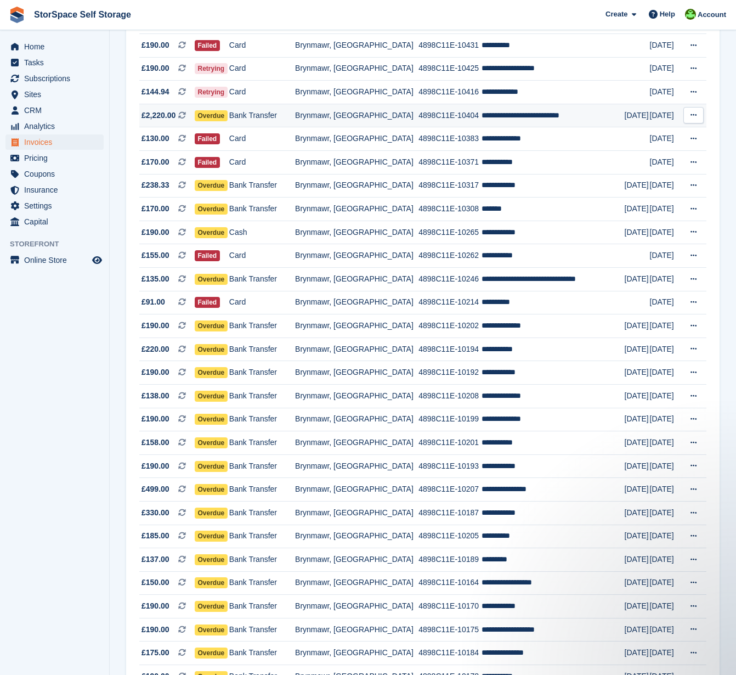
click at [228, 119] on span "Overdue" at bounding box center [211, 115] width 33 height 11
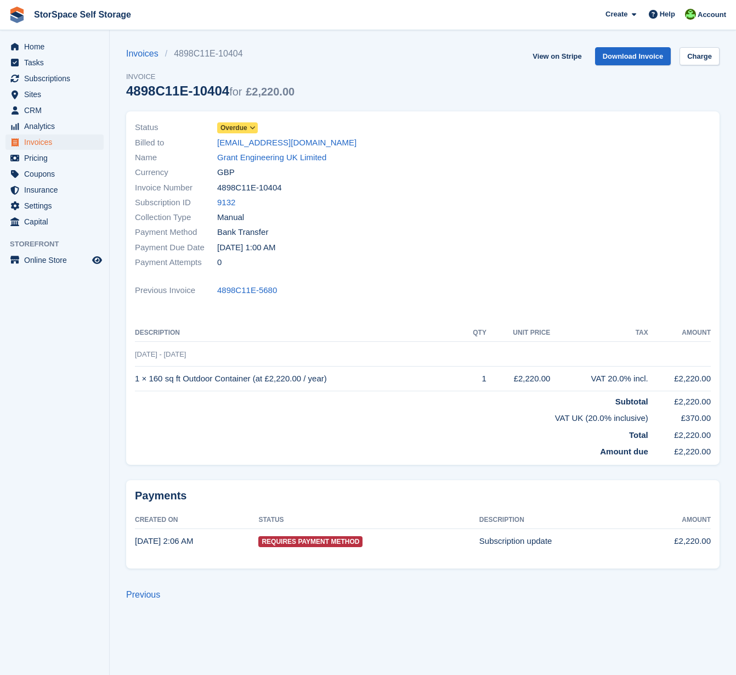
click at [247, 128] on span "Overdue" at bounding box center [234, 128] width 27 height 10
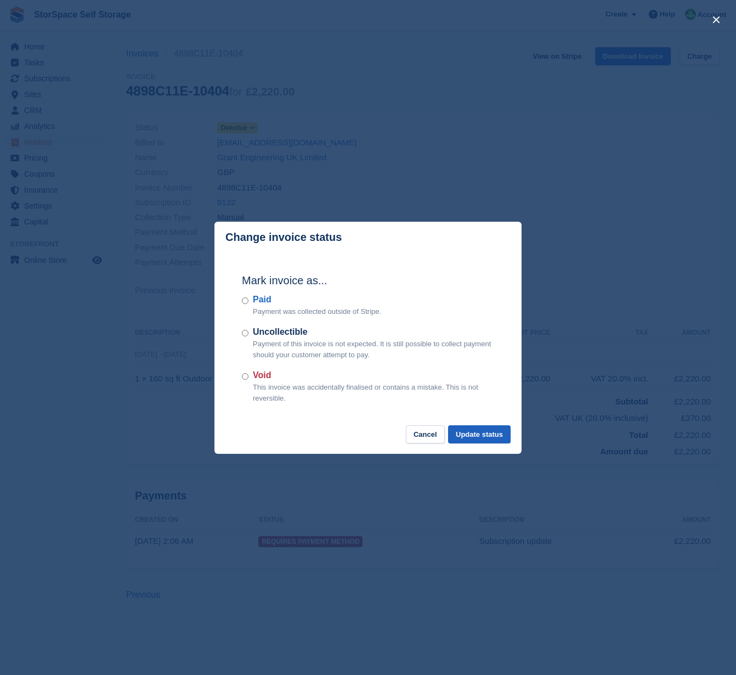
click at [488, 431] on button "Update status" at bounding box center [479, 434] width 63 height 18
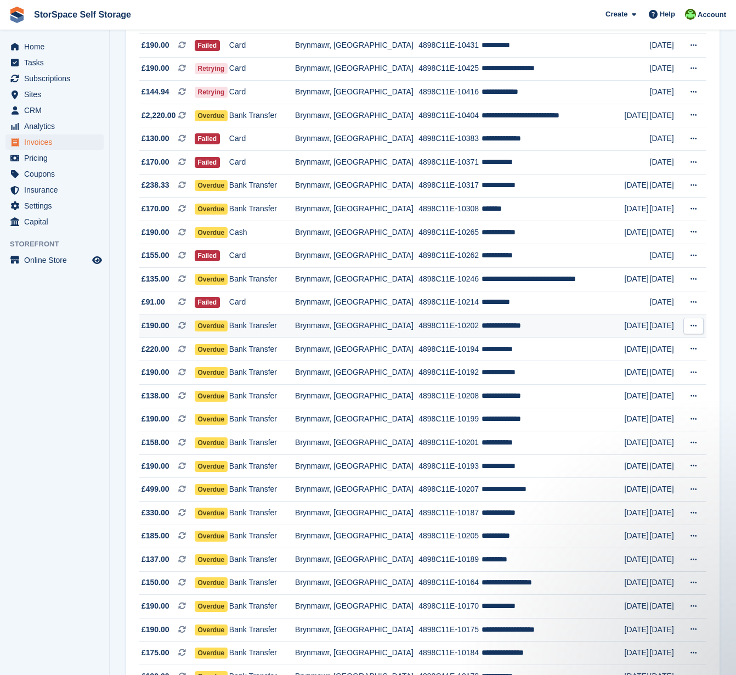
click at [226, 331] on span "Overdue" at bounding box center [211, 325] width 33 height 11
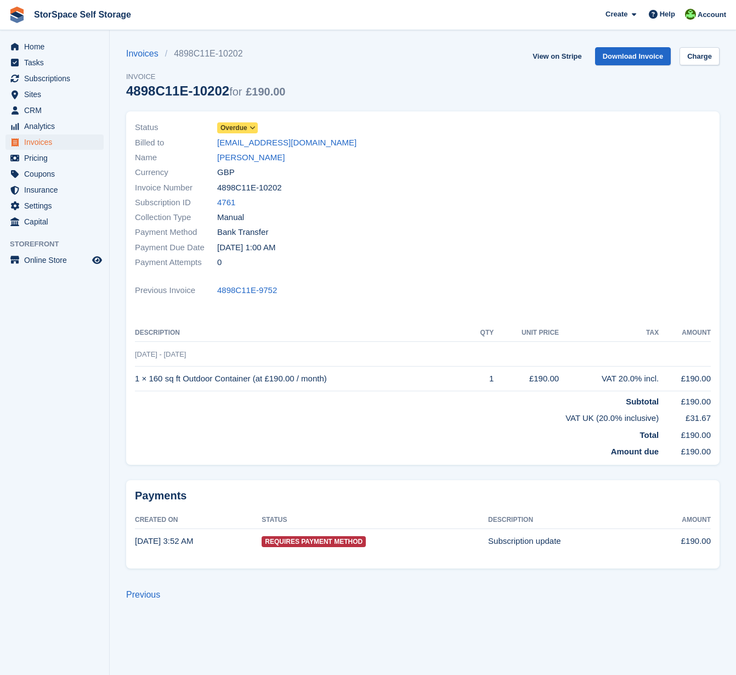
click at [244, 129] on span "Overdue" at bounding box center [234, 128] width 27 height 10
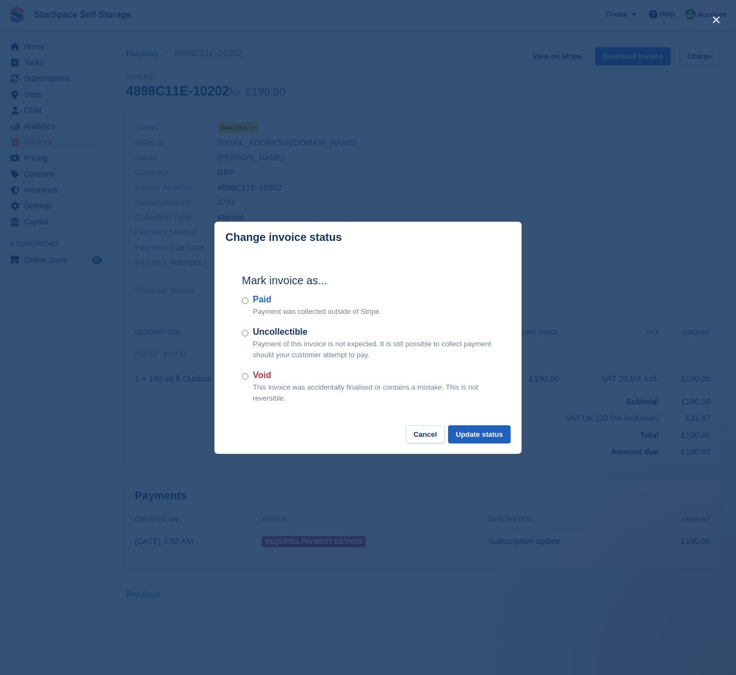
click at [471, 433] on button "Update status" at bounding box center [479, 434] width 63 height 18
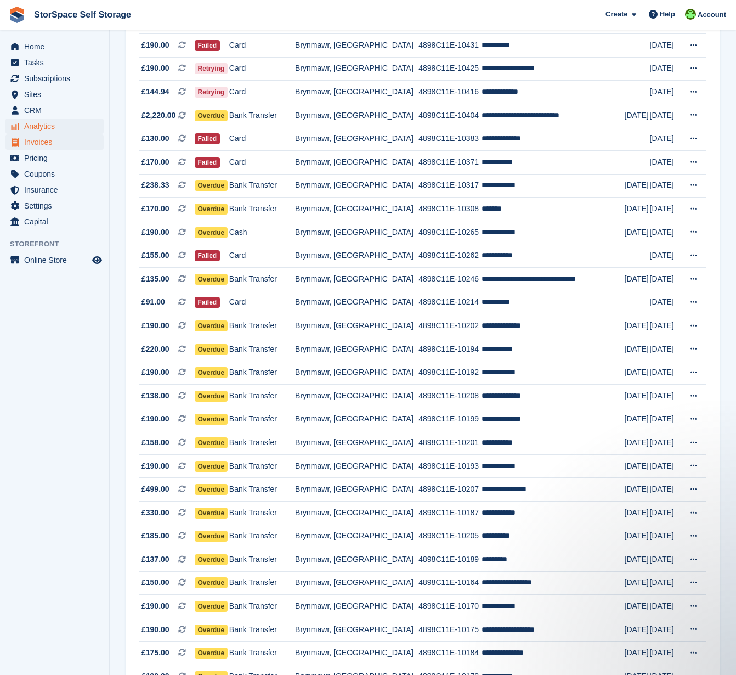
click at [53, 123] on span "Analytics" at bounding box center [57, 126] width 66 height 15
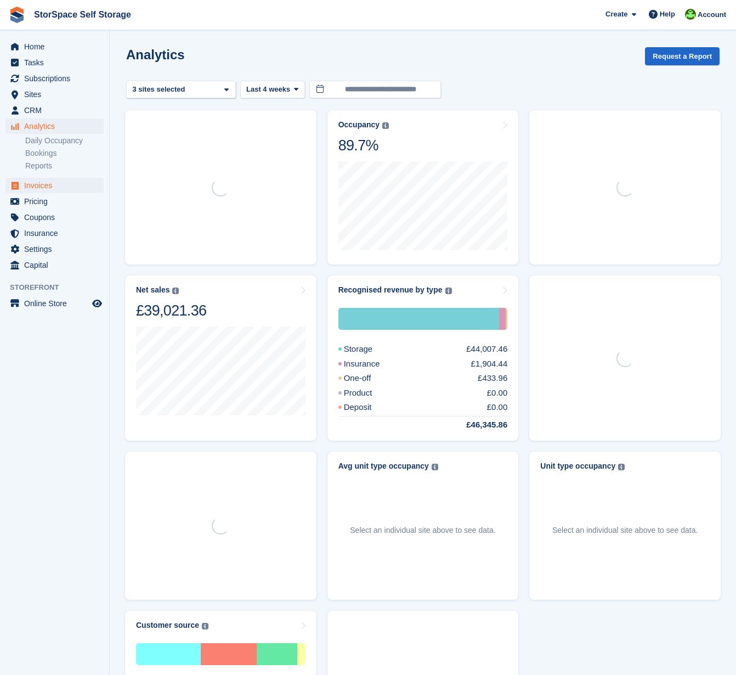
click at [46, 183] on span "Invoices" at bounding box center [57, 185] width 66 height 15
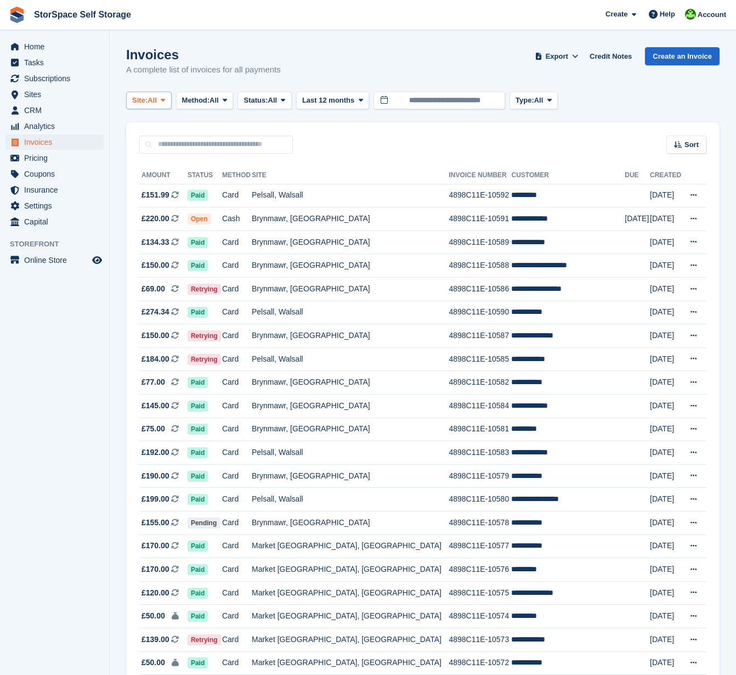
click at [152, 99] on span "All" at bounding box center [152, 100] width 9 height 11
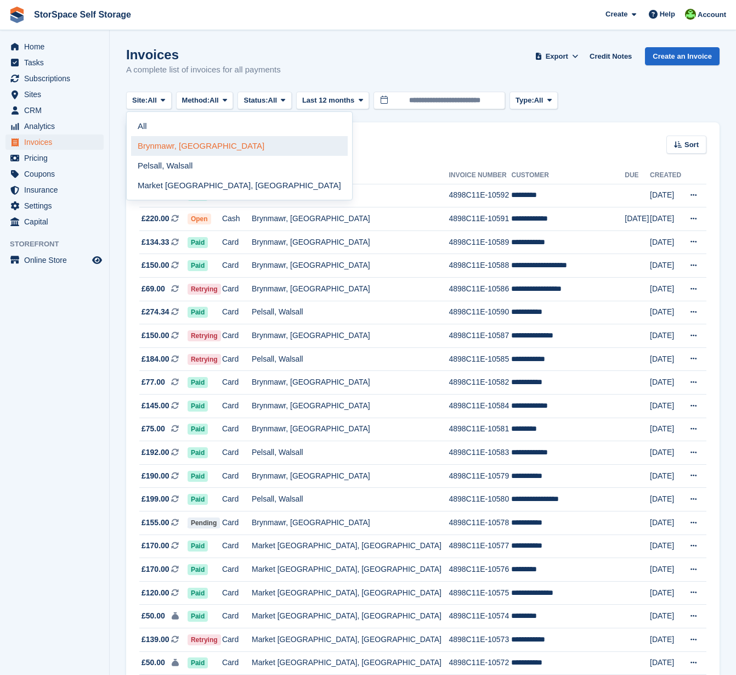
click at [182, 140] on link "Brynmawr, [GEOGRAPHIC_DATA]" at bounding box center [239, 146] width 217 height 20
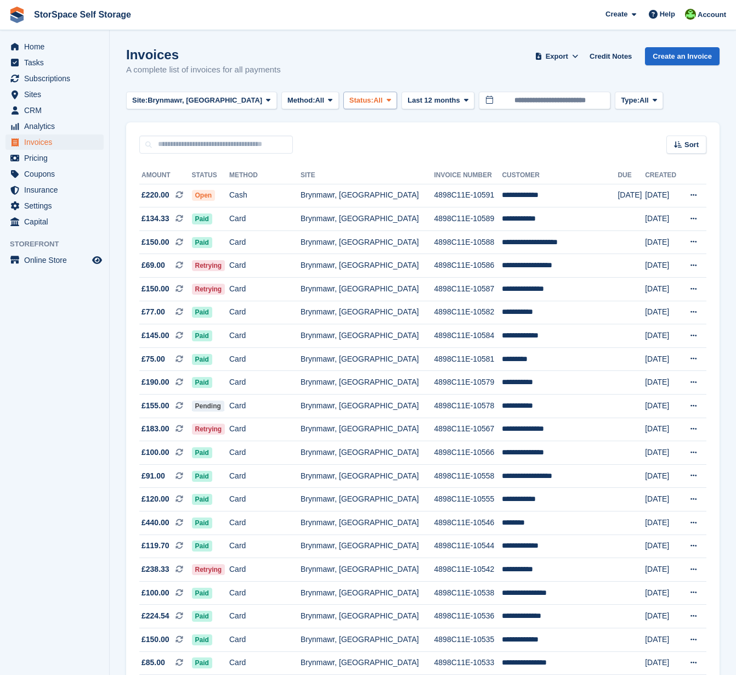
click at [350, 98] on span "Status:" at bounding box center [362, 100] width 24 height 11
click at [350, 180] on link "Open" at bounding box center [395, 186] width 95 height 20
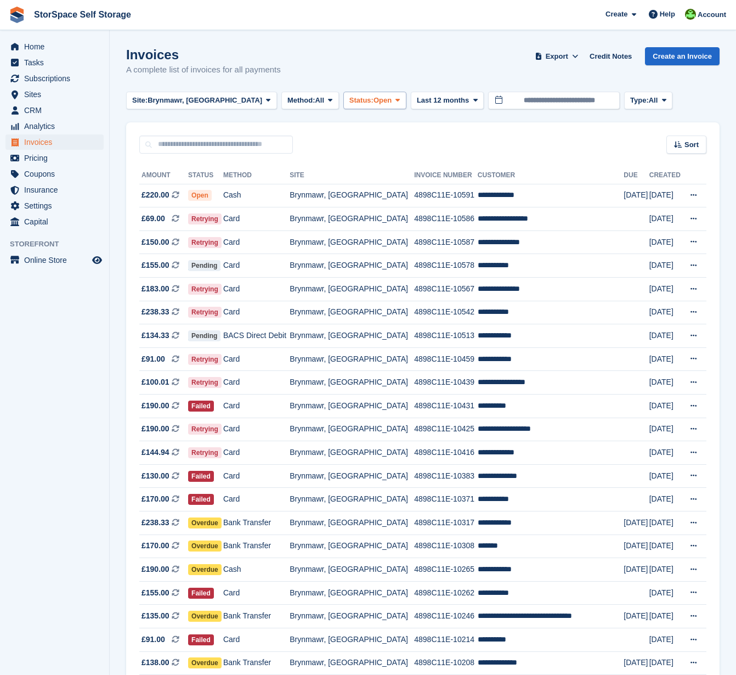
click at [374, 97] on span "Open" at bounding box center [383, 100] width 18 height 11
click at [301, 99] on button "Method: All" at bounding box center [310, 101] width 58 height 18
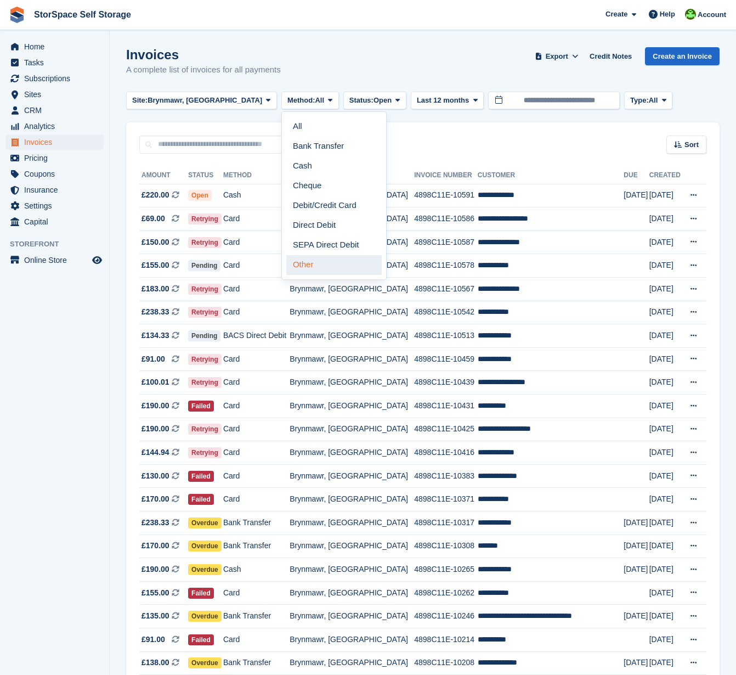
click at [286, 260] on link "Other" at bounding box center [333, 265] width 95 height 20
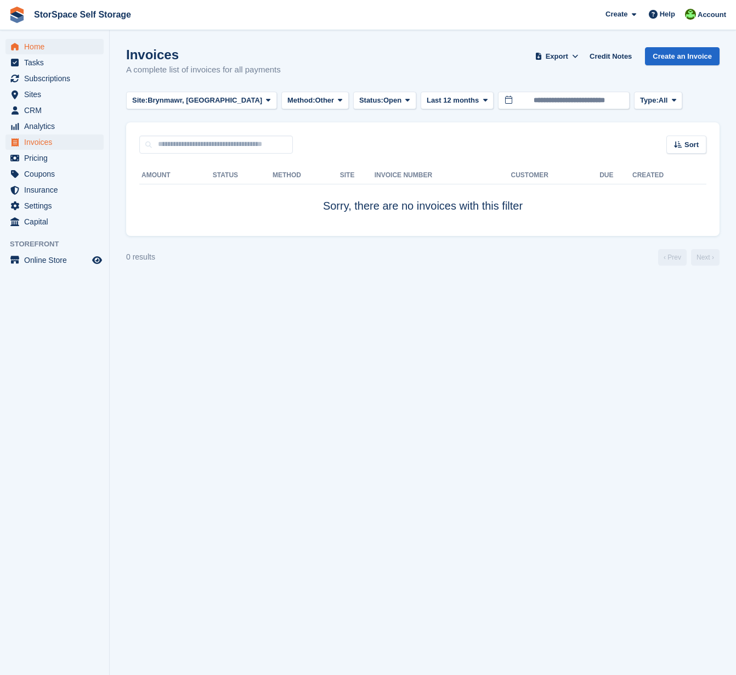
click at [52, 47] on span "Home" at bounding box center [57, 46] width 66 height 15
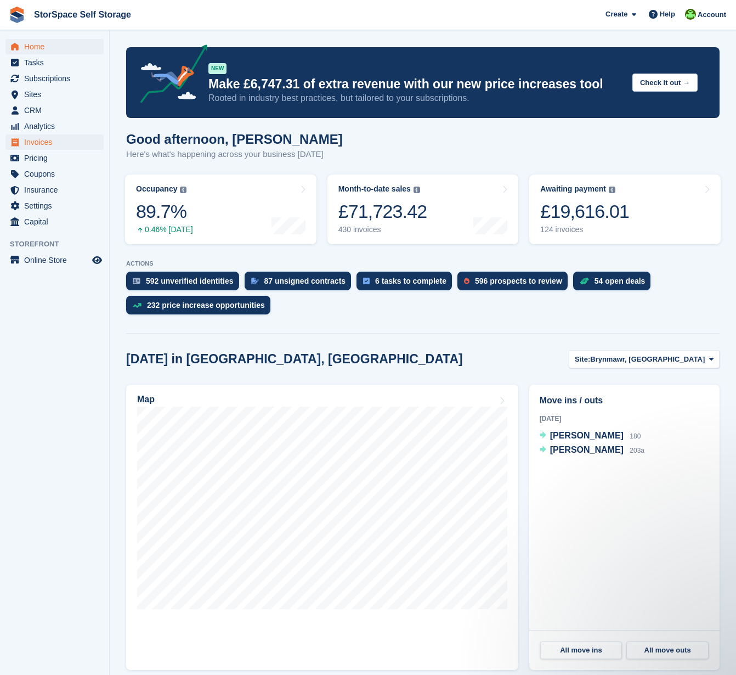
click at [54, 144] on span "Invoices" at bounding box center [57, 141] width 66 height 15
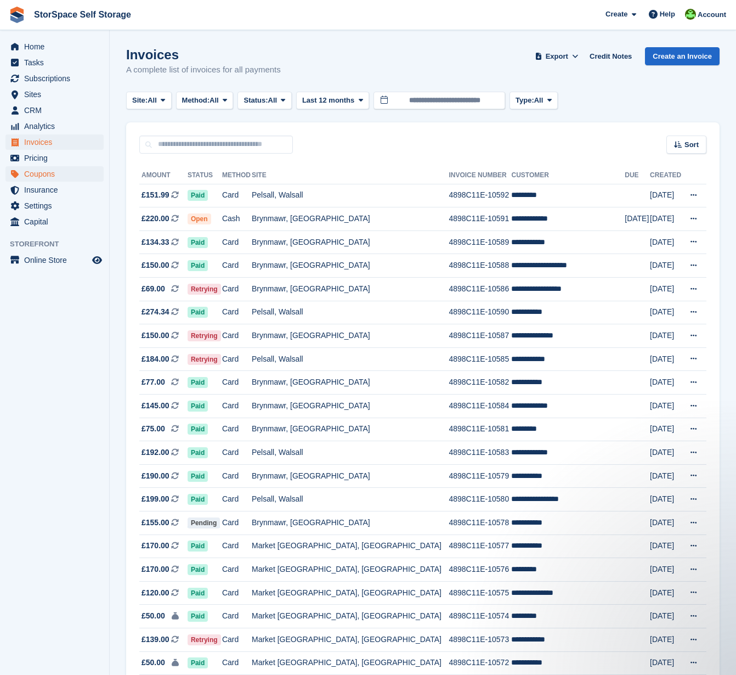
click at [55, 173] on span "Coupons" at bounding box center [57, 173] width 66 height 15
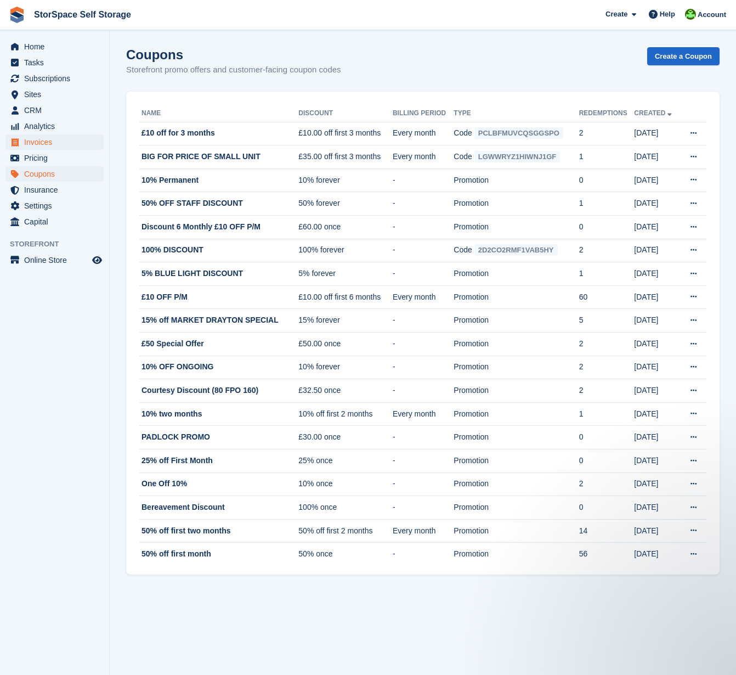
click at [51, 142] on span "Invoices" at bounding box center [57, 141] width 66 height 15
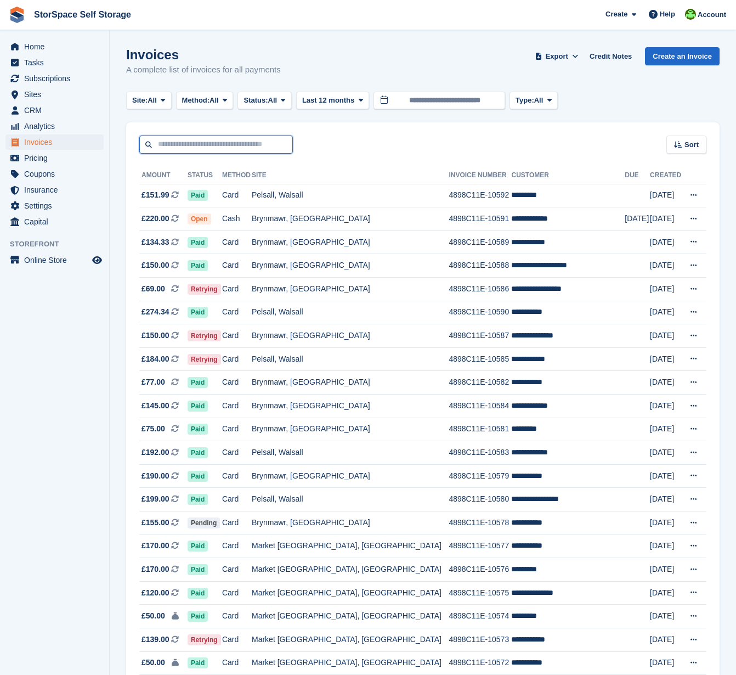
click at [228, 142] on input "text" at bounding box center [216, 145] width 154 height 18
type input "***"
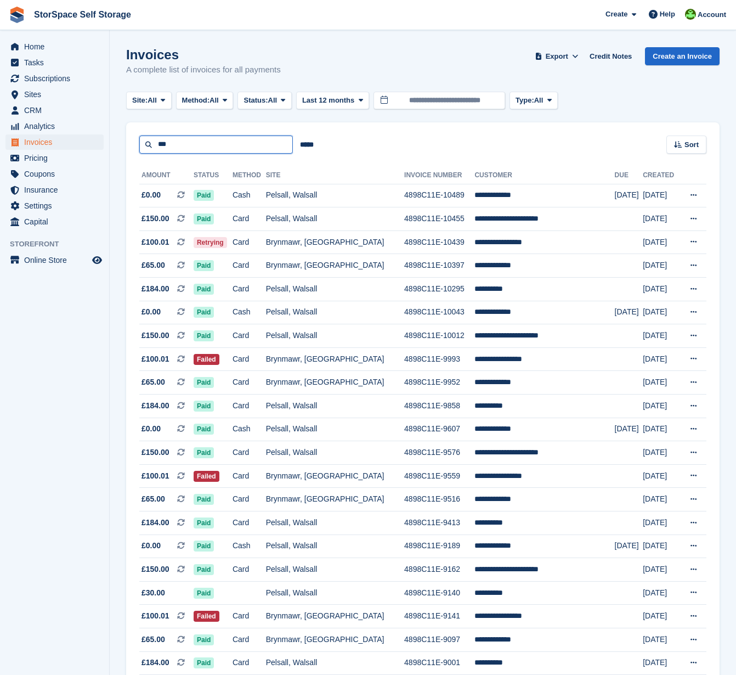
click at [205, 147] on input "***" at bounding box center [216, 145] width 154 height 18
type input "********"
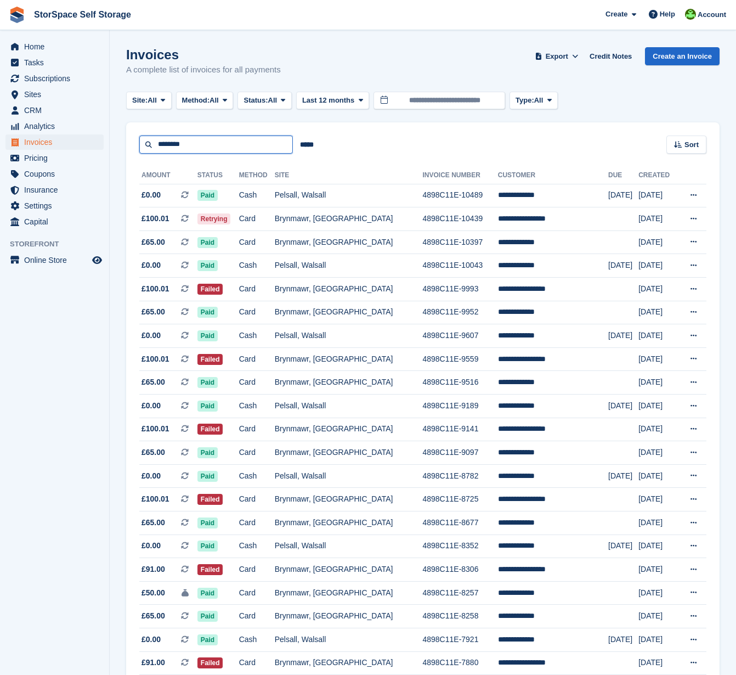
click at [218, 148] on input "********" at bounding box center [216, 145] width 154 height 18
type input "**********"
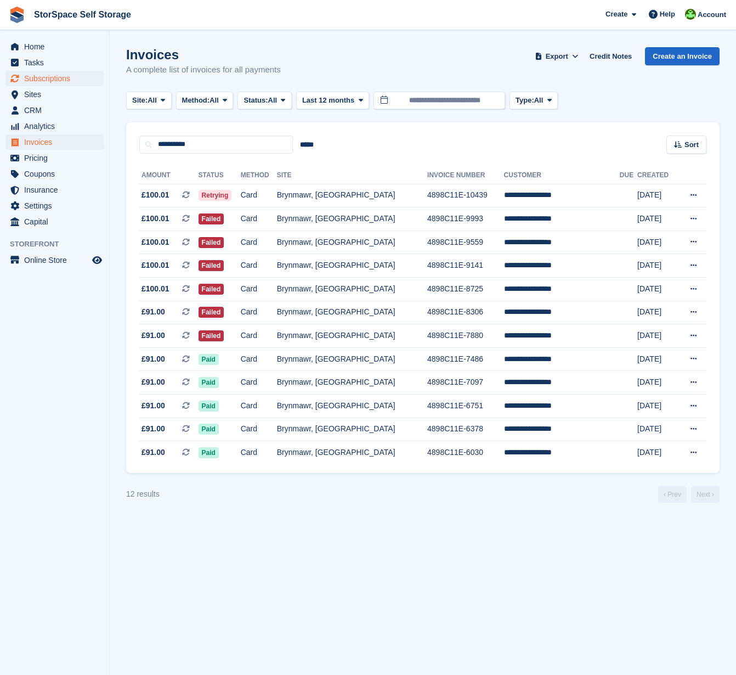
click at [65, 74] on span "Subscriptions" at bounding box center [57, 78] width 66 height 15
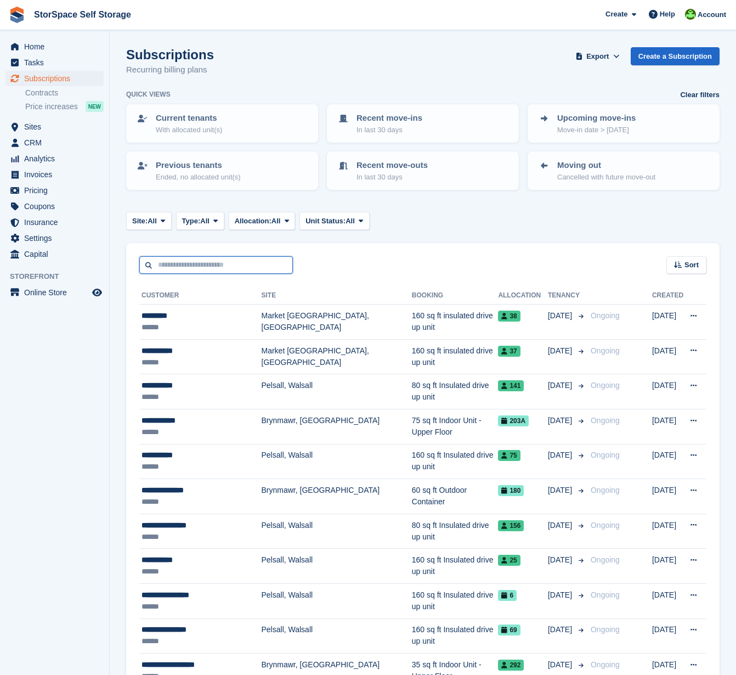
click at [197, 260] on input "text" at bounding box center [216, 265] width 154 height 18
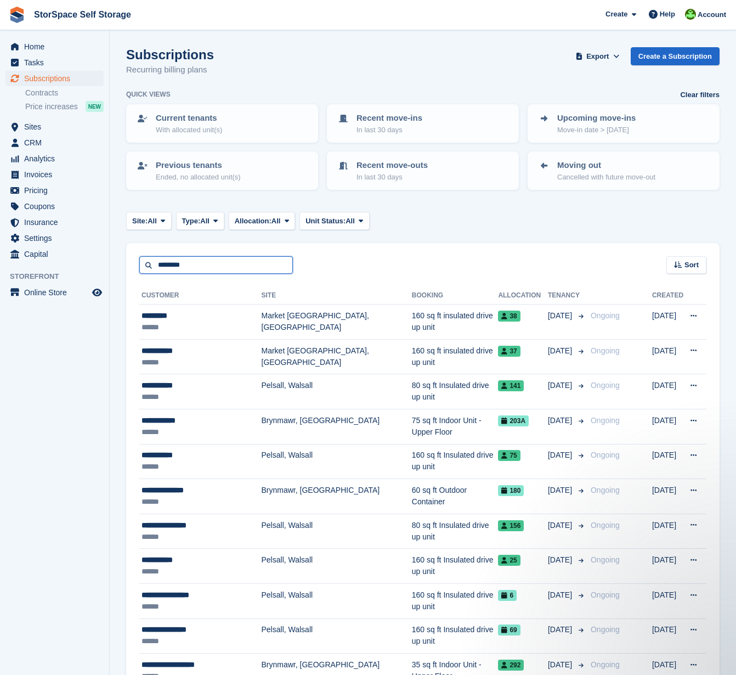
type input "********"
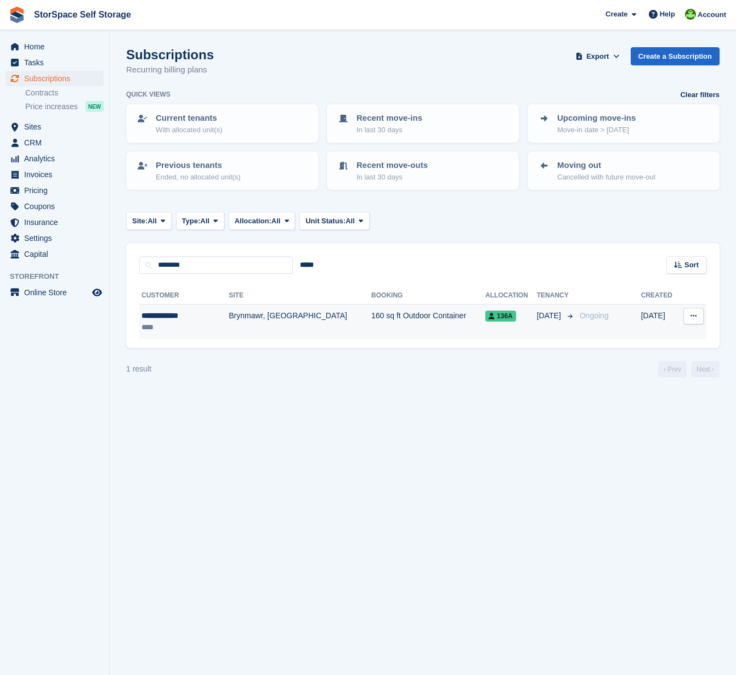
click at [264, 331] on td "Brynmawr, [GEOGRAPHIC_DATA]" at bounding box center [300, 322] width 143 height 35
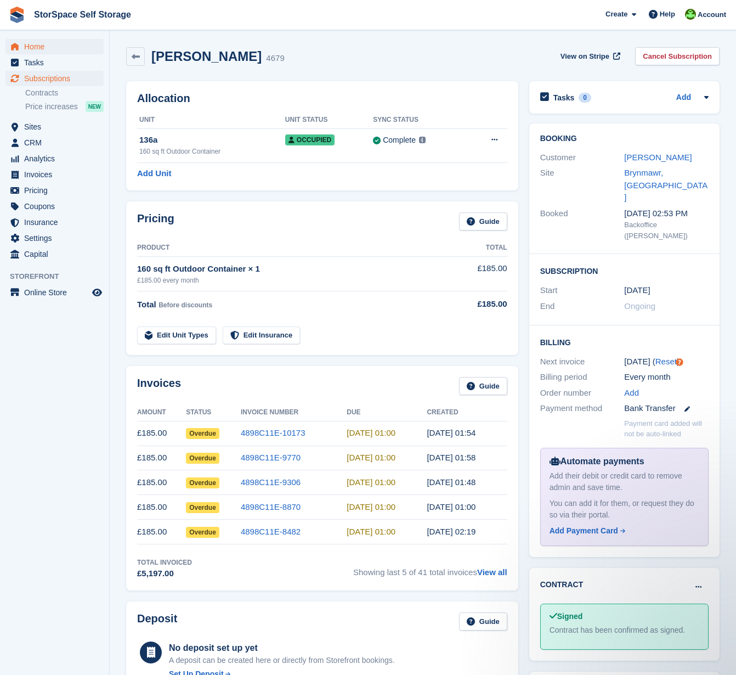
click at [37, 47] on span "Home" at bounding box center [57, 46] width 66 height 15
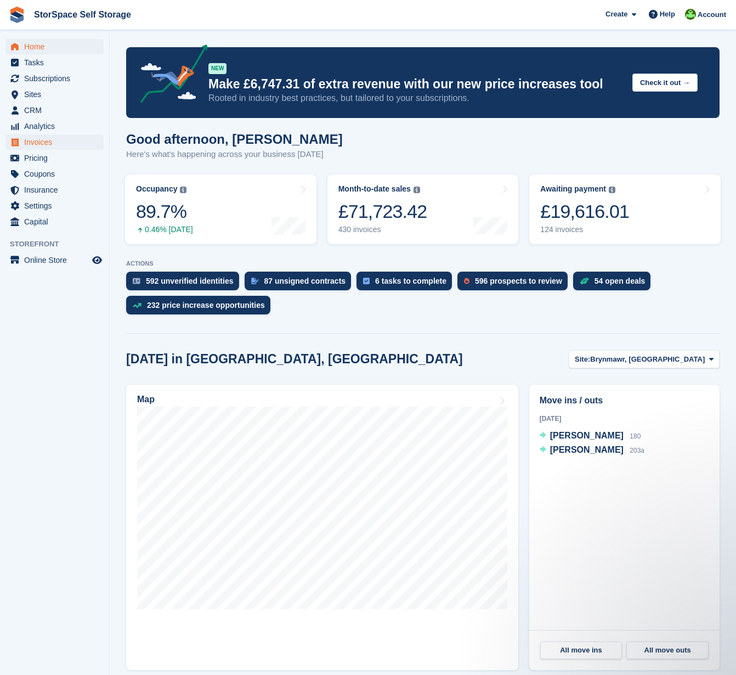
click at [50, 145] on span "Invoices" at bounding box center [57, 141] width 66 height 15
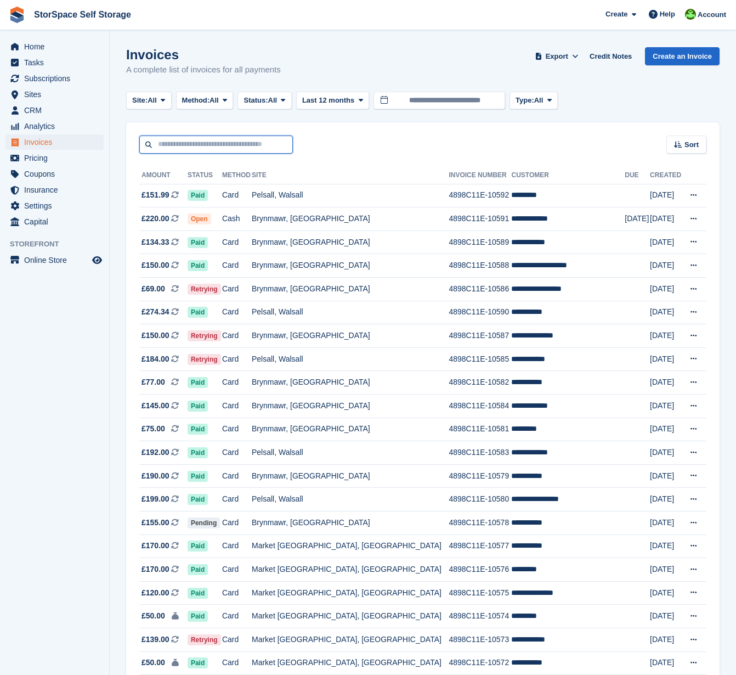
click at [218, 145] on input "text" at bounding box center [216, 145] width 154 height 18
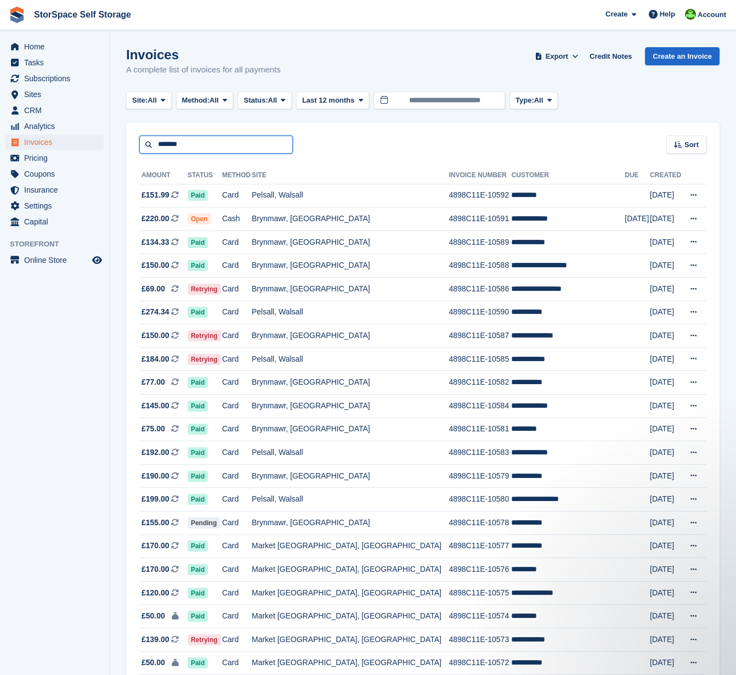
type input "*******"
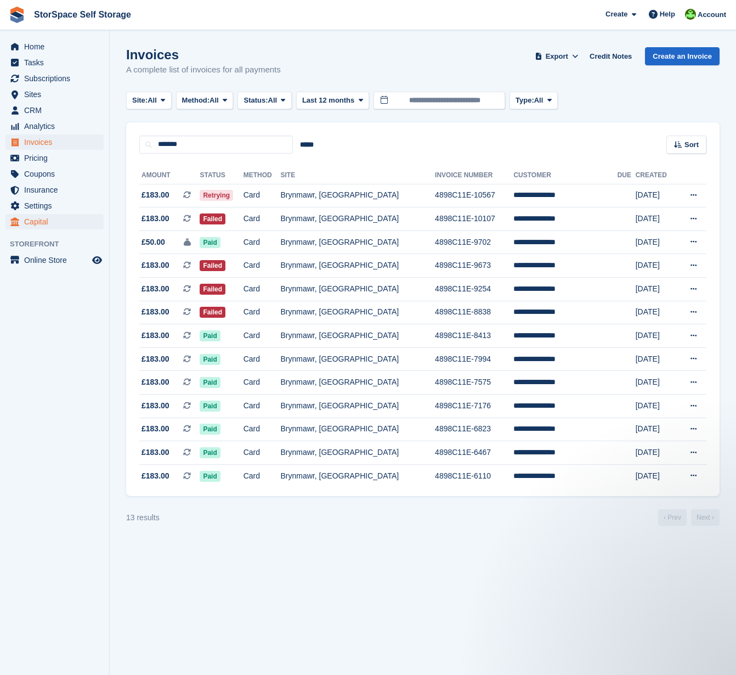
click at [41, 226] on span "Capital" at bounding box center [57, 221] width 66 height 15
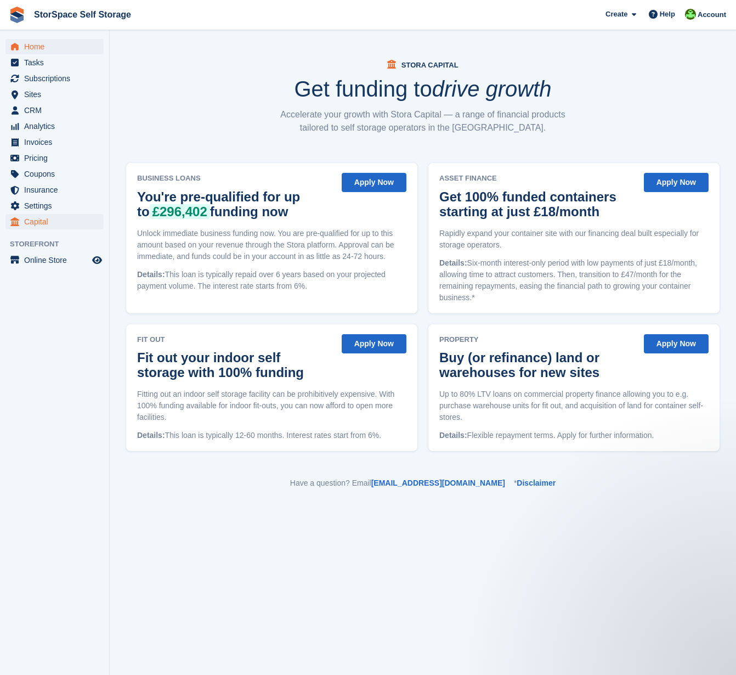
click at [42, 44] on span "Home" at bounding box center [57, 46] width 66 height 15
